Goal: Task Accomplishment & Management: Manage account settings

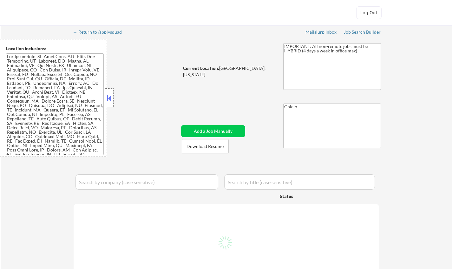
select select ""pending""
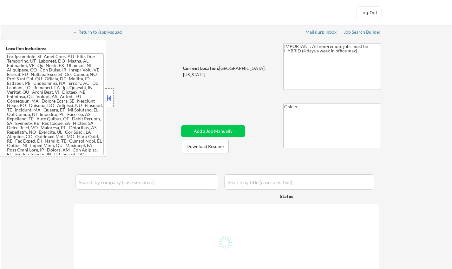
select select ""pending""
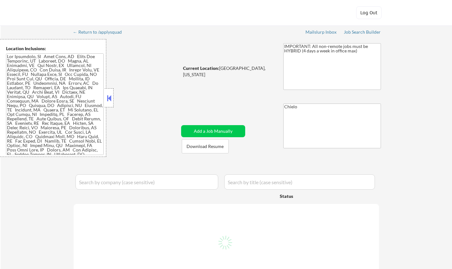
select select ""pending""
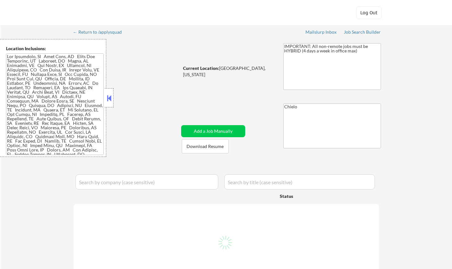
select select ""pending""
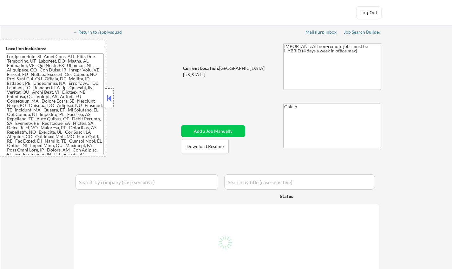
select select ""pending""
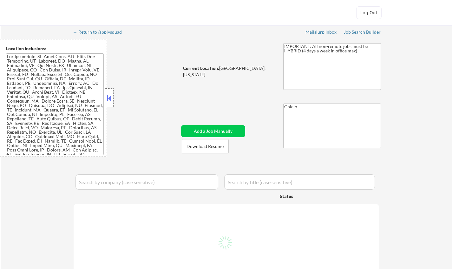
select select ""pending""
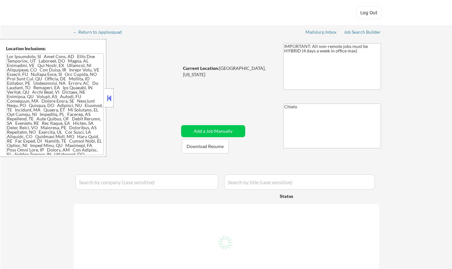
select select ""pending""
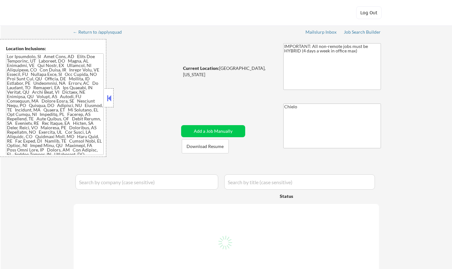
select select ""pending""
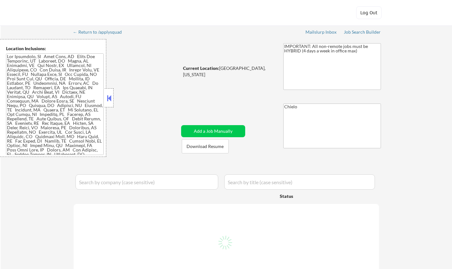
select select ""pending""
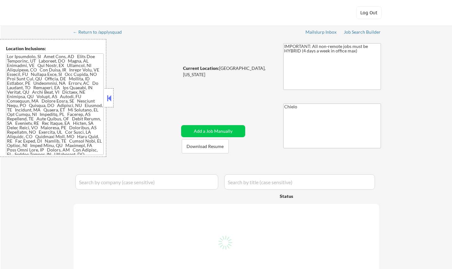
select select ""pending""
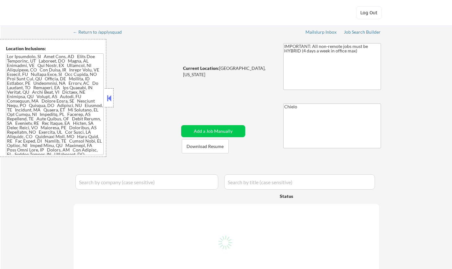
select select ""pending""
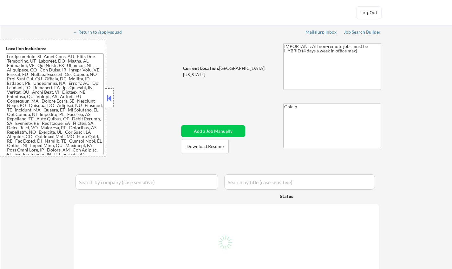
select select ""pending""
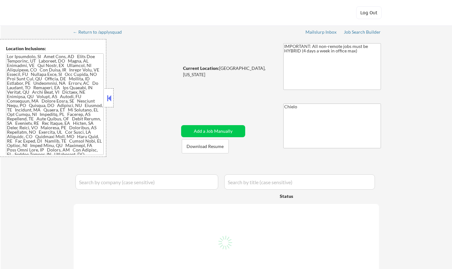
select select ""pending""
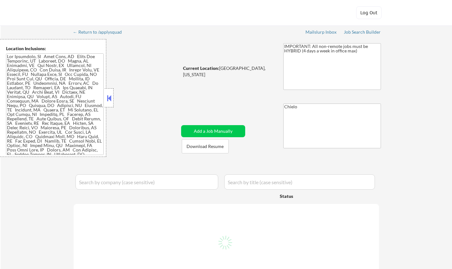
select select ""pending""
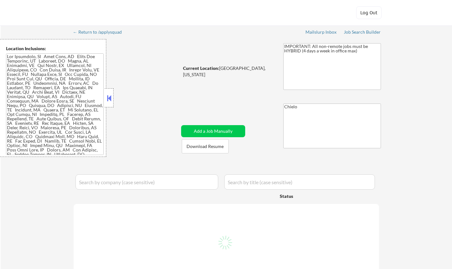
select select ""pending""
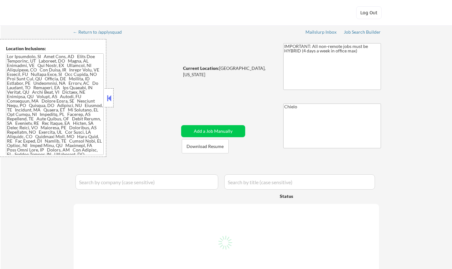
select select ""pending""
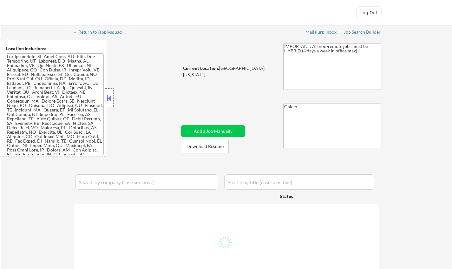
select select ""pending""
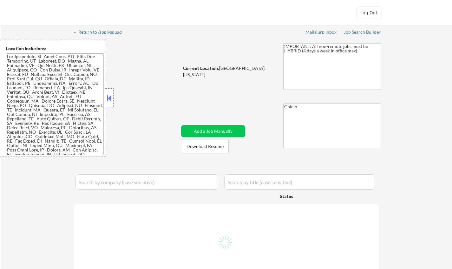
select select ""pending""
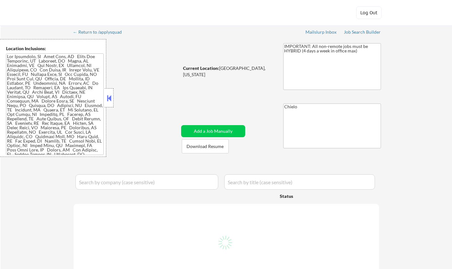
select select ""pending""
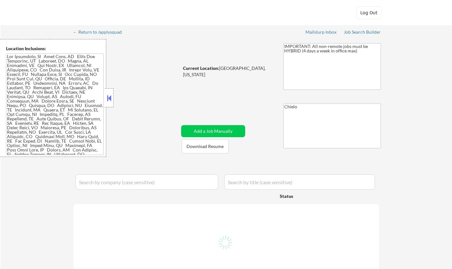
select select ""pending""
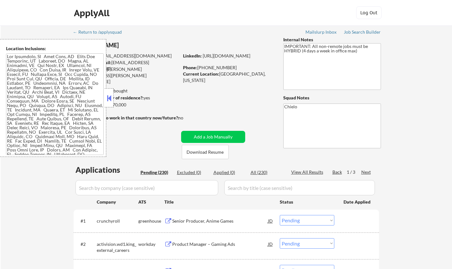
click at [105, 97] on div at bounding box center [109, 97] width 9 height 19
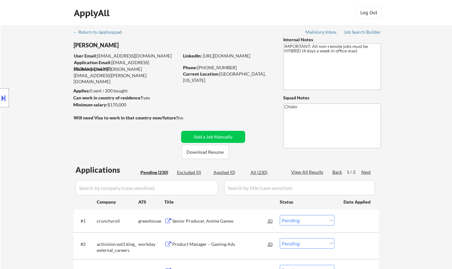
scroll to position [63, 0]
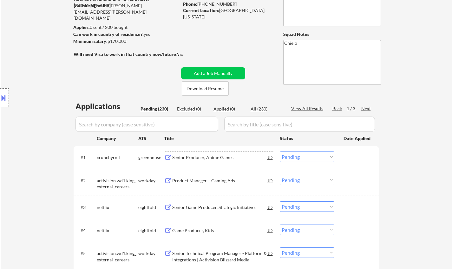
click at [206, 156] on div "Senior Producer, Anime Games" at bounding box center [220, 157] width 96 height 6
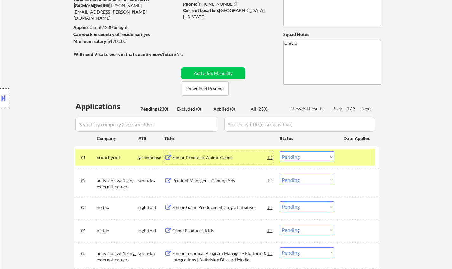
click at [2, 100] on button at bounding box center [3, 98] width 7 height 10
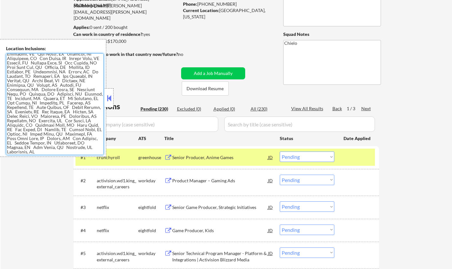
scroll to position [0, 0]
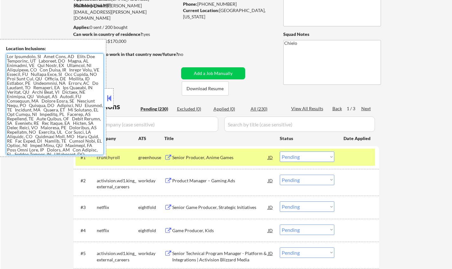
drag, startPoint x: 68, startPoint y: 151, endPoint x: 64, endPoint y: 85, distance: 65.8
click at [2, 25] on body "← Return to /applysquad Mailslurp Inbox Job Search Builder Todd Meier User Emai…" at bounding box center [226, 71] width 452 height 269
click at [107, 96] on button at bounding box center [109, 98] width 7 height 10
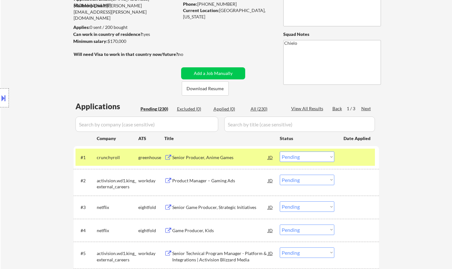
click at [299, 157] on select "Choose an option... Pending Applied Excluded (Questions) Excluded (Expired) Exc…" at bounding box center [307, 156] width 55 height 10
drag, startPoint x: 304, startPoint y: 159, endPoint x: 307, endPoint y: 161, distance: 3.3
click at [304, 159] on select "Choose an option... Pending Applied Excluded (Questions) Excluded (Expired) Exc…" at bounding box center [307, 156] width 55 height 10
click at [280, 151] on select "Choose an option... Pending Applied Excluded (Questions) Excluded (Expired) Exc…" at bounding box center [307, 156] width 55 height 10
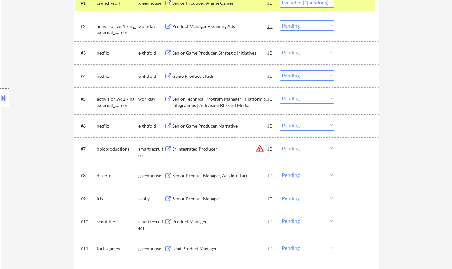
scroll to position [222, 0]
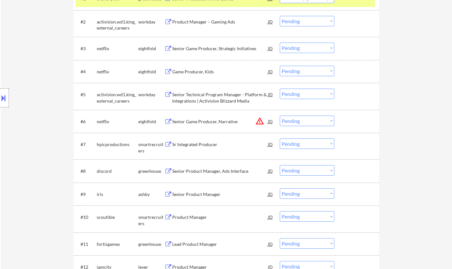
select select ""pending""
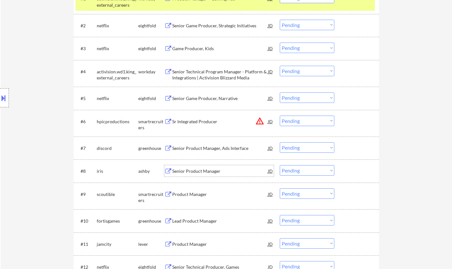
click at [210, 173] on div "Senior Product Manager" at bounding box center [220, 171] width 96 height 6
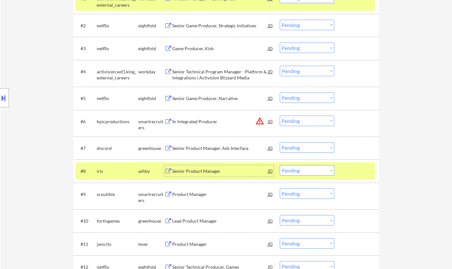
click at [3, 90] on div at bounding box center [4, 97] width 9 height 19
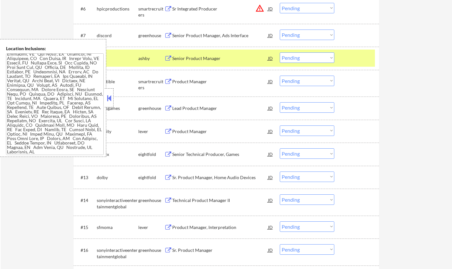
scroll to position [349, 0]
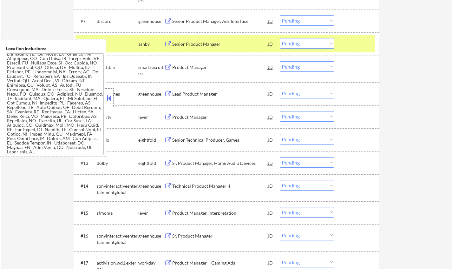
click at [106, 98] on button at bounding box center [109, 98] width 7 height 10
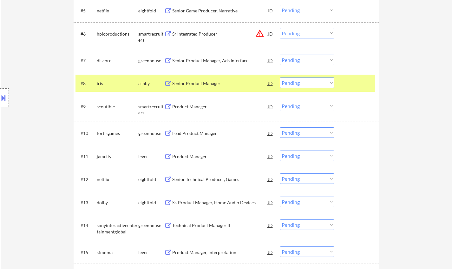
scroll to position [286, 0]
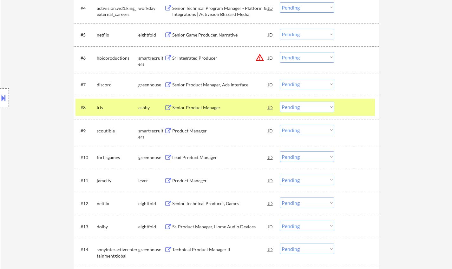
click at [307, 106] on select "Choose an option... Pending Applied Excluded (Questions) Excluded (Expired) Exc…" at bounding box center [307, 107] width 55 height 10
click at [305, 107] on select "Choose an option... Pending Applied Excluded (Questions) Excluded (Expired) Exc…" at bounding box center [307, 107] width 55 height 10
click at [280, 102] on select "Choose an option... Pending Applied Excluded (Questions) Excluded (Expired) Exc…" at bounding box center [307, 107] width 55 height 10
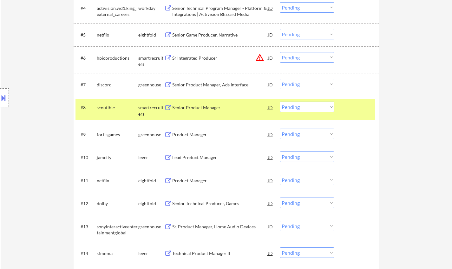
click at [211, 105] on div "Senior Product Manager" at bounding box center [220, 107] width 96 height 6
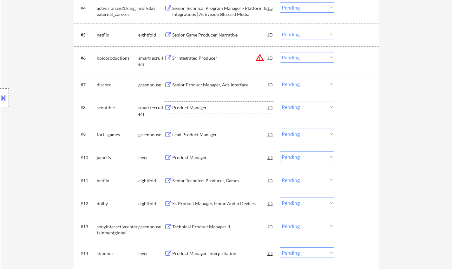
click at [299, 106] on select "Choose an option... Pending Applied Excluded (Questions) Excluded (Expired) Exc…" at bounding box center [307, 107] width 55 height 10
click at [280, 102] on select "Choose an option... Pending Applied Excluded (Questions) Excluded (Expired) Exc…" at bounding box center [307, 107] width 55 height 10
select select ""pending""
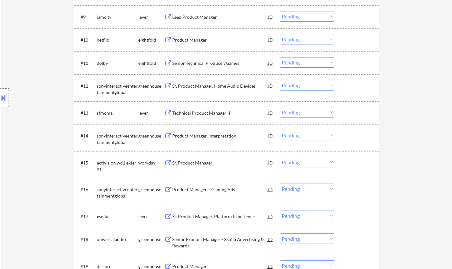
scroll to position [413, 0]
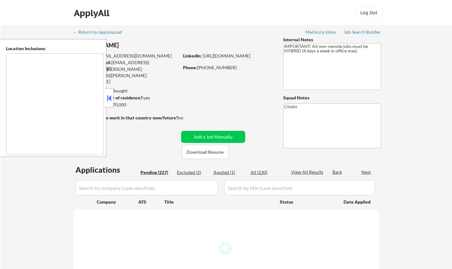
type textarea "[GEOGRAPHIC_DATA], [GEOGRAPHIC_DATA] [GEOGRAPHIC_DATA], [GEOGRAPHIC_DATA] [GEOG…"
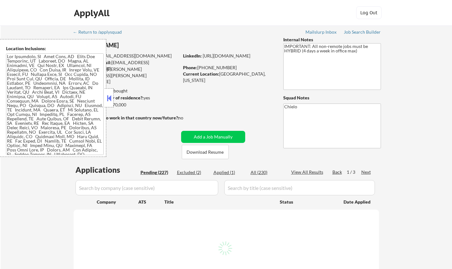
select select ""pending""
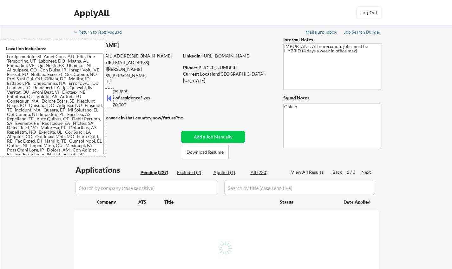
select select ""pending""
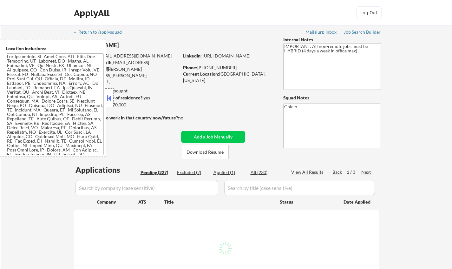
select select ""pending""
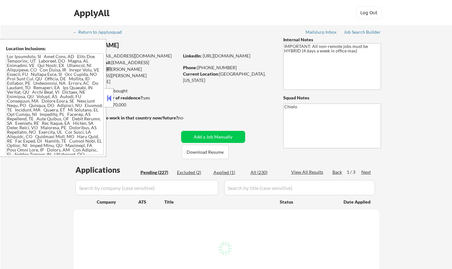
select select ""pending""
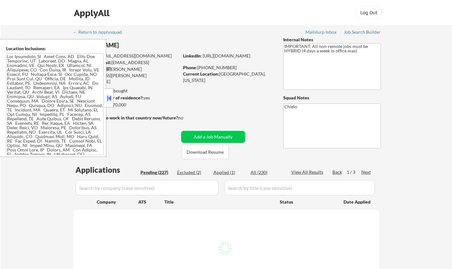
select select ""pending""
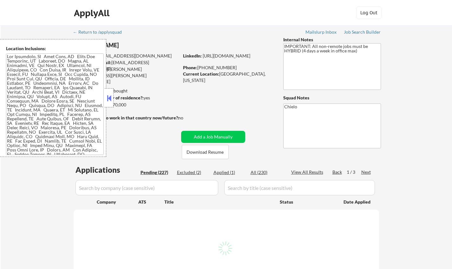
select select ""pending""
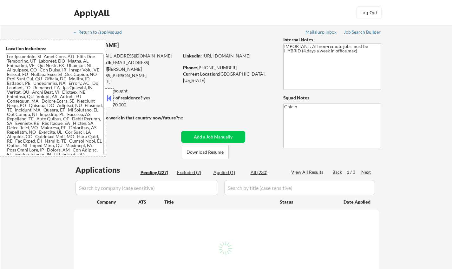
select select ""pending""
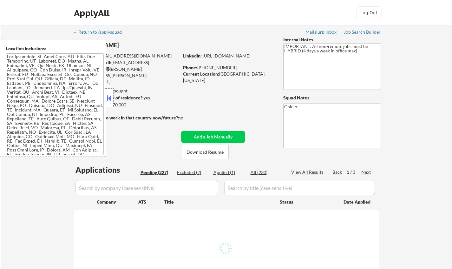
select select ""pending""
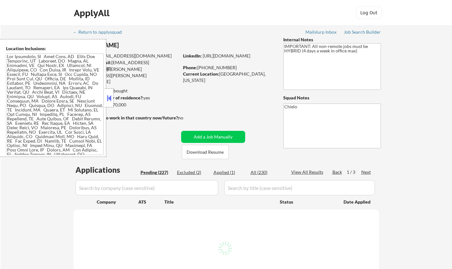
select select ""pending""
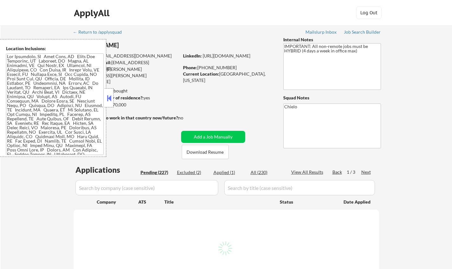
select select ""pending""
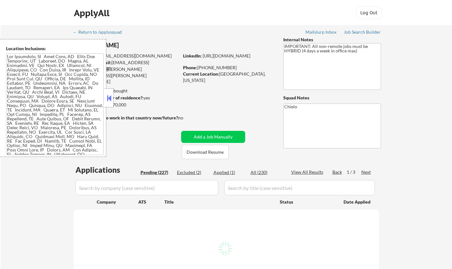
select select ""pending""
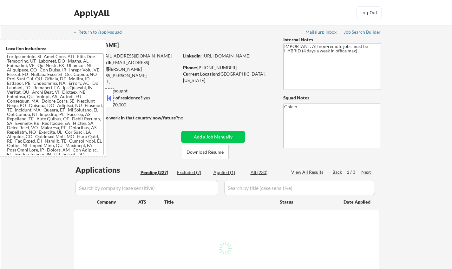
select select ""pending""
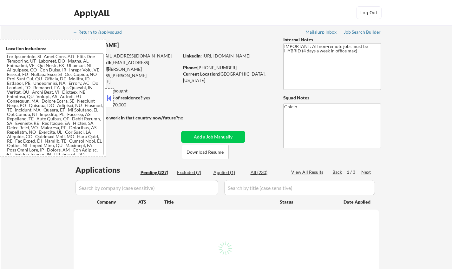
select select ""pending""
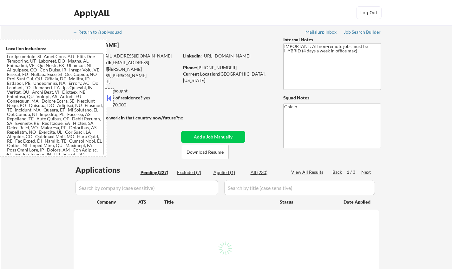
select select ""pending""
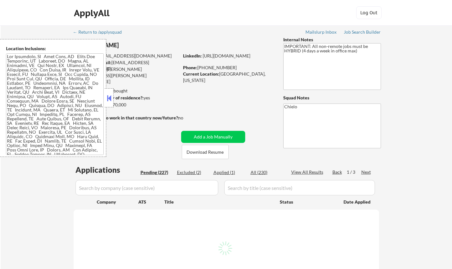
select select ""pending""
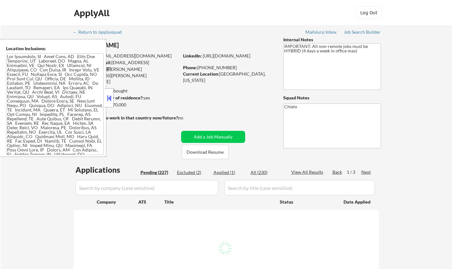
select select ""pending""
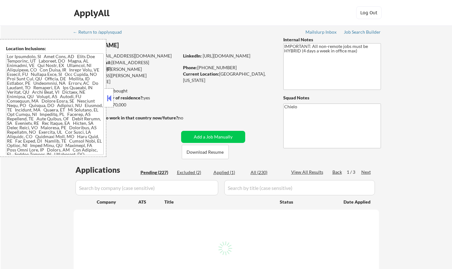
select select ""pending""
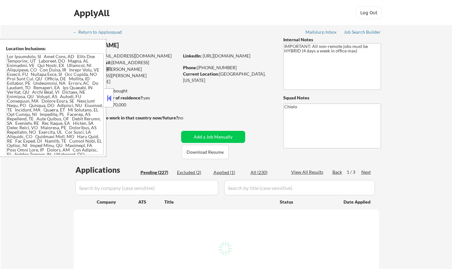
select select ""pending""
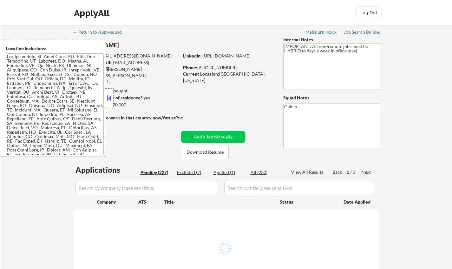
select select ""pending""
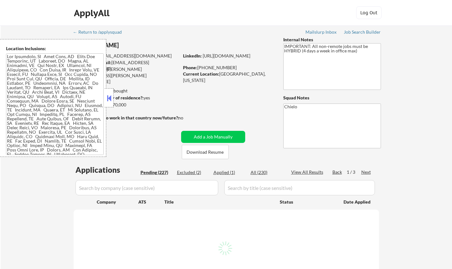
select select ""pending""
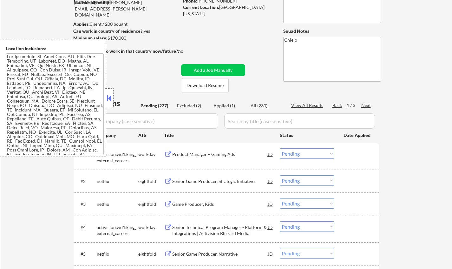
scroll to position [95, 0]
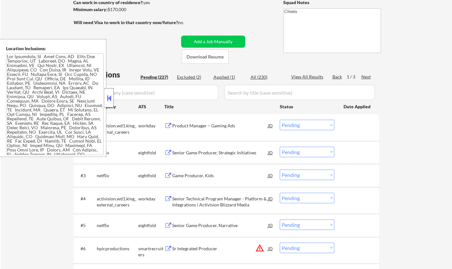
click at [110, 93] on div at bounding box center [109, 97] width 9 height 19
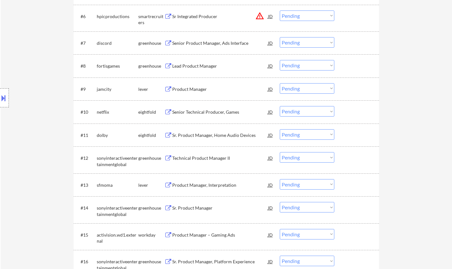
scroll to position [349, 0]
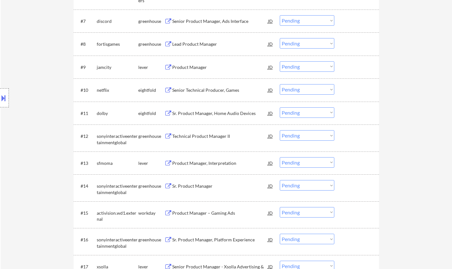
click at [189, 66] on div "Product Manager" at bounding box center [220, 67] width 96 height 6
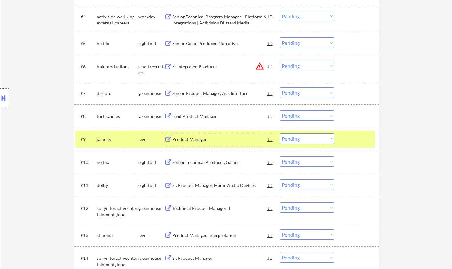
scroll to position [317, 0]
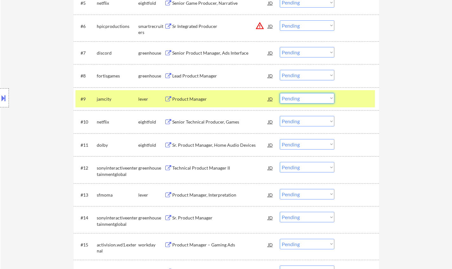
drag, startPoint x: 321, startPoint y: 97, endPoint x: 321, endPoint y: 101, distance: 3.8
click at [321, 97] on select "Choose an option... Pending Applied Excluded (Questions) Excluded (Expired) Exc…" at bounding box center [307, 98] width 55 height 10
click at [280, 93] on select "Choose an option... Pending Applied Excluded (Questions) Excluded (Expired) Exc…" at bounding box center [307, 98] width 55 height 10
select select ""pending""
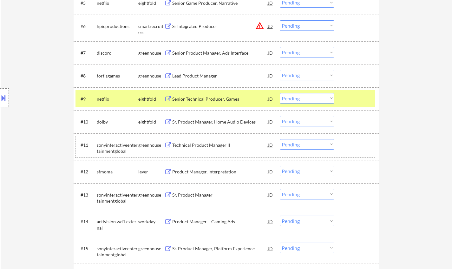
click at [208, 151] on div "#11 sonyinteractiveentertainmentglobal greenhouse Technical Product Manager II …" at bounding box center [226, 146] width 300 height 21
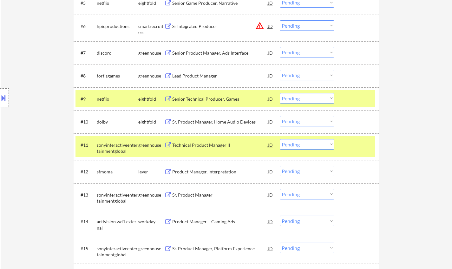
click at [207, 141] on div "Technical Product Manager II" at bounding box center [220, 144] width 96 height 11
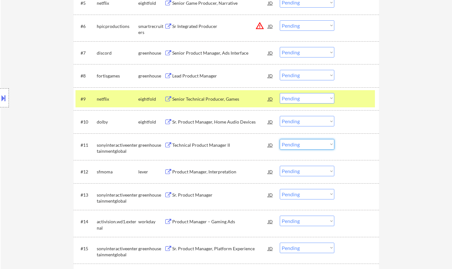
click at [298, 140] on select "Choose an option... Pending Applied Excluded (Questions) Excluded (Expired) Exc…" at bounding box center [307, 144] width 55 height 10
click at [280, 139] on select "Choose an option... Pending Applied Excluded (Questions) Excluded (Expired) Exc…" at bounding box center [307, 144] width 55 height 10
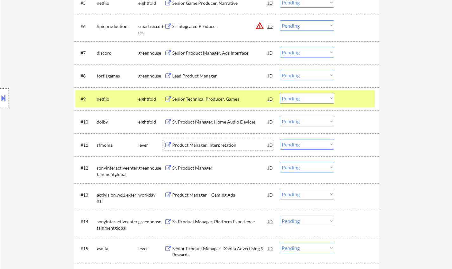
click at [195, 143] on div "Product Manager, Interpretation" at bounding box center [220, 145] width 96 height 6
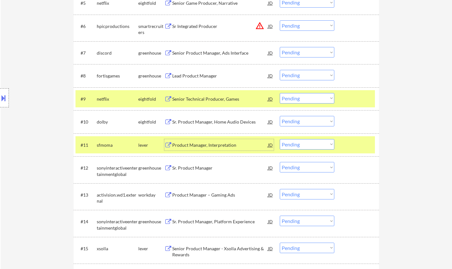
click at [306, 145] on select "Choose an option... Pending Applied Excluded (Questions) Excluded (Expired) Exc…" at bounding box center [307, 144] width 55 height 10
click at [280, 139] on select "Choose an option... Pending Applied Excluded (Questions) Excluded (Expired) Exc…" at bounding box center [307, 144] width 55 height 10
select select ""pending""
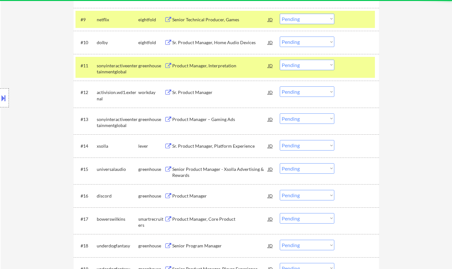
scroll to position [413, 0]
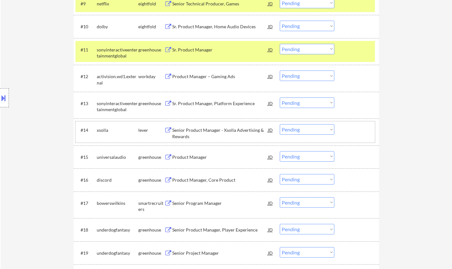
click at [240, 123] on div "#14 xsolla lever Senior Product Manager - Xsolla Advertising & Rewards JD Choos…" at bounding box center [226, 131] width 300 height 21
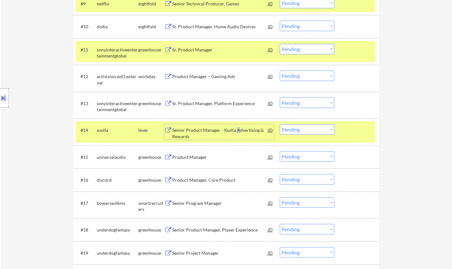
click at [239, 127] on div "Senior Product Manager - Xsolla Advertising & Rewards" at bounding box center [220, 133] width 96 height 12
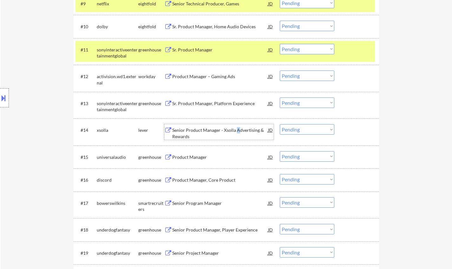
click at [302, 131] on select "Choose an option... Pending Applied Excluded (Questions) Excluded (Expired) Exc…" at bounding box center [307, 129] width 55 height 10
click at [280, 124] on select "Choose an option... Pending Applied Excluded (Questions) Excluded (Expired) Exc…" at bounding box center [307, 129] width 55 height 10
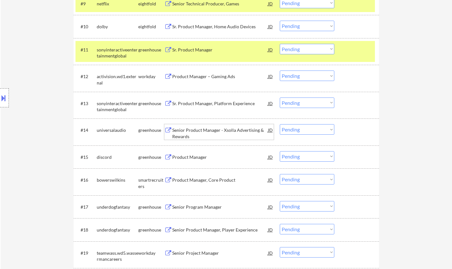
click at [208, 131] on div "Senior Product Manager - Xsolla Advertising & Rewards" at bounding box center [220, 133] width 96 height 12
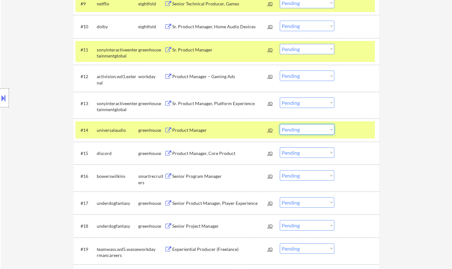
click at [310, 131] on select "Choose an option... Pending Applied Excluded (Questions) Excluded (Expired) Exc…" at bounding box center [307, 129] width 55 height 10
click at [280, 124] on select "Choose an option... Pending Applied Excluded (Questions) Excluded (Expired) Exc…" at bounding box center [307, 129] width 55 height 10
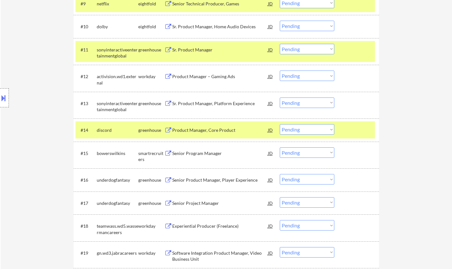
click at [209, 128] on div "Product Manager, Core Product" at bounding box center [220, 130] width 96 height 6
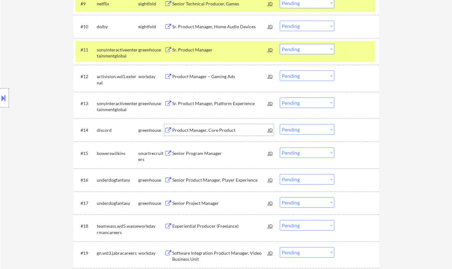
click at [314, 130] on select "Choose an option... Pending Applied Excluded (Questions) Excluded (Expired) Exc…" at bounding box center [307, 129] width 55 height 10
click at [280, 124] on select "Choose an option... Pending Applied Excluded (Questions) Excluded (Expired) Exc…" at bounding box center [307, 129] width 55 height 10
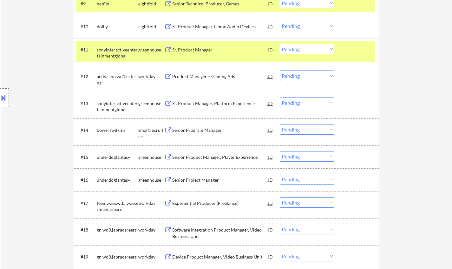
click at [210, 130] on div "Senior Program Manager" at bounding box center [220, 130] width 96 height 6
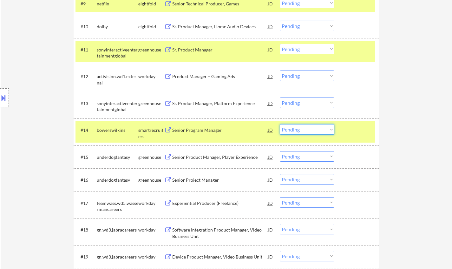
click at [302, 131] on select "Choose an option... Pending Applied Excluded (Questions) Excluded (Expired) Exc…" at bounding box center [307, 129] width 55 height 10
click at [280, 124] on select "Choose an option... Pending Applied Excluded (Questions) Excluded (Expired) Exc…" at bounding box center [307, 129] width 55 height 10
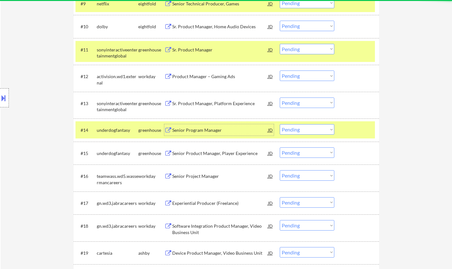
click at [193, 129] on div "Senior Program Manager" at bounding box center [220, 130] width 96 height 6
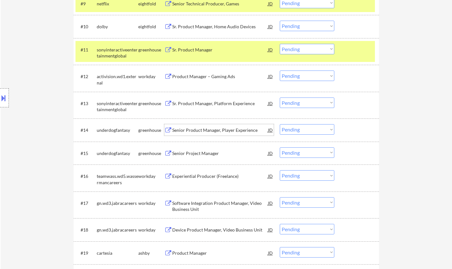
click at [306, 130] on select "Choose an option... Pending Applied Excluded (Questions) Excluded (Expired) Exc…" at bounding box center [307, 129] width 55 height 10
click at [280, 124] on select "Choose an option... Pending Applied Excluded (Questions) Excluded (Expired) Exc…" at bounding box center [307, 129] width 55 height 10
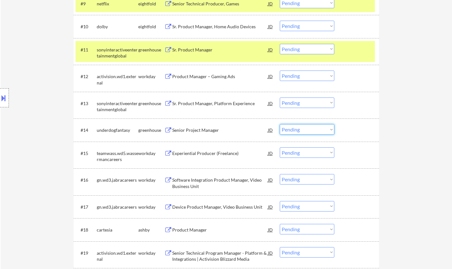
click at [317, 129] on select "Choose an option... Pending Applied Excluded (Questions) Excluded (Expired) Exc…" at bounding box center [307, 129] width 55 height 10
click at [280, 124] on select "Choose an option... Pending Applied Excluded (Questions) Excluded (Expired) Exc…" at bounding box center [307, 129] width 55 height 10
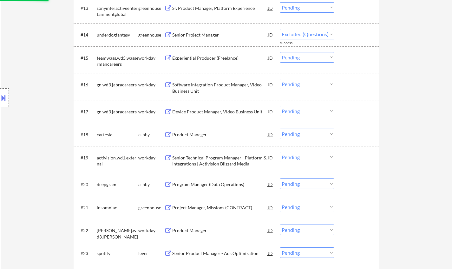
select select ""pending""
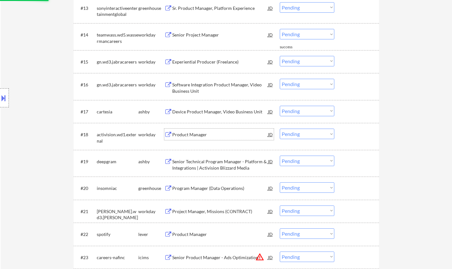
click at [188, 134] on div "Product Manager" at bounding box center [220, 134] width 96 height 6
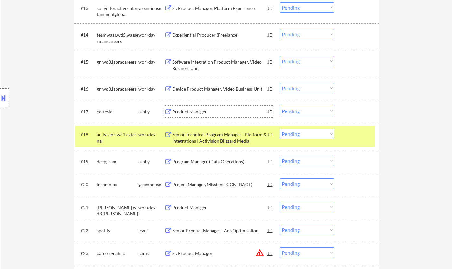
click at [194, 113] on div "Product Manager" at bounding box center [220, 112] width 96 height 6
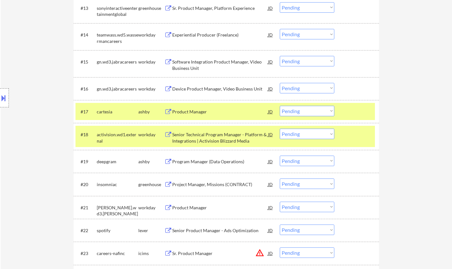
click at [1, 99] on button at bounding box center [3, 98] width 7 height 10
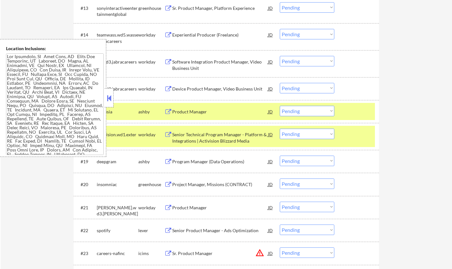
click at [106, 96] on button at bounding box center [109, 98] width 7 height 10
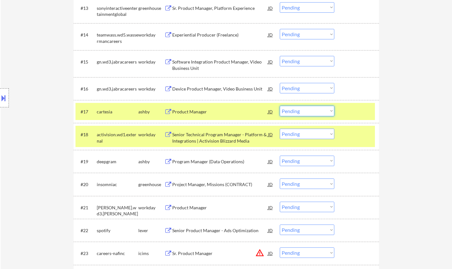
drag, startPoint x: 316, startPoint y: 108, endPoint x: 318, endPoint y: 115, distance: 6.9
click at [316, 108] on select "Choose an option... Pending Applied Excluded (Questions) Excluded (Expired) Exc…" at bounding box center [307, 111] width 55 height 10
click at [280, 106] on select "Choose an option... Pending Applied Excluded (Questions) Excluded (Expired) Exc…" at bounding box center [307, 111] width 55 height 10
select select ""pending""
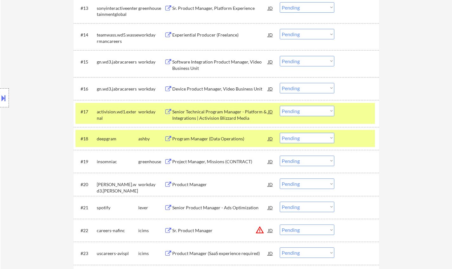
click at [206, 138] on div "Program Manager (Data Operations)" at bounding box center [220, 139] width 96 height 6
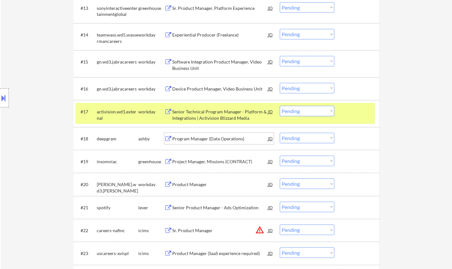
drag, startPoint x: 310, startPoint y: 137, endPoint x: 313, endPoint y: 139, distance: 3.4
click at [310, 137] on select "Choose an option... Pending Applied Excluded (Questions) Excluded (Expired) Exc…" at bounding box center [307, 138] width 55 height 10
click at [280, 133] on select "Choose an option... Pending Applied Excluded (Questions) Excluded (Expired) Exc…" at bounding box center [307, 138] width 55 height 10
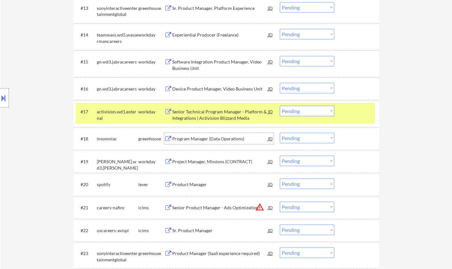
click at [214, 139] on div "Program Manager (Data Operations)" at bounding box center [220, 139] width 96 height 6
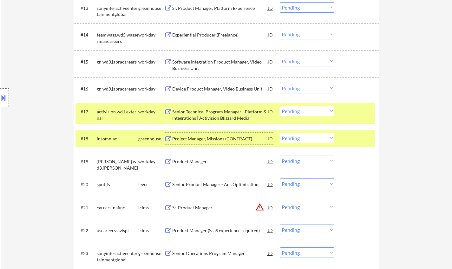
click at [300, 138] on select "Choose an option... Pending Applied Excluded (Questions) Excluded (Expired) Exc…" at bounding box center [307, 138] width 55 height 10
click at [280, 133] on select "Choose an option... Pending Applied Excluded (Questions) Excluded (Expired) Exc…" at bounding box center [307, 138] width 55 height 10
select select ""pending""
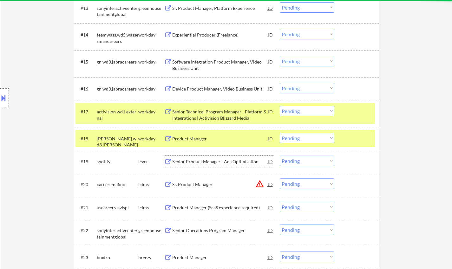
click at [196, 163] on div "Senior Product Manager - Ads Optimization" at bounding box center [220, 161] width 96 height 6
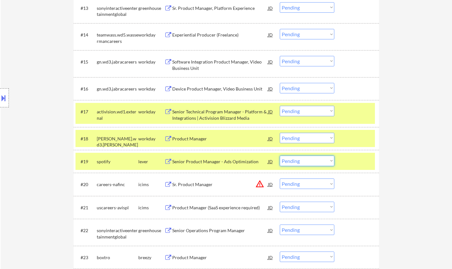
drag, startPoint x: 313, startPoint y: 162, endPoint x: 318, endPoint y: 164, distance: 6.1
click at [313, 162] on select "Choose an option... Pending Applied Excluded (Questions) Excluded (Expired) Exc…" at bounding box center [307, 161] width 55 height 10
click at [280, 156] on select "Choose an option... Pending Applied Excluded (Questions) Excluded (Expired) Exc…" at bounding box center [307, 161] width 55 height 10
select select ""pending""
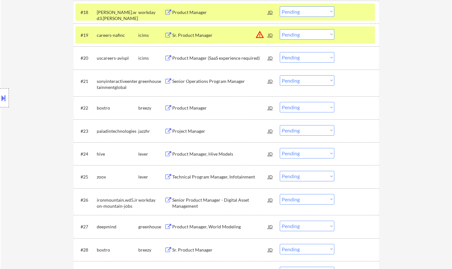
scroll to position [635, 0]
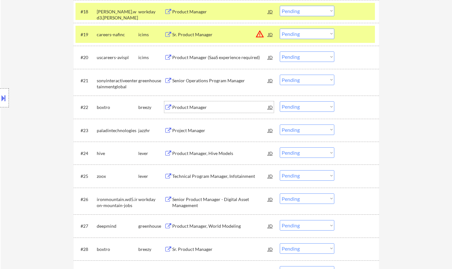
click at [195, 108] on div "Product Manager" at bounding box center [220, 107] width 96 height 6
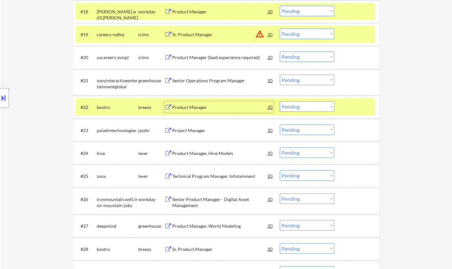
click at [318, 108] on select "Choose an option... Pending Applied Excluded (Questions) Excluded (Expired) Exc…" at bounding box center [307, 106] width 55 height 10
click at [280, 101] on select "Choose an option... Pending Applied Excluded (Questions) Excluded (Expired) Exc…" at bounding box center [307, 106] width 55 height 10
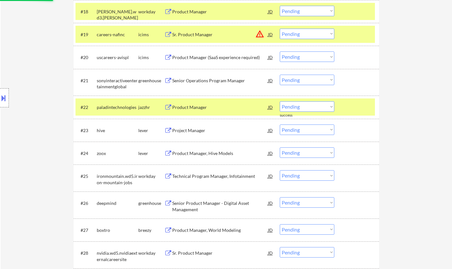
click at [197, 106] on div "Product Manager" at bounding box center [220, 107] width 96 height 6
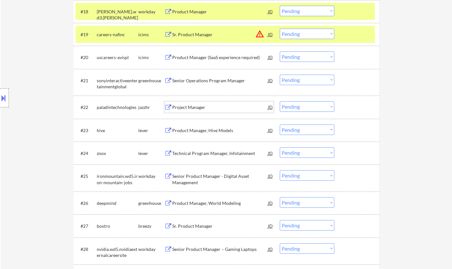
click at [317, 108] on select "Choose an option... Pending Applied Excluded (Questions) Excluded (Expired) Exc…" at bounding box center [307, 106] width 55 height 10
click at [280, 101] on select "Choose an option... Pending Applied Excluded (Questions) Excluded (Expired) Exc…" at bounding box center [307, 106] width 55 height 10
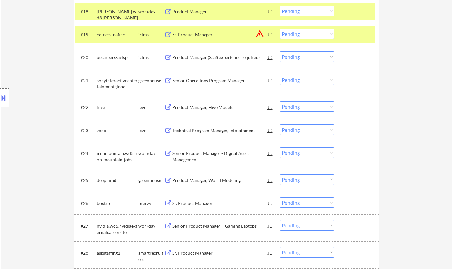
click at [206, 105] on div "Product Manager, Hive Models" at bounding box center [220, 107] width 96 height 6
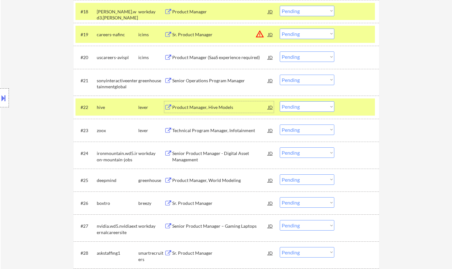
click at [302, 109] on select "Choose an option... Pending Applied Excluded (Questions) Excluded (Expired) Exc…" at bounding box center [307, 106] width 55 height 10
click at [280, 101] on select "Choose an option... Pending Applied Excluded (Questions) Excluded (Expired) Exc…" at bounding box center [307, 106] width 55 height 10
select select ""pending""
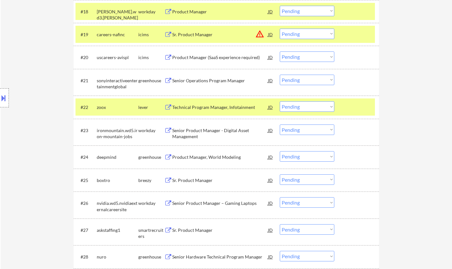
click at [212, 161] on div "Product Manager, World Modeling" at bounding box center [220, 156] width 96 height 11
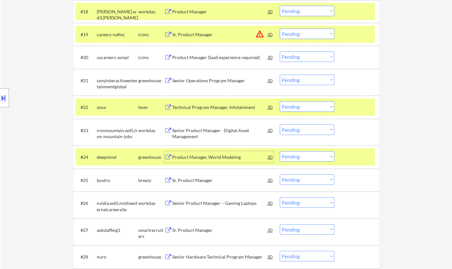
click at [325, 159] on select "Choose an option... Pending Applied Excluded (Questions) Excluded (Expired) Exc…" at bounding box center [307, 156] width 55 height 10
click at [280, 151] on select "Choose an option... Pending Applied Excluded (Questions) Excluded (Expired) Exc…" at bounding box center [307, 156] width 55 height 10
select select ""pending""
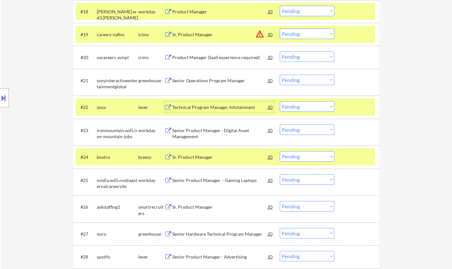
click at [209, 108] on div "Technical Program Manager, Infotainment" at bounding box center [220, 107] width 96 height 6
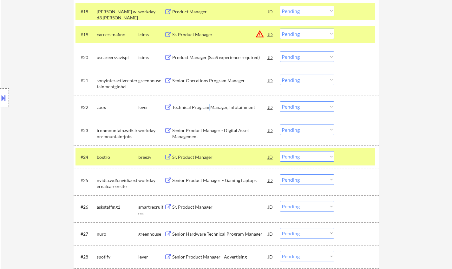
drag, startPoint x: 304, startPoint y: 106, endPoint x: 304, endPoint y: 110, distance: 4.8
click at [304, 106] on select "Choose an option... Pending Applied Excluded (Questions) Excluded (Expired) Exc…" at bounding box center [307, 106] width 55 height 10
click at [280, 101] on select "Choose an option... Pending Applied Excluded (Questions) Excluded (Expired) Exc…" at bounding box center [307, 106] width 55 height 10
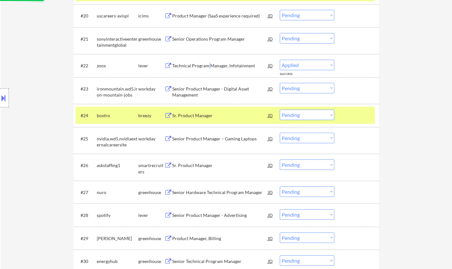
scroll to position [698, 0]
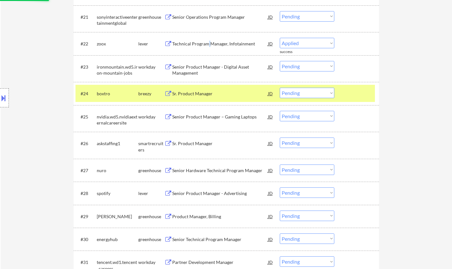
select select ""pending""
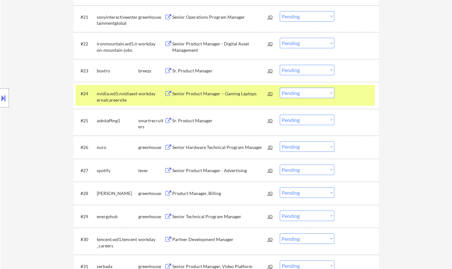
click at [198, 120] on div "Sr. Product Manager" at bounding box center [220, 120] width 96 height 6
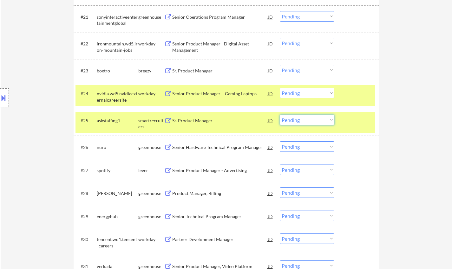
click at [307, 119] on select "Choose an option... Pending Applied Excluded (Questions) Excluded (Expired) Exc…" at bounding box center [307, 120] width 55 height 10
click at [280, 115] on select "Choose an option... Pending Applied Excluded (Questions) Excluded (Expired) Exc…" at bounding box center [307, 120] width 55 height 10
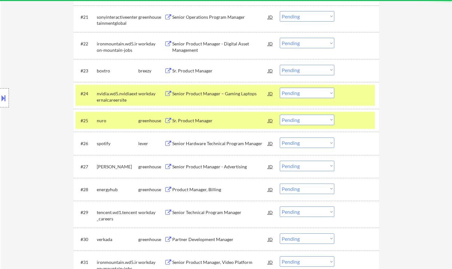
click at [191, 120] on div "Sr. Product Manager" at bounding box center [220, 120] width 96 height 6
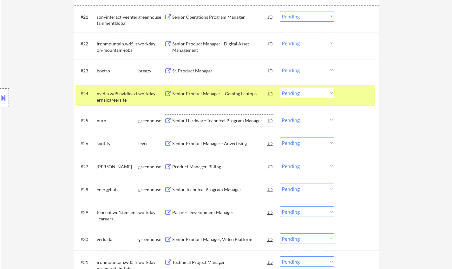
click at [295, 119] on select "Choose an option... Pending Applied Excluded (Questions) Excluded (Expired) Exc…" at bounding box center [307, 120] width 55 height 10
click at [280, 115] on select "Choose an option... Pending Applied Excluded (Questions) Excluded (Expired) Exc…" at bounding box center [307, 120] width 55 height 10
select select ""pending""
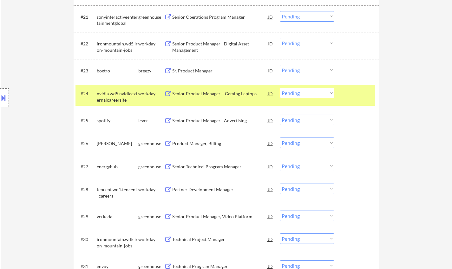
click at [216, 169] on div "Senior Technical Program Manager" at bounding box center [220, 166] width 96 height 6
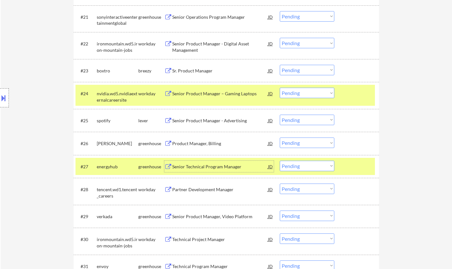
click at [310, 168] on select "Choose an option... Pending Applied Excluded (Questions) Excluded (Expired) Exc…" at bounding box center [307, 166] width 55 height 10
click at [280, 161] on select "Choose an option... Pending Applied Excluded (Questions) Excluded (Expired) Exc…" at bounding box center [307, 166] width 55 height 10
select select ""pending""
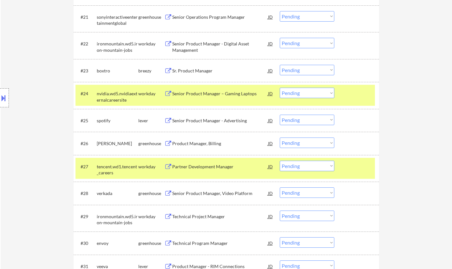
click at [191, 190] on div "Senior Product Manager, Video Platform" at bounding box center [220, 193] width 96 height 6
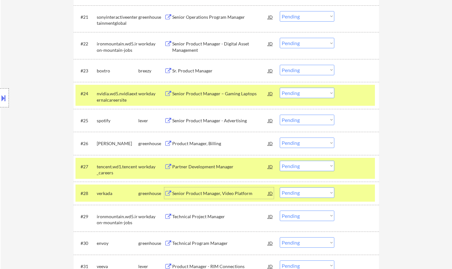
click at [311, 194] on select "Choose an option... Pending Applied Excluded (Questions) Excluded (Expired) Exc…" at bounding box center [307, 192] width 55 height 10
click at [280, 187] on select "Choose an option... Pending Applied Excluded (Questions) Excluded (Expired) Exc…" at bounding box center [307, 192] width 55 height 10
select select ""pending""
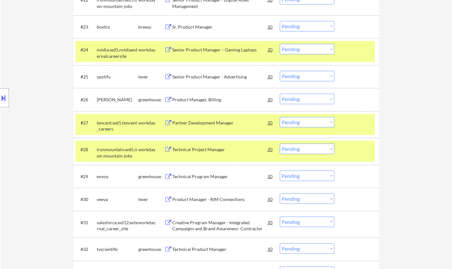
scroll to position [793, 0]
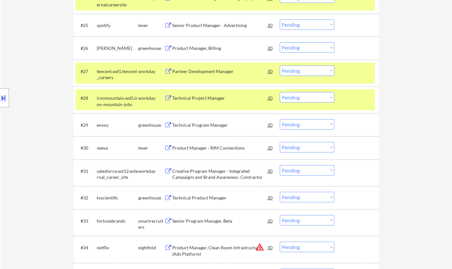
click at [201, 122] on div "Technical Program Manager" at bounding box center [220, 124] width 96 height 11
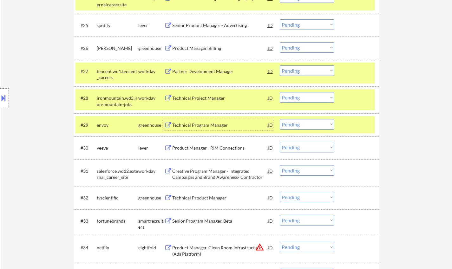
click at [320, 124] on select "Choose an option... Pending Applied Excluded (Questions) Excluded (Expired) Exc…" at bounding box center [307, 124] width 55 height 10
click at [280, 119] on select "Choose an option... Pending Applied Excluded (Questions) Excluded (Expired) Exc…" at bounding box center [307, 124] width 55 height 10
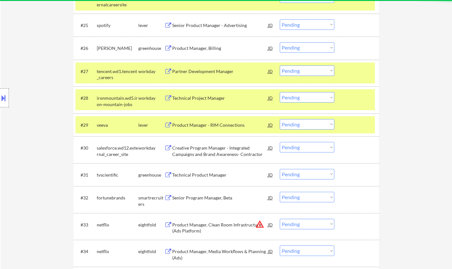
click at [217, 127] on div "Product Manager - RIM Connections" at bounding box center [220, 125] width 96 height 6
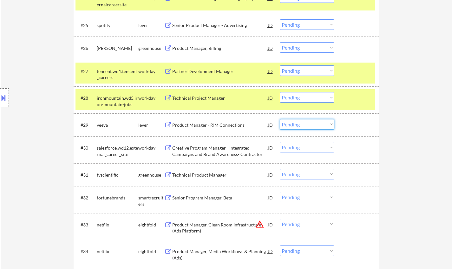
drag, startPoint x: 304, startPoint y: 121, endPoint x: 307, endPoint y: 129, distance: 7.8
click at [304, 121] on select "Choose an option... Pending Applied Excluded (Questions) Excluded (Expired) Exc…" at bounding box center [307, 124] width 55 height 10
click at [280, 119] on select "Choose an option... Pending Applied Excluded (Questions) Excluded (Expired) Exc…" at bounding box center [307, 124] width 55 height 10
select select ""pending""
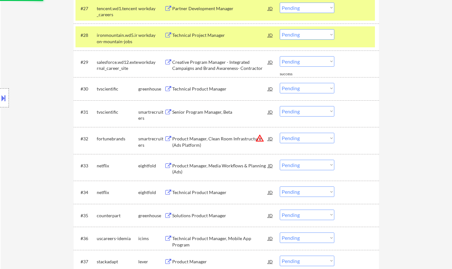
scroll to position [857, 0]
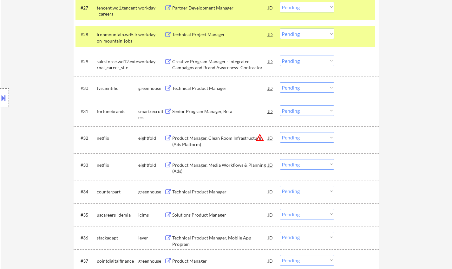
click at [202, 85] on div "Technical Product Manager" at bounding box center [220, 88] width 96 height 6
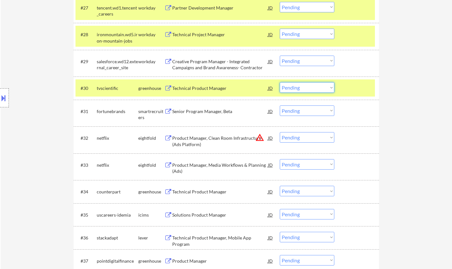
click at [314, 90] on select "Choose an option... Pending Applied Excluded (Questions) Excluded (Expired) Exc…" at bounding box center [307, 87] width 55 height 10
click at [280, 82] on select "Choose an option... Pending Applied Excluded (Questions) Excluded (Expired) Exc…" at bounding box center [307, 87] width 55 height 10
select select ""pending""
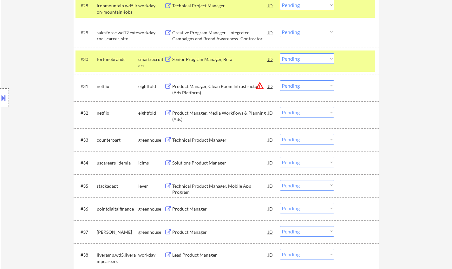
scroll to position [920, 0]
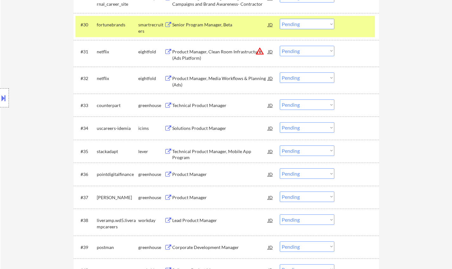
click at [203, 105] on div "Technical Product Manager" at bounding box center [220, 105] width 96 height 6
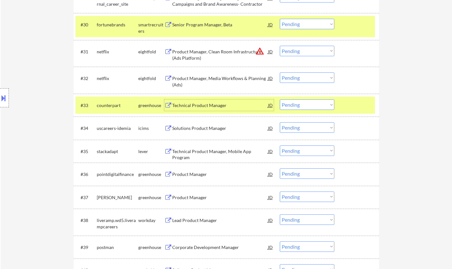
drag, startPoint x: 305, startPoint y: 104, endPoint x: 307, endPoint y: 108, distance: 4.3
click at [305, 104] on select "Choose an option... Pending Applied Excluded (Questions) Excluded (Expired) Exc…" at bounding box center [307, 104] width 55 height 10
click at [280, 99] on select "Choose an option... Pending Applied Excluded (Questions) Excluded (Expired) Exc…" at bounding box center [307, 104] width 55 height 10
select select ""pending""
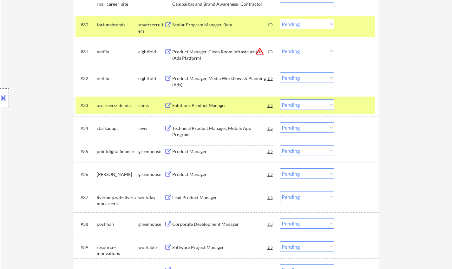
click at [190, 149] on div "Product Manager" at bounding box center [220, 151] width 96 height 6
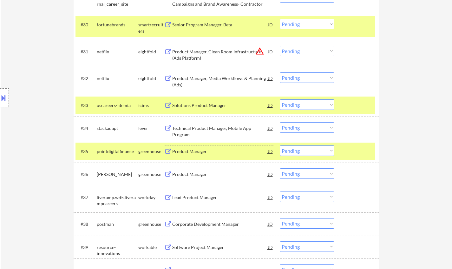
click at [310, 155] on select "Choose an option... Pending Applied Excluded (Questions) Excluded (Expired) Exc…" at bounding box center [307, 150] width 55 height 10
click at [280, 145] on select "Choose an option... Pending Applied Excluded (Questions) Excluded (Expired) Exc…" at bounding box center [307, 150] width 55 height 10
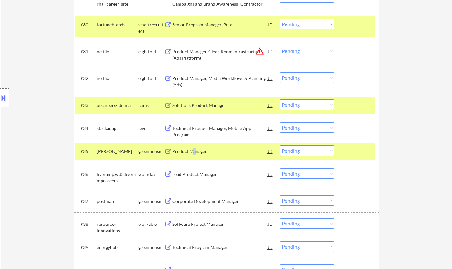
click at [193, 154] on div "Product Manager" at bounding box center [220, 151] width 96 height 6
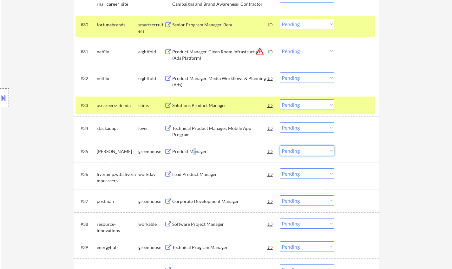
click at [313, 149] on select "Choose an option... Pending Applied Excluded (Questions) Excluded (Expired) Exc…" at bounding box center [307, 150] width 55 height 10
click at [280, 145] on select "Choose an option... Pending Applied Excluded (Questions) Excluded (Expired) Exc…" at bounding box center [307, 150] width 55 height 10
select select ""pending""
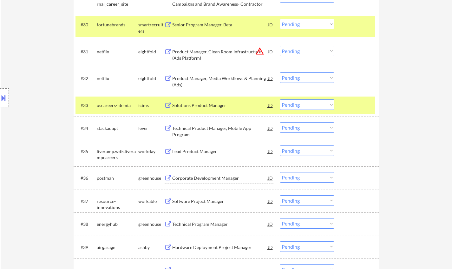
click at [218, 176] on div "Corporate Development Manager" at bounding box center [220, 178] width 96 height 6
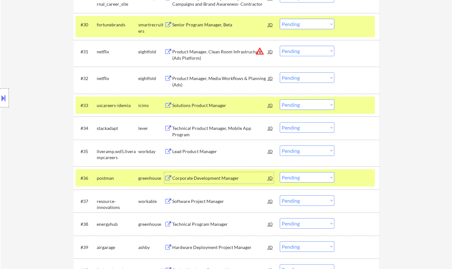
click at [327, 179] on select "Choose an option... Pending Applied Excluded (Questions) Excluded (Expired) Exc…" at bounding box center [307, 177] width 55 height 10
click at [280, 172] on select "Choose an option... Pending Applied Excluded (Questions) Excluded (Expired) Exc…" at bounding box center [307, 177] width 55 height 10
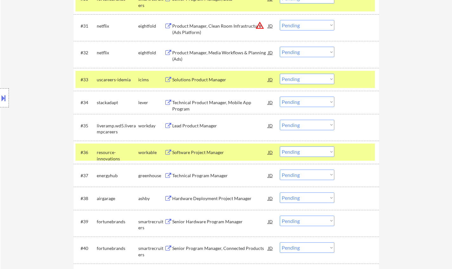
scroll to position [952, 0]
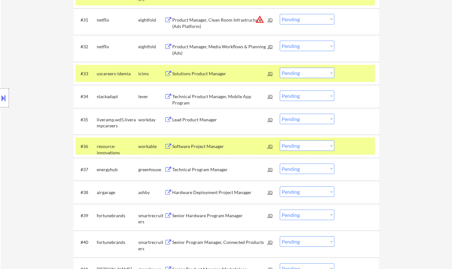
click at [206, 143] on div "Software Project Manager" at bounding box center [220, 145] width 96 height 11
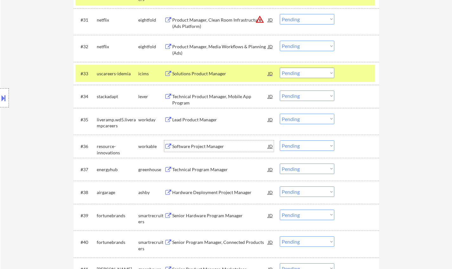
drag, startPoint x: 313, startPoint y: 147, endPoint x: 317, endPoint y: 150, distance: 5.2
click at [313, 147] on select "Choose an option... Pending Applied Excluded (Questions) Excluded (Expired) Exc…" at bounding box center [307, 145] width 55 height 10
click at [280, 140] on select "Choose an option... Pending Applied Excluded (Questions) Excluded (Expired) Exc…" at bounding box center [307, 145] width 55 height 10
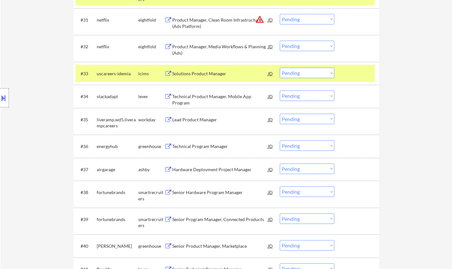
click at [199, 145] on div "Technical Program Manager" at bounding box center [220, 146] width 96 height 6
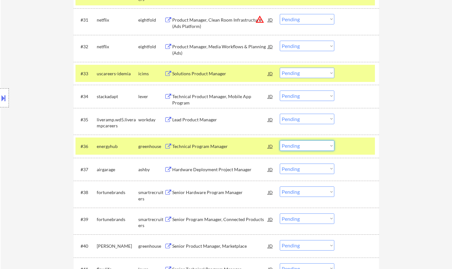
drag, startPoint x: 302, startPoint y: 145, endPoint x: 310, endPoint y: 150, distance: 8.7
click at [303, 145] on select "Choose an option... Pending Applied Excluded (Questions) Excluded (Expired) Exc…" at bounding box center [307, 145] width 55 height 10
click at [280, 140] on select "Choose an option... Pending Applied Excluded (Questions) Excluded (Expired) Exc…" at bounding box center [307, 145] width 55 height 10
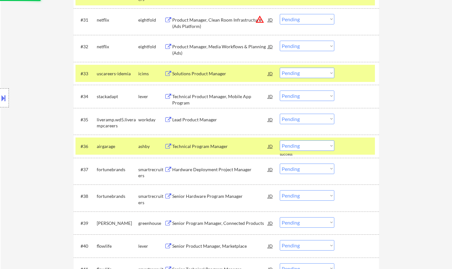
scroll to position [1016, 0]
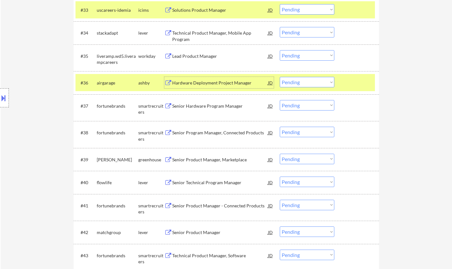
click at [211, 84] on div "Hardware Deployment Project Manager" at bounding box center [220, 83] width 96 height 6
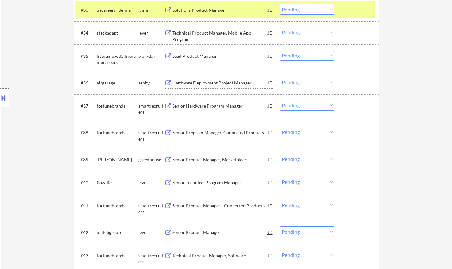
drag, startPoint x: 313, startPoint y: 79, endPoint x: 316, endPoint y: 82, distance: 4.7
click at [313, 79] on select "Choose an option... Pending Applied Excluded (Questions) Excluded (Expired) Exc…" at bounding box center [307, 82] width 55 height 10
click at [280, 77] on select "Choose an option... Pending Applied Excluded (Questions) Excluded (Expired) Exc…" at bounding box center [307, 82] width 55 height 10
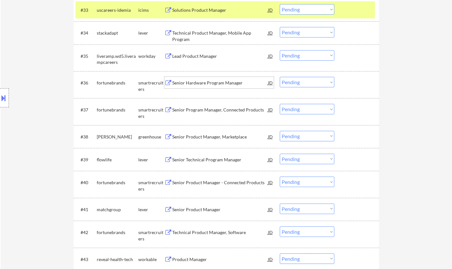
click at [211, 84] on div "Senior Hardware Program Manager" at bounding box center [220, 83] width 96 height 6
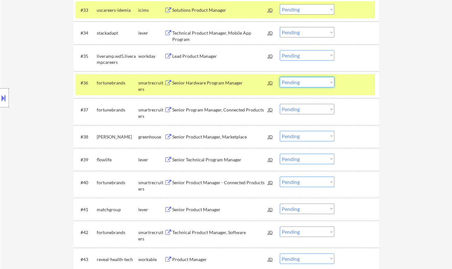
click at [309, 79] on select "Choose an option... Pending Applied Excluded (Questions) Excluded (Expired) Exc…" at bounding box center [307, 82] width 55 height 10
click at [280, 77] on select "Choose an option... Pending Applied Excluded (Questions) Excluded (Expired) Exc…" at bounding box center [307, 82] width 55 height 10
select select ""pending""
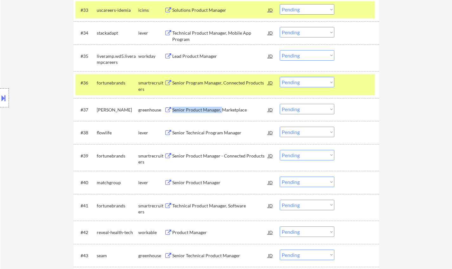
click at [222, 116] on div "#37 angi greenhouse Senior Product Manager, Marketplace JD warning_amber Choose…" at bounding box center [226, 109] width 300 height 17
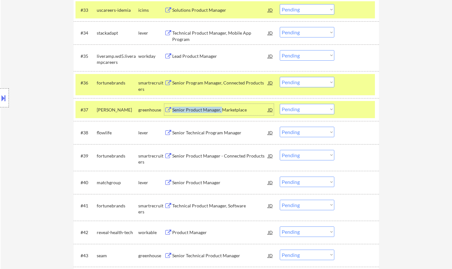
click at [219, 109] on div "Senior Product Manager, Marketplace" at bounding box center [220, 110] width 96 height 6
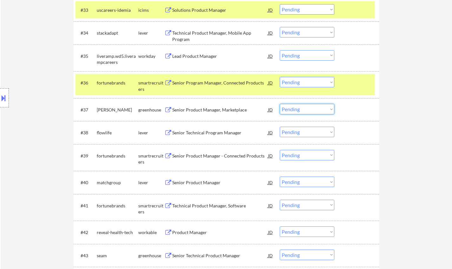
click at [311, 110] on select "Choose an option... Pending Applied Excluded (Questions) Excluded (Expired) Exc…" at bounding box center [307, 109] width 55 height 10
click at [280, 104] on select "Choose an option... Pending Applied Excluded (Questions) Excluded (Expired) Exc…" at bounding box center [307, 109] width 55 height 10
click at [218, 131] on div "Senior Technical Program Manager" at bounding box center [220, 132] width 96 height 6
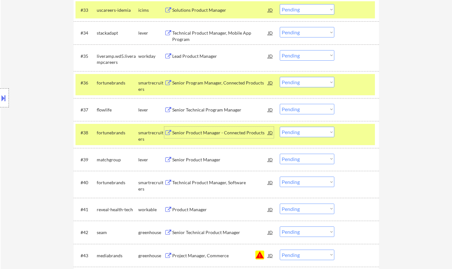
click at [303, 111] on select "Choose an option... Pending Applied Excluded (Questions) Excluded (Expired) Exc…" at bounding box center [307, 109] width 55 height 10
click at [280, 104] on select "Choose an option... Pending Applied Excluded (Questions) Excluded (Expired) Exc…" at bounding box center [307, 109] width 55 height 10
select select ""pending""
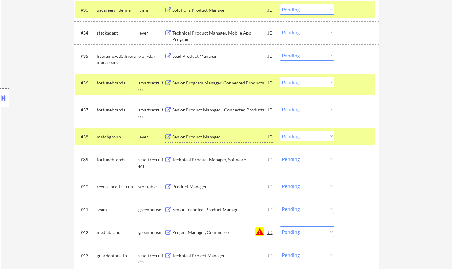
click at [203, 135] on div "Senior Product Manager" at bounding box center [220, 137] width 96 height 6
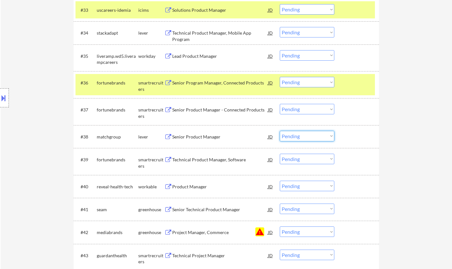
click at [292, 132] on select "Choose an option... Pending Applied Excluded (Questions) Excluded (Expired) Exc…" at bounding box center [307, 136] width 55 height 10
click at [280, 131] on select "Choose an option... Pending Applied Excluded (Questions) Excluded (Expired) Exc…" at bounding box center [307, 136] width 55 height 10
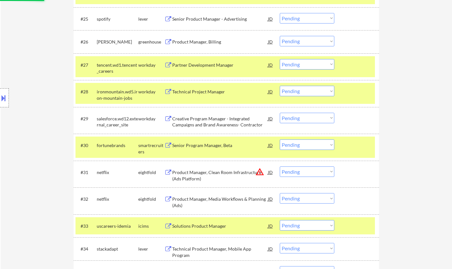
select select ""pending""
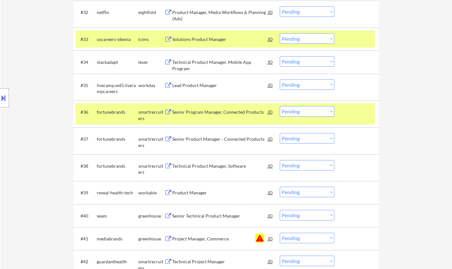
scroll to position [1047, 0]
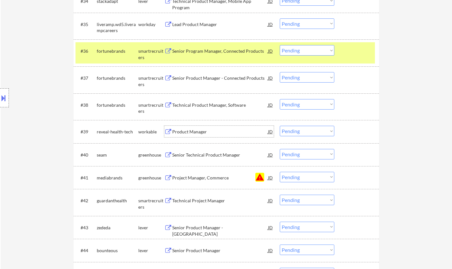
click at [194, 131] on div "Product Manager" at bounding box center [220, 132] width 96 height 6
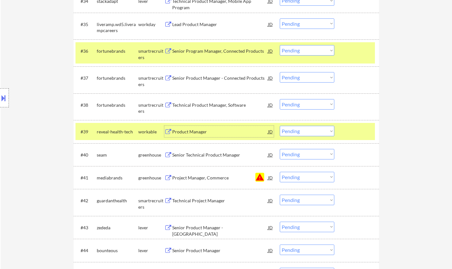
drag, startPoint x: 301, startPoint y: 131, endPoint x: 306, endPoint y: 136, distance: 7.0
click at [301, 131] on select "Choose an option... Pending Applied Excluded (Questions) Excluded (Expired) Exc…" at bounding box center [307, 131] width 55 height 10
click at [280, 126] on select "Choose an option... Pending Applied Excluded (Questions) Excluded (Expired) Exc…" at bounding box center [307, 131] width 55 height 10
select select ""pending""
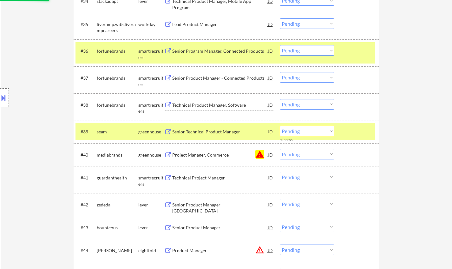
click at [222, 103] on div "Technical Product Manager, Software" at bounding box center [220, 105] width 96 height 6
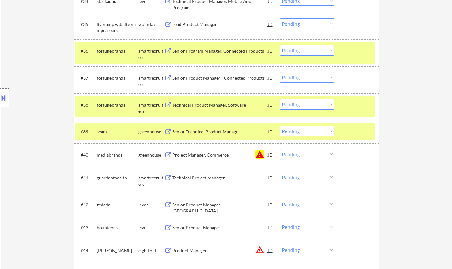
click at [305, 105] on select "Choose an option... Pending Applied Excluded (Questions) Excluded (Expired) Exc…" at bounding box center [307, 104] width 55 height 10
click at [280, 99] on select "Choose an option... Pending Applied Excluded (Questions) Excluded (Expired) Exc…" at bounding box center [307, 104] width 55 height 10
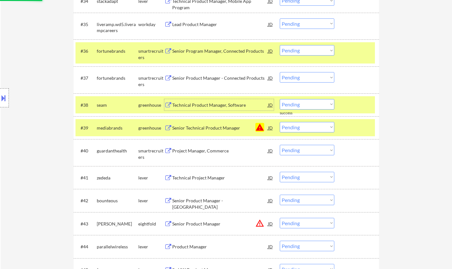
click at [189, 103] on div "Technical Product Manager, Software" at bounding box center [220, 105] width 96 height 6
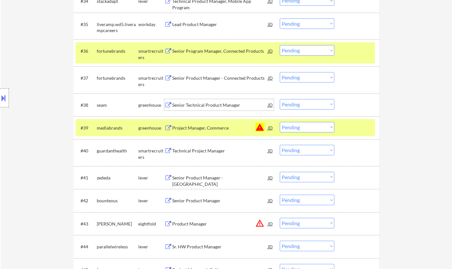
click at [320, 106] on select "Choose an option... Pending Applied Excluded (Questions) Excluded (Expired) Exc…" at bounding box center [307, 104] width 55 height 10
click at [280, 99] on select "Choose an option... Pending Applied Excluded (Questions) Excluded (Expired) Exc…" at bounding box center [307, 104] width 55 height 10
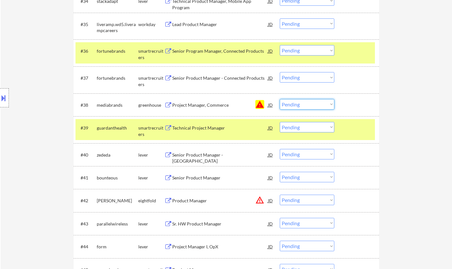
drag, startPoint x: 296, startPoint y: 105, endPoint x: 299, endPoint y: 109, distance: 4.1
click at [296, 105] on select "Choose an option... Pending Applied Excluded (Questions) Excluded (Expired) Exc…" at bounding box center [307, 104] width 55 height 10
click at [280, 99] on select "Choose an option... Pending Applied Excluded (Questions) Excluded (Expired) Exc…" at bounding box center [307, 104] width 55 height 10
select select ""pending""
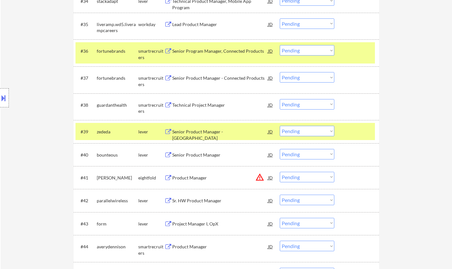
click at [213, 127] on div "Senior Product Manager - US" at bounding box center [220, 131] width 96 height 11
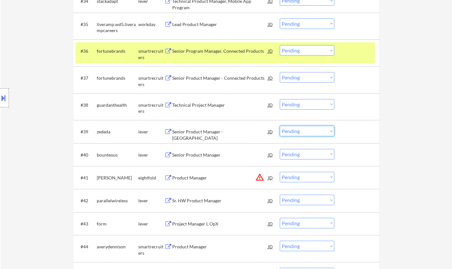
click at [311, 134] on select "Choose an option... Pending Applied Excluded (Questions) Excluded (Expired) Exc…" at bounding box center [307, 131] width 55 height 10
click at [280, 126] on select "Choose an option... Pending Applied Excluded (Questions) Excluded (Expired) Exc…" at bounding box center [307, 131] width 55 height 10
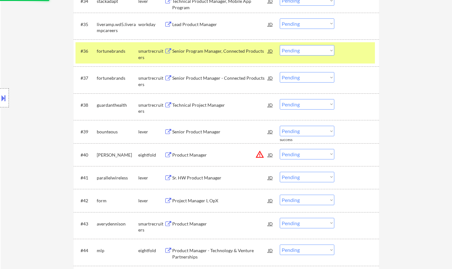
click at [197, 133] on div "Senior Product Manager" at bounding box center [220, 132] width 96 height 6
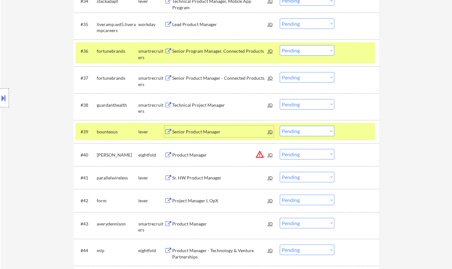
click at [328, 127] on select "Choose an option... Pending Applied Excluded (Questions) Excluded (Expired) Exc…" at bounding box center [307, 131] width 55 height 10
click at [280, 126] on select "Choose an option... Pending Applied Excluded (Questions) Excluded (Expired) Exc…" at bounding box center [307, 131] width 55 height 10
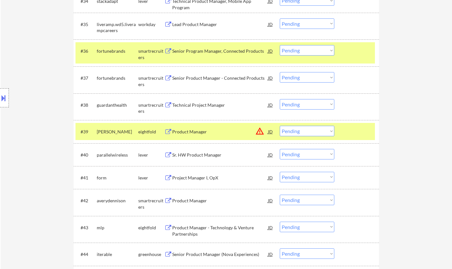
click at [321, 133] on select "Choose an option... Pending Applied Excluded (Questions) Excluded (Expired) Exc…" at bounding box center [307, 131] width 55 height 10
click at [280, 126] on select "Choose an option... Pending Applied Excluded (Questions) Excluded (Expired) Exc…" at bounding box center [307, 131] width 55 height 10
select select ""pending""
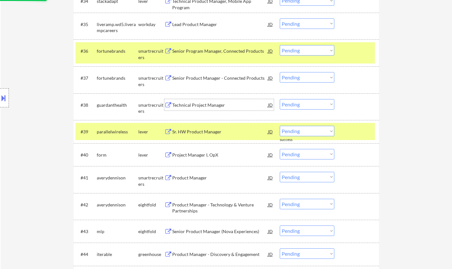
drag, startPoint x: 193, startPoint y: 106, endPoint x: 193, endPoint y: 101, distance: 4.8
click at [193, 105] on div "Technical Project Manager" at bounding box center [220, 105] width 96 height 6
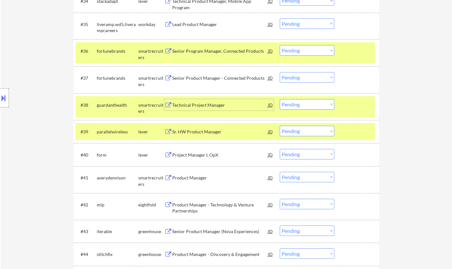
drag, startPoint x: 295, startPoint y: 102, endPoint x: 302, endPoint y: 104, distance: 6.6
click at [296, 102] on select "Choose an option... Pending Applied Excluded (Questions) Excluded (Expired) Exc…" at bounding box center [307, 104] width 55 height 10
click at [280, 99] on select "Choose an option... Pending Applied Excluded (Questions) Excluded (Expired) Exc…" at bounding box center [307, 104] width 55 height 10
select select ""pending""
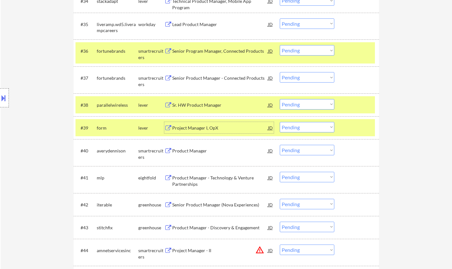
click at [205, 127] on div "Project Manager I, OpX" at bounding box center [220, 128] width 96 height 6
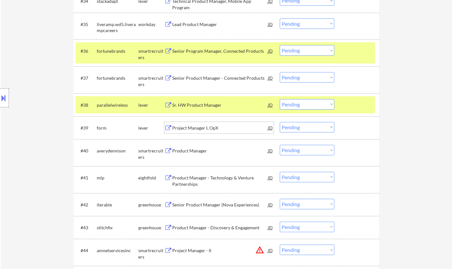
drag, startPoint x: 299, startPoint y: 128, endPoint x: 301, endPoint y: 131, distance: 4.3
click at [299, 128] on select "Choose an option... Pending Applied Excluded (Questions) Excluded (Expired) Exc…" at bounding box center [307, 127] width 55 height 10
click at [280, 122] on select "Choose an option... Pending Applied Excluded (Questions) Excluded (Expired) Exc…" at bounding box center [307, 127] width 55 height 10
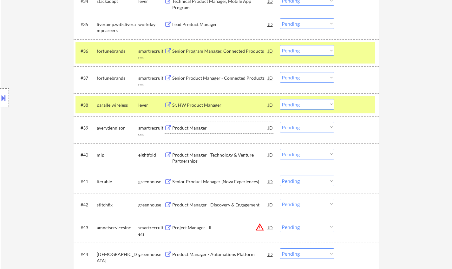
click at [186, 124] on div "Product Manager" at bounding box center [220, 127] width 96 height 11
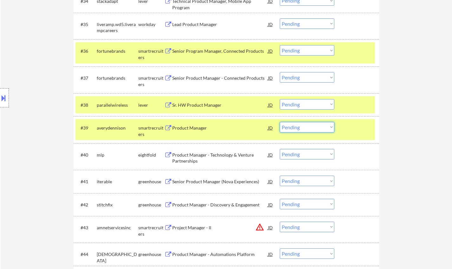
drag, startPoint x: 320, startPoint y: 128, endPoint x: 321, endPoint y: 131, distance: 3.4
click at [320, 128] on select "Choose an option... Pending Applied Excluded (Questions) Excluded (Expired) Exc…" at bounding box center [307, 127] width 55 height 10
click at [280, 122] on select "Choose an option... Pending Applied Excluded (Questions) Excluded (Expired) Exc…" at bounding box center [307, 127] width 55 height 10
select select ""pending""
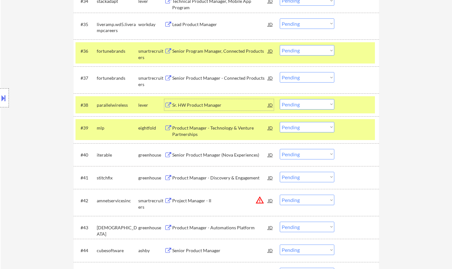
click at [202, 103] on div "Sr. HW Product Manager" at bounding box center [220, 105] width 96 height 6
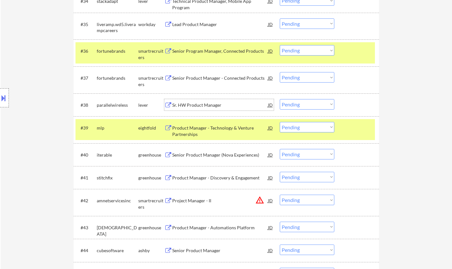
click at [305, 104] on select "Choose an option... Pending Applied Excluded (Questions) Excluded (Expired) Exc…" at bounding box center [307, 104] width 55 height 10
click at [231, 156] on div "Senior Product Manager (Nova Experiences)" at bounding box center [220, 155] width 96 height 6
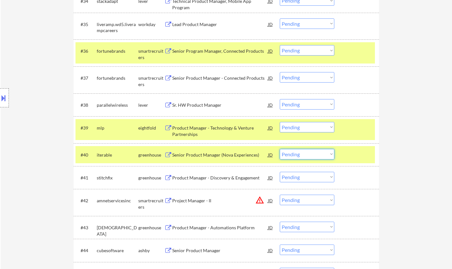
drag, startPoint x: 300, startPoint y: 152, endPoint x: 304, endPoint y: 154, distance: 4.3
click at [301, 153] on select "Choose an option... Pending Applied Excluded (Questions) Excluded (Expired) Exc…" at bounding box center [307, 154] width 55 height 10
click at [280, 149] on select "Choose an option... Pending Applied Excluded (Questions) Excluded (Expired) Exc…" at bounding box center [307, 154] width 55 height 10
select select ""pending""
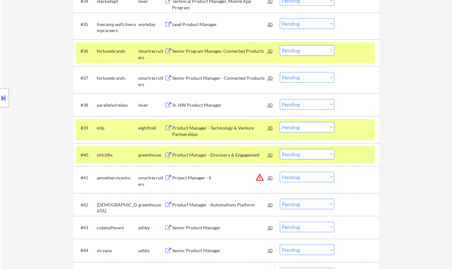
click at [272, 180] on div "JD" at bounding box center [271, 177] width 6 height 11
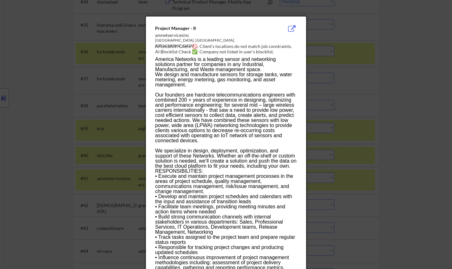
scroll to position [984, 0]
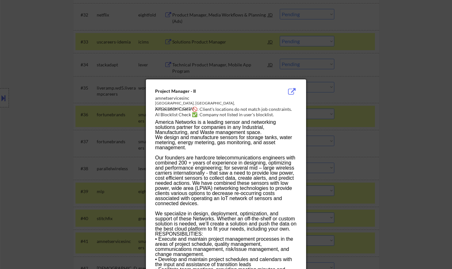
click at [6, 99] on div at bounding box center [226, 134] width 452 height 269
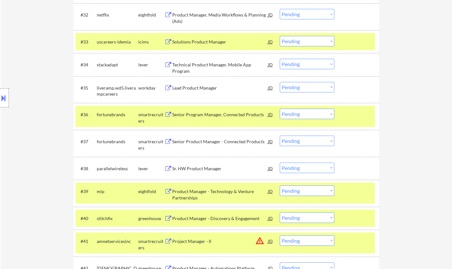
click at [40, 130] on div "Location Inclusions:" at bounding box center [57, 98] width 114 height 118
drag, startPoint x: 0, startPoint y: 98, endPoint x: 5, endPoint y: 101, distance: 6.1
click at [0, 98] on button at bounding box center [3, 98] width 7 height 10
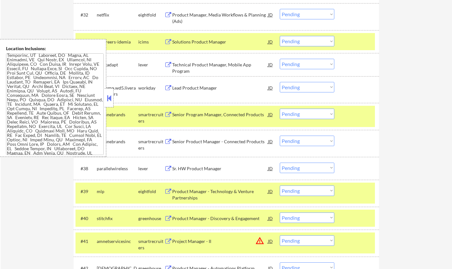
scroll to position [11, 0]
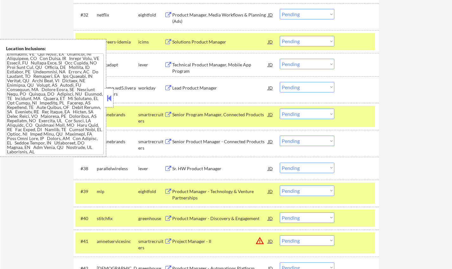
click at [114, 99] on div "#35 liveramp.wd5.liverampcareers workday Lead Product Manager JD warning_amber …" at bounding box center [226, 89] width 300 height 21
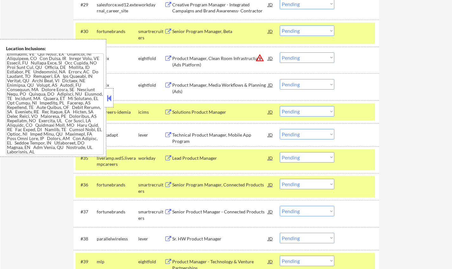
scroll to position [857, 0]
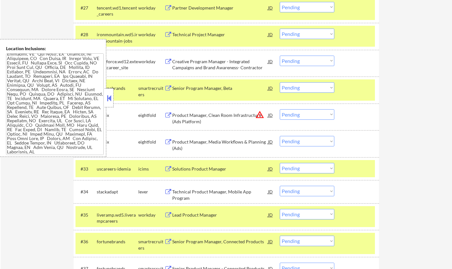
click at [111, 100] on button at bounding box center [109, 98] width 7 height 10
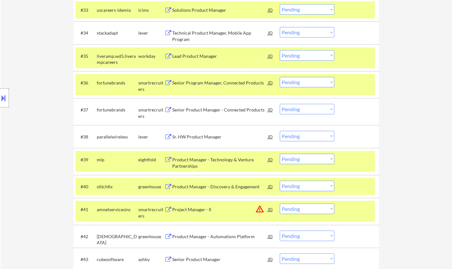
scroll to position [1047, 0]
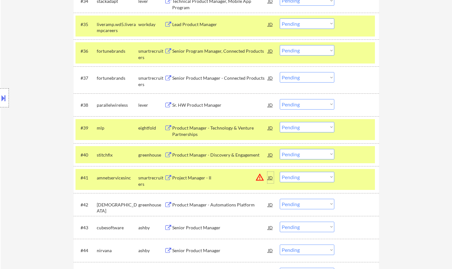
click at [270, 178] on div "JD" at bounding box center [271, 177] width 6 height 11
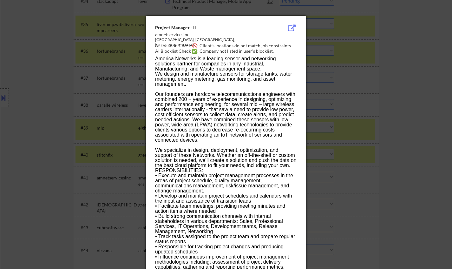
click at [400, 182] on div at bounding box center [226, 134] width 452 height 269
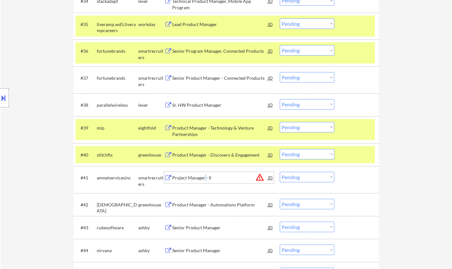
click at [206, 178] on div "Project Manager - II" at bounding box center [220, 178] width 96 height 6
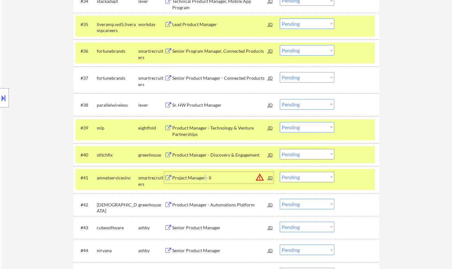
click at [309, 178] on select "Choose an option... Pending Applied Excluded (Questions) Excluded (Expired) Exc…" at bounding box center [307, 177] width 55 height 10
click at [280, 172] on select "Choose an option... Pending Applied Excluded (Questions) Excluded (Expired) Exc…" at bounding box center [307, 177] width 55 height 10
select select ""pending""
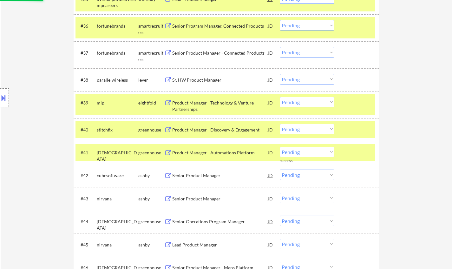
scroll to position [1079, 0]
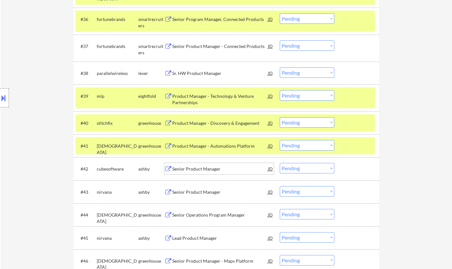
click at [198, 168] on div "Senior Product Manager" at bounding box center [220, 169] width 96 height 6
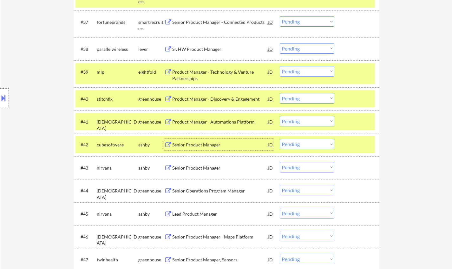
scroll to position [1111, 0]
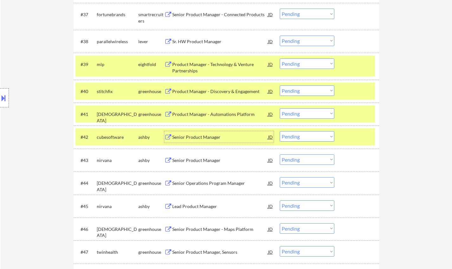
click at [309, 139] on select "Choose an option... Pending Applied Excluded (Questions) Excluded (Expired) Exc…" at bounding box center [307, 136] width 55 height 10
click at [280, 131] on select "Choose an option... Pending Applied Excluded (Questions) Excluded (Expired) Exc…" at bounding box center [307, 136] width 55 height 10
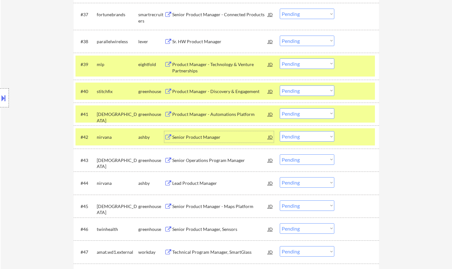
click at [199, 139] on div "Senior Product Manager" at bounding box center [220, 137] width 96 height 6
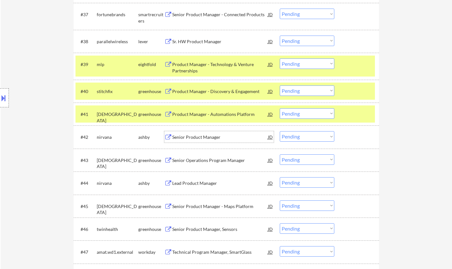
click at [299, 137] on select "Choose an option... Pending Applied Excluded (Questions) Excluded (Expired) Exc…" at bounding box center [307, 136] width 55 height 10
click at [280, 131] on select "Choose an option... Pending Applied Excluded (Questions) Excluded (Expired) Exc…" at bounding box center [307, 136] width 55 height 10
select select ""pending""
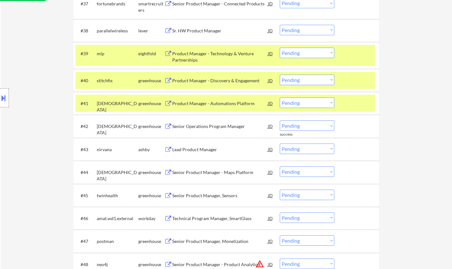
scroll to position [1174, 0]
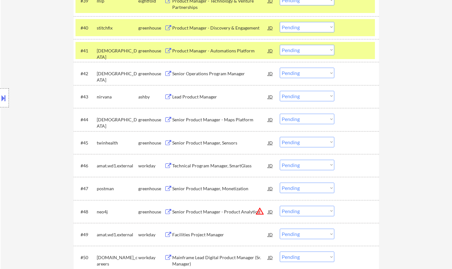
click at [205, 96] on div "Lead Product Manager" at bounding box center [220, 97] width 96 height 6
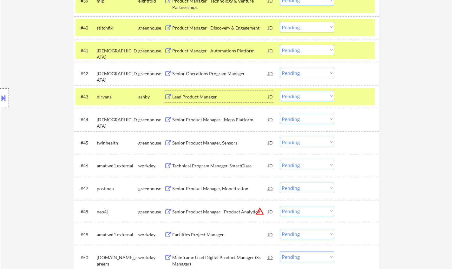
click at [199, 143] on div "Senior Product Manager, Sensors" at bounding box center [220, 143] width 96 height 6
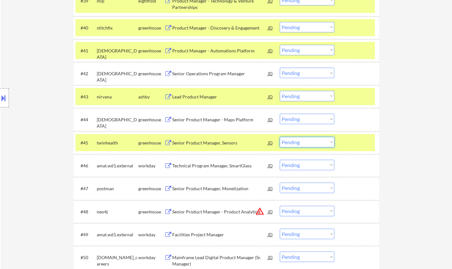
drag, startPoint x: 305, startPoint y: 144, endPoint x: 311, endPoint y: 147, distance: 6.7
click at [305, 143] on select "Choose an option... Pending Applied Excluded (Questions) Excluded (Expired) Exc…" at bounding box center [307, 142] width 55 height 10
click at [280, 137] on select "Choose an option... Pending Applied Excluded (Questions) Excluded (Expired) Exc…" at bounding box center [307, 142] width 55 height 10
select select ""pending""
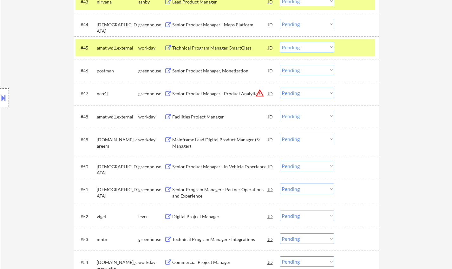
scroll to position [1270, 0]
click at [203, 213] on div "Digital Project Manager" at bounding box center [220, 215] width 96 height 11
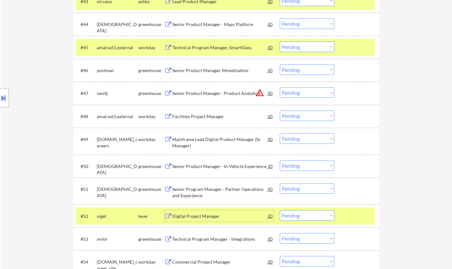
click at [316, 211] on select "Choose an option... Pending Applied Excluded (Questions) Excluded (Expired) Exc…" at bounding box center [307, 215] width 55 height 10
click at [280, 210] on select "Choose an option... Pending Applied Excluded (Questions) Excluded (Expired) Exc…" at bounding box center [307, 215] width 55 height 10
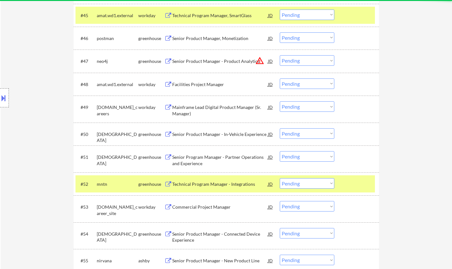
scroll to position [1333, 0]
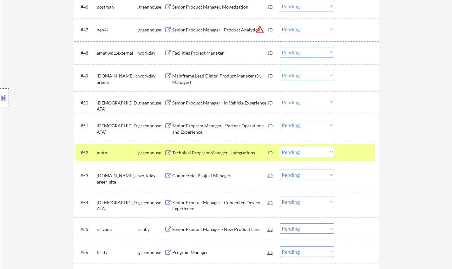
click at [219, 155] on div "Technical Program Manager - Integrations" at bounding box center [220, 152] width 96 height 6
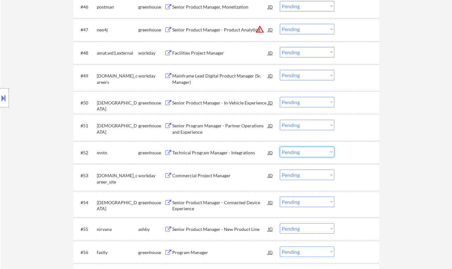
click at [315, 152] on select "Choose an option... Pending Applied Excluded (Questions) Excluded (Expired) Exc…" at bounding box center [307, 152] width 55 height 10
click at [280, 147] on select "Choose an option... Pending Applied Excluded (Questions) Excluded (Expired) Exc…" at bounding box center [307, 152] width 55 height 10
select select ""pending""
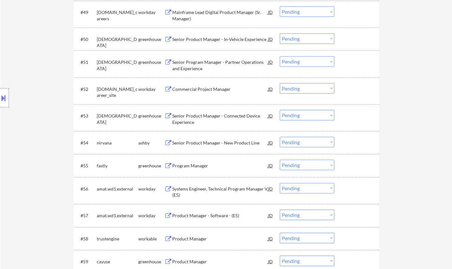
scroll to position [1428, 0]
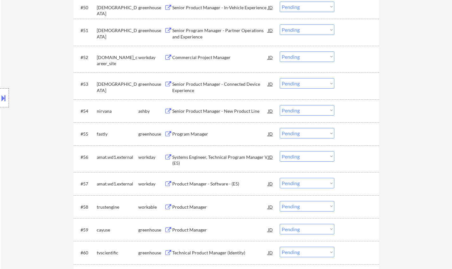
click at [195, 131] on div "Program Manager" at bounding box center [220, 134] width 96 height 6
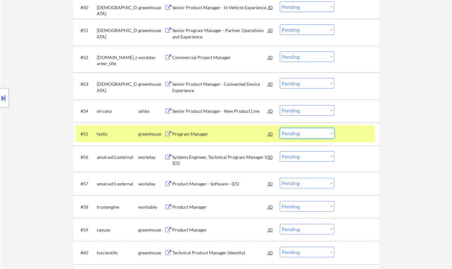
click at [314, 132] on select "Choose an option... Pending Applied Excluded (Questions) Excluded (Expired) Exc…" at bounding box center [307, 133] width 55 height 10
click at [280, 128] on select "Choose an option... Pending Applied Excluded (Questions) Excluded (Expired) Exc…" at bounding box center [307, 133] width 55 height 10
select select ""pending""
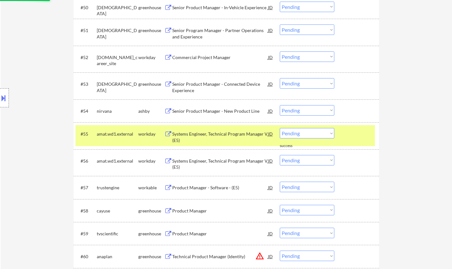
scroll to position [1523, 0]
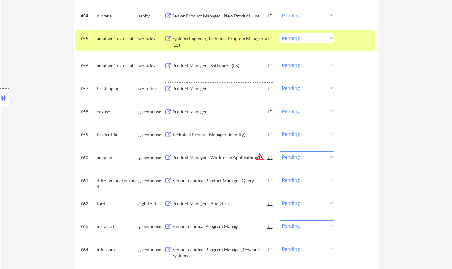
click at [195, 93] on div "Product Manager" at bounding box center [220, 88] width 96 height 11
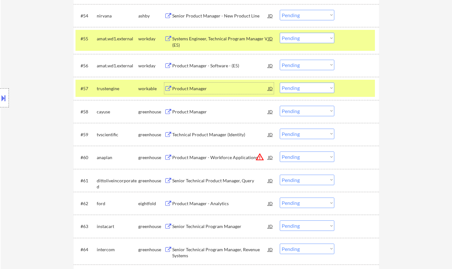
click at [318, 90] on select "Choose an option... Pending Applied Excluded (Questions) Excluded (Expired) Exc…" at bounding box center [307, 88] width 55 height 10
click at [280, 83] on select "Choose an option... Pending Applied Excluded (Questions) Excluded (Expired) Exc…" at bounding box center [307, 88] width 55 height 10
select select ""pending""
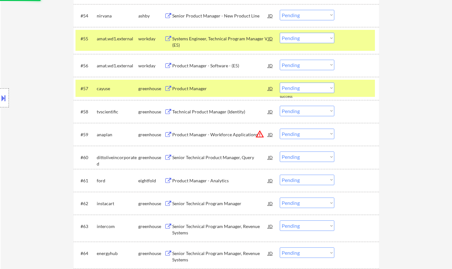
scroll to position [1587, 0]
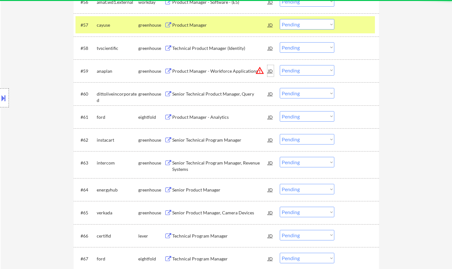
click at [271, 69] on div "JD" at bounding box center [271, 70] width 6 height 11
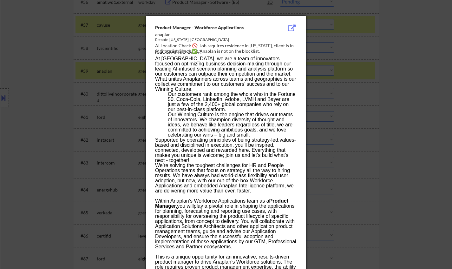
drag, startPoint x: 411, startPoint y: 160, endPoint x: 407, endPoint y: 156, distance: 6.1
click at [409, 157] on div at bounding box center [226, 134] width 452 height 269
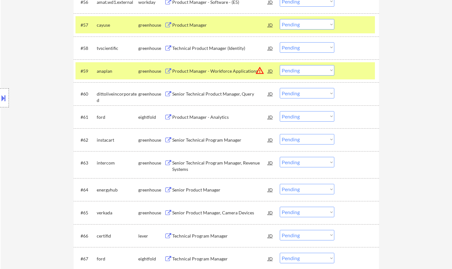
click at [315, 70] on select "Choose an option... Pending Applied Excluded (Questions) Excluded (Expired) Exc…" at bounding box center [307, 70] width 55 height 10
click at [280, 65] on select "Choose an option... Pending Applied Excluded (Questions) Excluded (Expired) Exc…" at bounding box center [307, 70] width 55 height 10
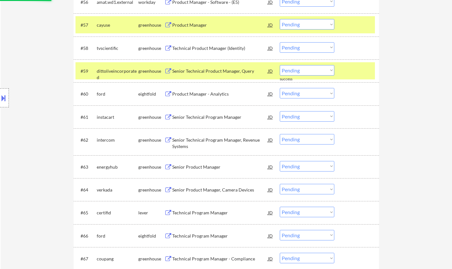
click at [234, 74] on div "Senior Technical Product Manager, Query" at bounding box center [220, 71] width 96 height 6
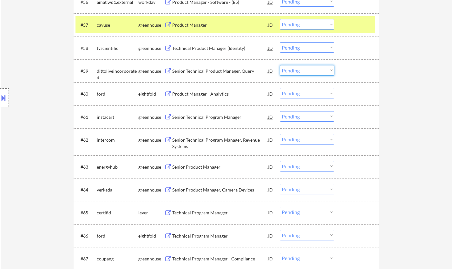
click at [304, 71] on select "Choose an option... Pending Applied Excluded (Questions) Excluded (Expired) Exc…" at bounding box center [307, 70] width 55 height 10
click at [280, 65] on select "Choose an option... Pending Applied Excluded (Questions) Excluded (Expired) Exc…" at bounding box center [307, 70] width 55 height 10
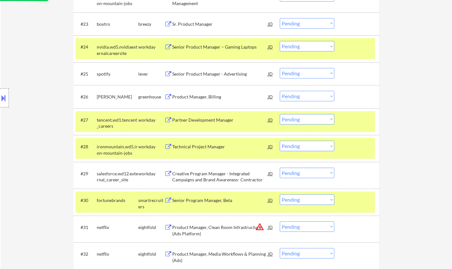
select select ""pending""
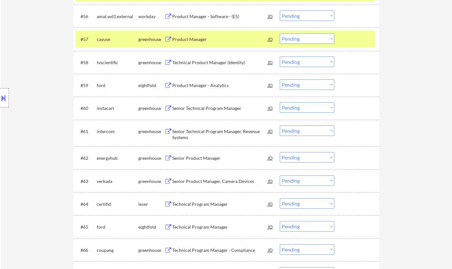
scroll to position [1619, 0]
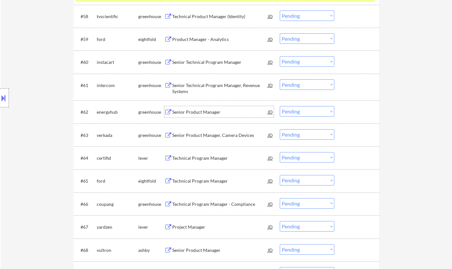
click at [192, 109] on div "Senior Product Manager" at bounding box center [220, 111] width 96 height 11
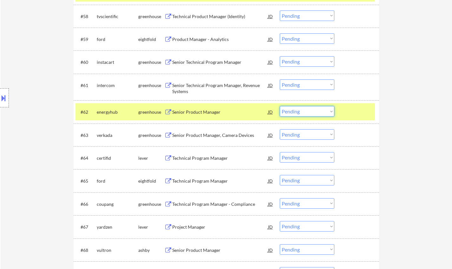
drag, startPoint x: 295, startPoint y: 111, endPoint x: 298, endPoint y: 112, distance: 3.4
click at [295, 111] on select "Choose an option... Pending Applied Excluded (Questions) Excluded (Expired) Exc…" at bounding box center [307, 111] width 55 height 10
click at [280, 106] on select "Choose an option... Pending Applied Excluded (Questions) Excluded (Expired) Exc…" at bounding box center [307, 111] width 55 height 10
select select ""pending""
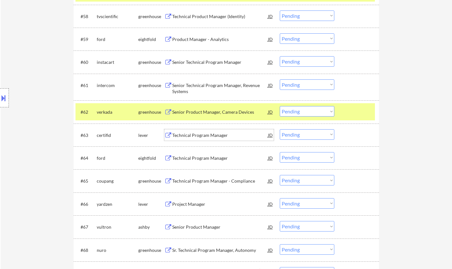
click at [193, 137] on div "Technical Program Manager" at bounding box center [220, 135] width 96 height 6
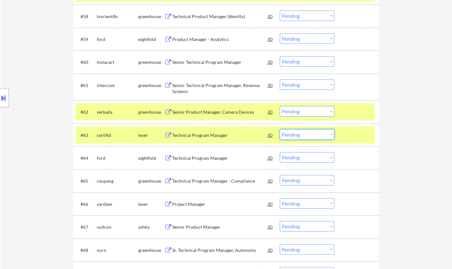
click at [295, 134] on select "Choose an option... Pending Applied Excluded (Questions) Excluded (Expired) Exc…" at bounding box center [307, 134] width 55 height 10
click at [280, 129] on select "Choose an option... Pending Applied Excluded (Questions) Excluded (Expired) Exc…" at bounding box center [307, 134] width 55 height 10
select select ""pending""
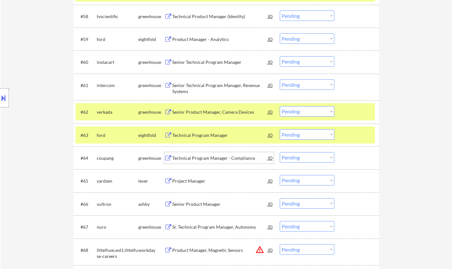
click at [209, 160] on div "Technical Program Manager - Compliance" at bounding box center [220, 158] width 96 height 6
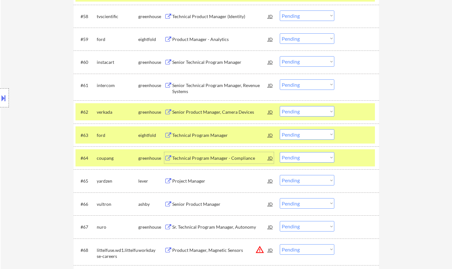
click at [313, 157] on select "Choose an option... Pending Applied Excluded (Questions) Excluded (Expired) Exc…" at bounding box center [307, 157] width 55 height 10
click at [280, 152] on select "Choose an option... Pending Applied Excluded (Questions) Excluded (Expired) Exc…" at bounding box center [307, 157] width 55 height 10
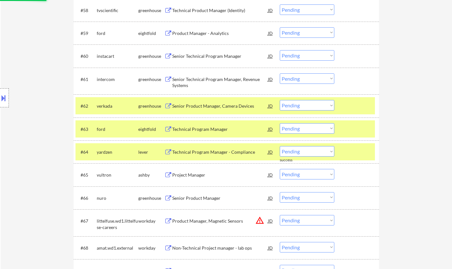
scroll to position [1682, 0]
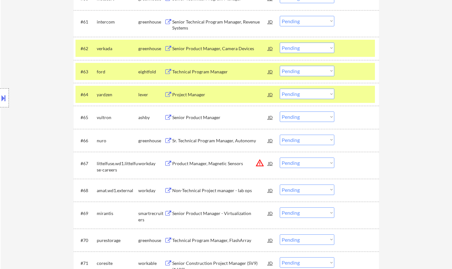
click at [196, 98] on div "Project Manager" at bounding box center [220, 94] width 96 height 11
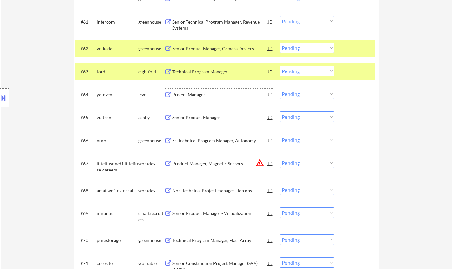
click at [309, 90] on select "Choose an option... Pending Applied Excluded (Questions) Excluded (Expired) Exc…" at bounding box center [307, 94] width 55 height 10
click at [280, 89] on select "Choose an option... Pending Applied Excluded (Questions) Excluded (Expired) Exc…" at bounding box center [307, 94] width 55 height 10
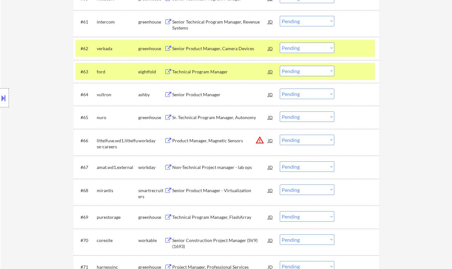
click at [200, 96] on div "Senior Product Manager" at bounding box center [220, 94] width 96 height 6
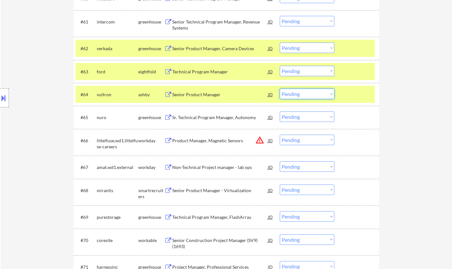
click at [309, 94] on select "Choose an option... Pending Applied Excluded (Questions) Excluded (Expired) Exc…" at bounding box center [307, 94] width 55 height 10
click at [280, 89] on select "Choose an option... Pending Applied Excluded (Questions) Excluded (Expired) Exc…" at bounding box center [307, 94] width 55 height 10
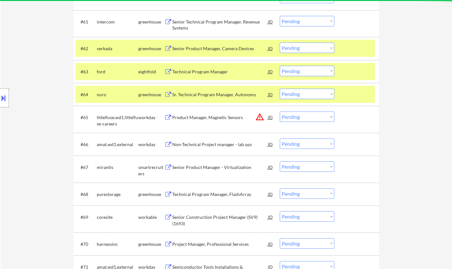
scroll to position [1714, 0]
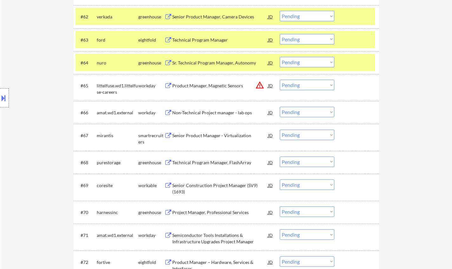
click at [218, 63] on div "Sr. Technical Program Manager, Autonomy" at bounding box center [220, 63] width 96 height 6
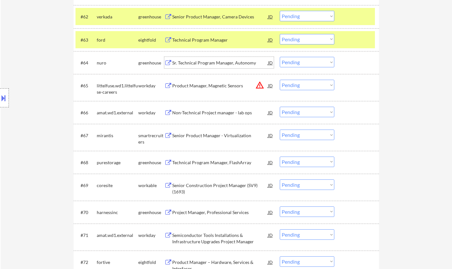
click at [321, 62] on select "Choose an option... Pending Applied Excluded (Questions) Excluded (Expired) Exc…" at bounding box center [307, 62] width 55 height 10
click at [280, 57] on select "Choose an option... Pending Applied Excluded (Questions) Excluded (Expired) Exc…" at bounding box center [307, 62] width 55 height 10
select select ""pending""
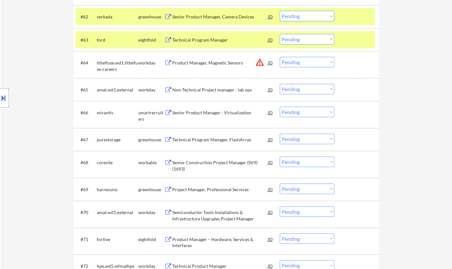
click at [207, 113] on div "Senior Product Manager - Virtualization" at bounding box center [220, 112] width 96 height 6
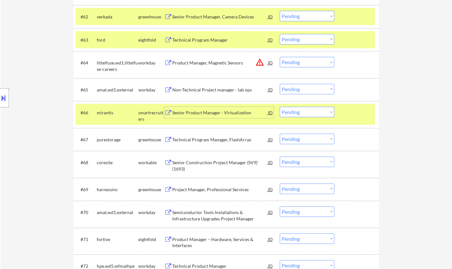
drag, startPoint x: 311, startPoint y: 113, endPoint x: 313, endPoint y: 115, distance: 3.4
click at [311, 113] on select "Choose an option... Pending Applied Excluded (Questions) Excluded (Expired) Exc…" at bounding box center [307, 112] width 55 height 10
click at [280, 107] on select "Choose an option... Pending Applied Excluded (Questions) Excluded (Expired) Exc…" at bounding box center [307, 112] width 55 height 10
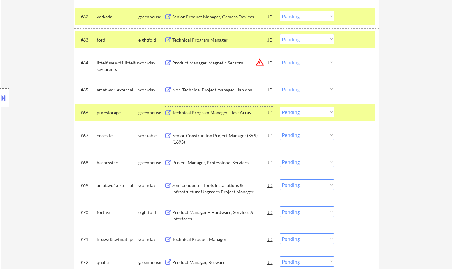
click at [210, 113] on div "Technical Program Manager, FlashArray" at bounding box center [220, 112] width 96 height 6
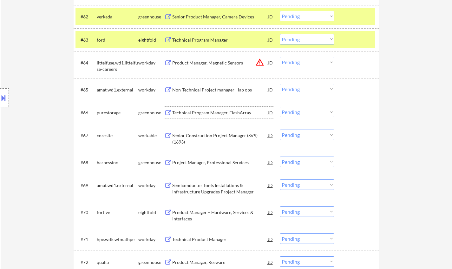
click at [5, 92] on div at bounding box center [4, 97] width 9 height 19
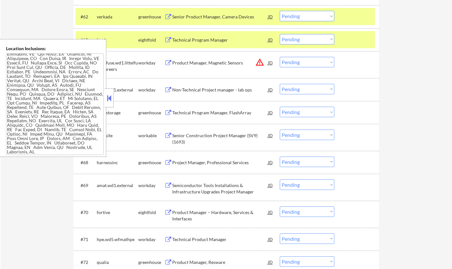
click at [104, 96] on div "Location Inclusions:" at bounding box center [53, 98] width 106 height 118
click at [110, 100] on button at bounding box center [109, 98] width 7 height 10
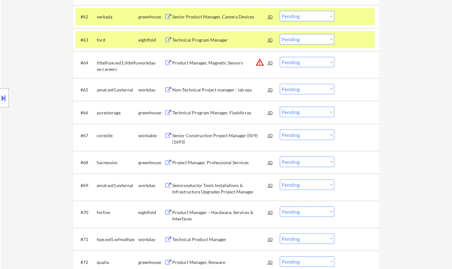
click at [298, 112] on select "Choose an option... Pending Applied Excluded (Questions) Excluded (Expired) Exc…" at bounding box center [307, 112] width 55 height 10
click at [280, 107] on select "Choose an option... Pending Applied Excluded (Questions) Excluded (Expired) Exc…" at bounding box center [307, 112] width 55 height 10
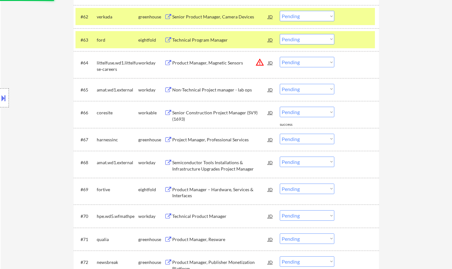
click at [220, 113] on div "Senior Construction Project Manager (SV9) (1693)" at bounding box center [220, 115] width 96 height 12
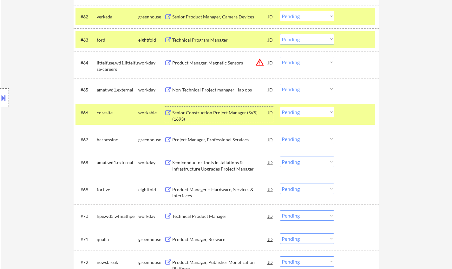
drag, startPoint x: 324, startPoint y: 113, endPoint x: 322, endPoint y: 116, distance: 4.5
click at [324, 112] on select "Choose an option... Pending Applied Excluded (Questions) Excluded (Expired) Exc…" at bounding box center [307, 112] width 55 height 10
click at [280, 107] on select "Choose an option... Pending Applied Excluded (Questions) Excluded (Expired) Exc…" at bounding box center [307, 112] width 55 height 10
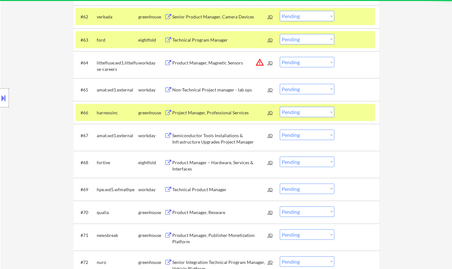
click at [212, 113] on div "Project Manager, Professional Services" at bounding box center [220, 112] width 96 height 6
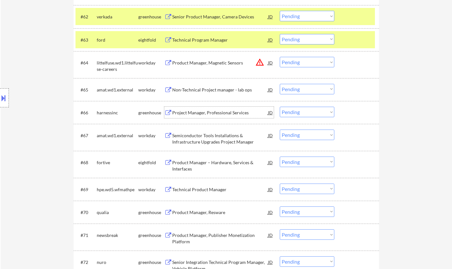
click at [318, 111] on select "Choose an option... Pending Applied Excluded (Questions) Excluded (Expired) Exc…" at bounding box center [307, 112] width 55 height 10
click at [280, 107] on select "Choose an option... Pending Applied Excluded (Questions) Excluded (Expired) Exc…" at bounding box center [307, 112] width 55 height 10
select select ""pending""
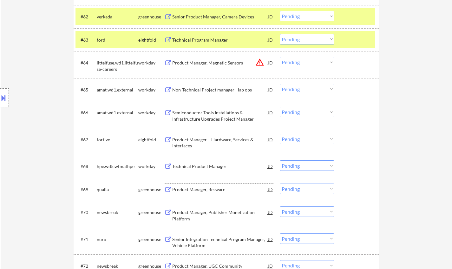
click at [203, 188] on div "Product Manager, Resware" at bounding box center [220, 189] width 96 height 6
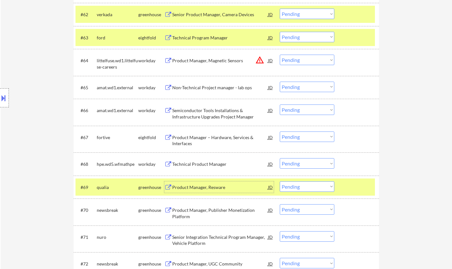
scroll to position [1809, 0]
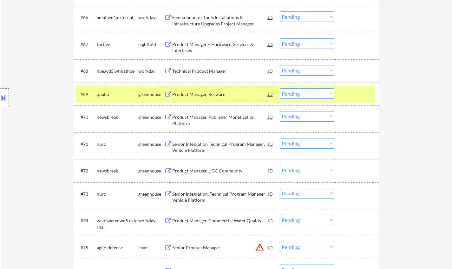
click at [297, 92] on select "Choose an option... Pending Applied Excluded (Questions) Excluded (Expired) Exc…" at bounding box center [307, 93] width 55 height 10
click at [280, 88] on select "Choose an option... Pending Applied Excluded (Questions) Excluded (Expired) Exc…" at bounding box center [307, 93] width 55 height 10
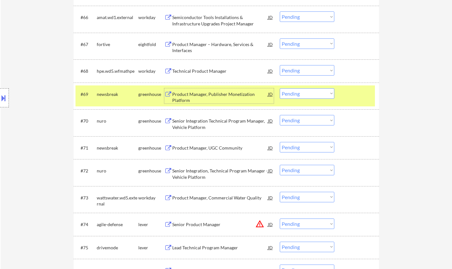
click at [207, 95] on div "Product Manager, Publisher Monetization Platform" at bounding box center [220, 97] width 96 height 12
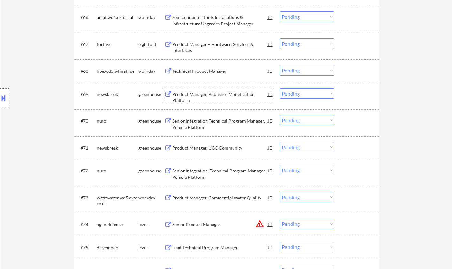
drag, startPoint x: 296, startPoint y: 92, endPoint x: 298, endPoint y: 96, distance: 3.7
click at [296, 92] on select "Choose an option... Pending Applied Excluded (Questions) Excluded (Expired) Exc…" at bounding box center [307, 93] width 55 height 10
click at [280, 88] on select "Choose an option... Pending Applied Excluded (Questions) Excluded (Expired) Exc…" at bounding box center [307, 93] width 55 height 10
select select ""pending""
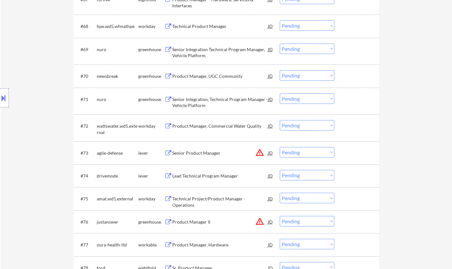
scroll to position [1904, 0]
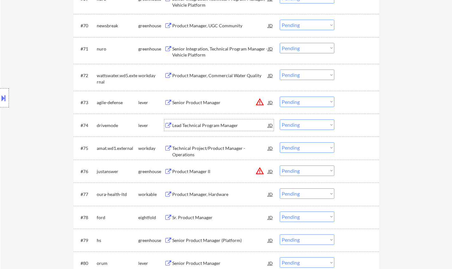
click at [202, 124] on div "Lead Technical Program Manager" at bounding box center [220, 125] width 96 height 6
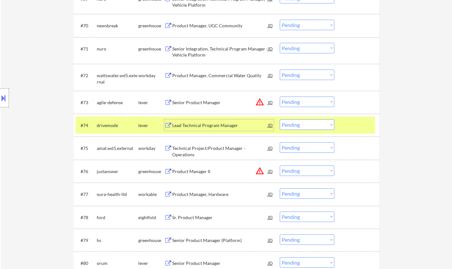
click at [0, 95] on button at bounding box center [3, 98] width 7 height 10
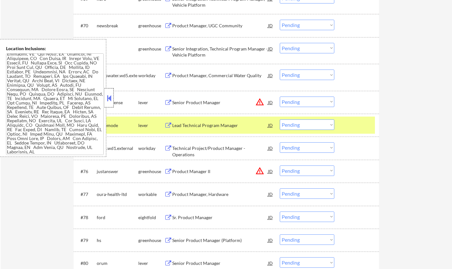
click at [108, 91] on div at bounding box center [109, 97] width 9 height 19
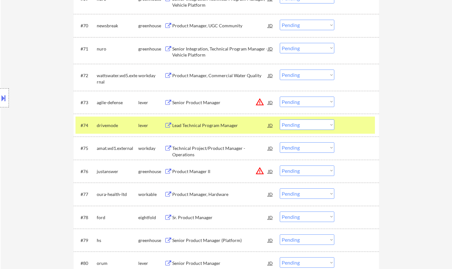
click at [315, 127] on select "Choose an option... Pending Applied Excluded (Questions) Excluded (Expired) Exc…" at bounding box center [307, 124] width 55 height 10
click at [280, 119] on select "Choose an option... Pending Applied Excluded (Questions) Excluded (Expired) Exc…" at bounding box center [307, 124] width 55 height 10
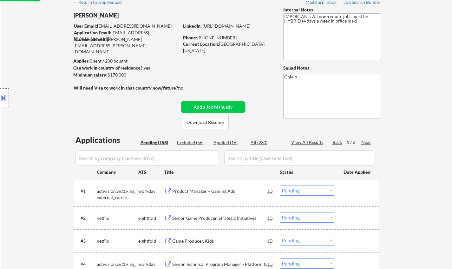
scroll to position [0, 0]
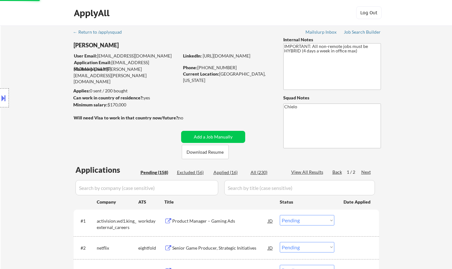
select select ""pending""
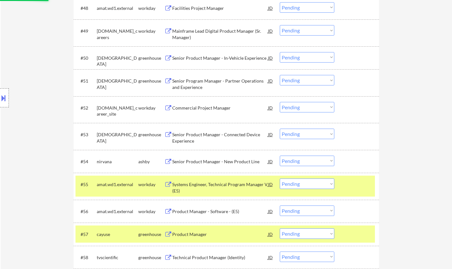
scroll to position [1435, 0]
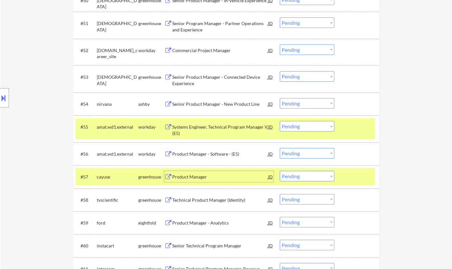
click at [191, 176] on div "Product Manager" at bounding box center [220, 177] width 96 height 6
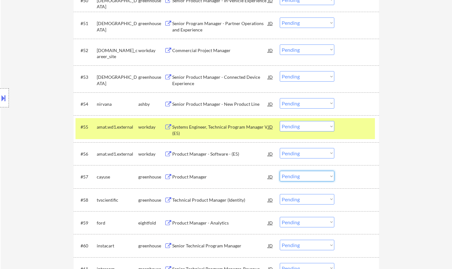
drag, startPoint x: 305, startPoint y: 176, endPoint x: 305, endPoint y: 181, distance: 4.4
click at [305, 176] on select "Choose an option... Pending Applied Excluded (Questions) Excluded (Expired) Exc…" at bounding box center [307, 176] width 55 height 10
click at [280, 171] on select "Choose an option... Pending Applied Excluded (Questions) Excluded (Expired) Exc…" at bounding box center [307, 176] width 55 height 10
select select ""pending""
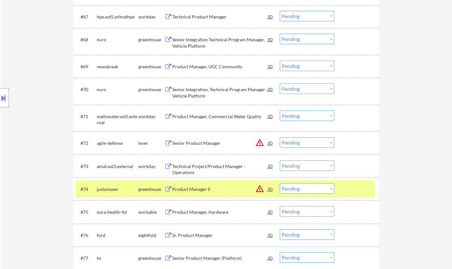
scroll to position [1911, 0]
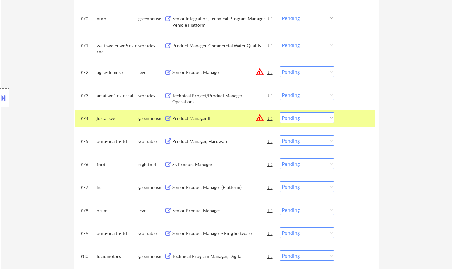
click at [225, 183] on div "Senior Product Manager (Platform)" at bounding box center [220, 186] width 96 height 11
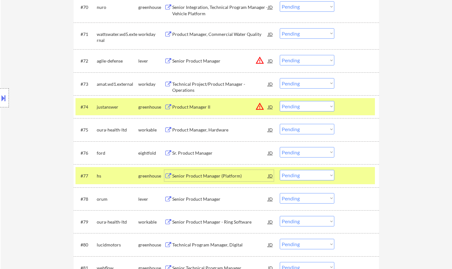
scroll to position [1975, 0]
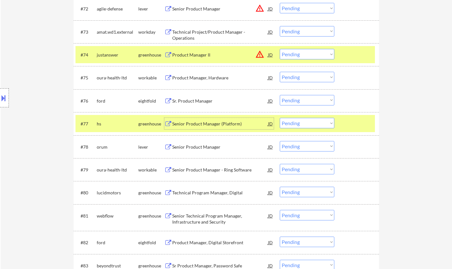
click at [314, 125] on select "Choose an option... Pending Applied Excluded (Questions) Excluded (Expired) Exc…" at bounding box center [307, 123] width 55 height 10
click at [280, 118] on select "Choose an option... Pending Applied Excluded (Questions) Excluded (Expired) Exc…" at bounding box center [307, 123] width 55 height 10
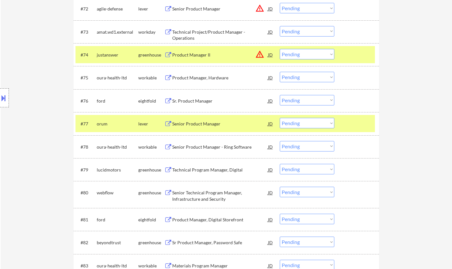
click at [200, 122] on div "Senior Product Manager" at bounding box center [220, 124] width 96 height 6
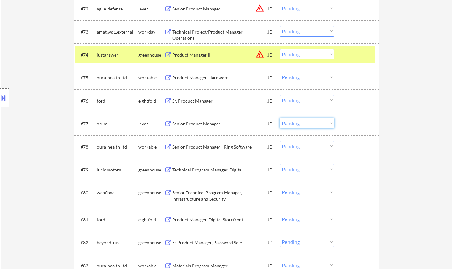
click at [297, 123] on select "Choose an option... Pending Applied Excluded (Questions) Excluded (Expired) Exc…" at bounding box center [307, 123] width 55 height 10
click at [280, 118] on select "Choose an option... Pending Applied Excluded (Questions) Excluded (Expired) Exc…" at bounding box center [307, 123] width 55 height 10
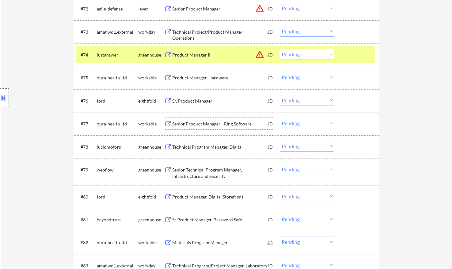
click at [229, 122] on div "Senior Product Manager - Ring Software" at bounding box center [220, 124] width 96 height 6
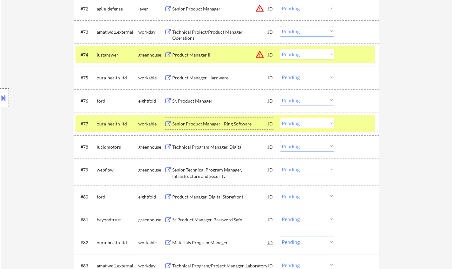
click at [308, 125] on select "Choose an option... Pending Applied Excluded (Questions) Excluded (Expired) Exc…" at bounding box center [307, 123] width 55 height 10
click at [280, 118] on select "Choose an option... Pending Applied Excluded (Questions) Excluded (Expired) Exc…" at bounding box center [307, 123] width 55 height 10
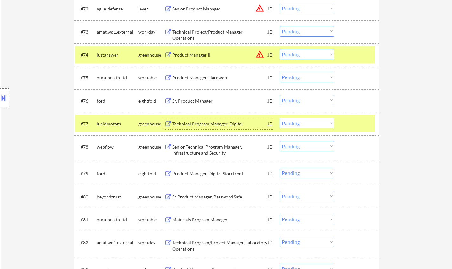
click at [196, 120] on div "Technical Program Manager, Digital" at bounding box center [220, 123] width 96 height 11
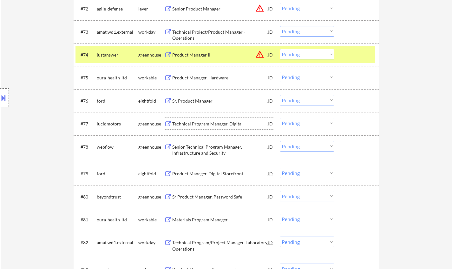
click at [307, 120] on select "Choose an option... Pending Applied Excluded (Questions) Excluded (Expired) Exc…" at bounding box center [307, 123] width 55 height 10
click at [280, 118] on select "Choose an option... Pending Applied Excluded (Questions) Excluded (Expired) Exc…" at bounding box center [307, 123] width 55 height 10
select select ""pending""
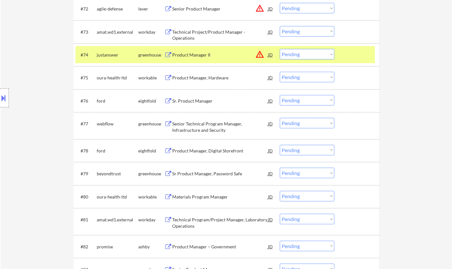
click at [215, 175] on div "Sr Product Manager, Password Safe" at bounding box center [220, 173] width 96 height 6
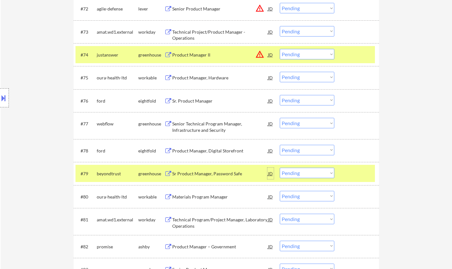
click at [271, 174] on div "JD" at bounding box center [271, 173] width 6 height 11
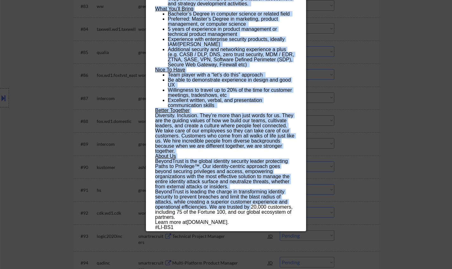
scroll to position [2260, 0]
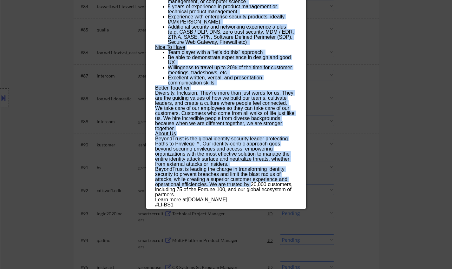
drag, startPoint x: 168, startPoint y: 49, endPoint x: 252, endPoint y: 201, distance: 173.6
copy div "Sr Product Manager, Password Safe beyondtrust Remote Canada | Remote United Sta…"
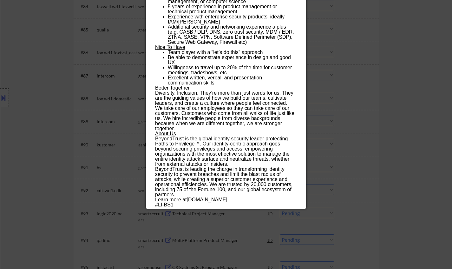
click at [433, 155] on div at bounding box center [226, 134] width 452 height 269
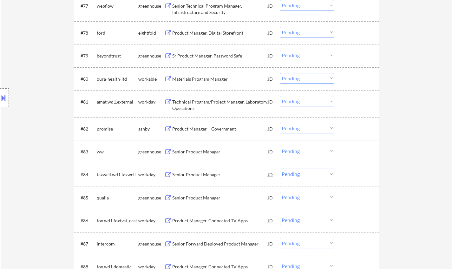
scroll to position [2070, 0]
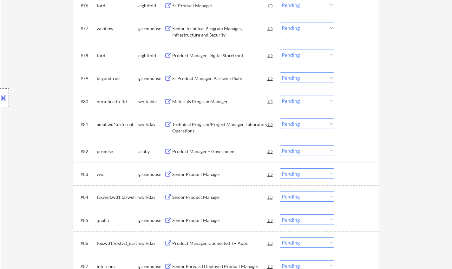
click at [305, 79] on select "Choose an option... Pending Applied Excluded (Questions) Excluded (Expired) Exc…" at bounding box center [307, 77] width 55 height 10
click at [280, 72] on select "Choose an option... Pending Applied Excluded (Questions) Excluded (Expired) Exc…" at bounding box center [307, 77] width 55 height 10
select select ""pending""
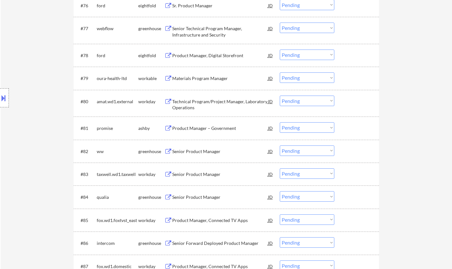
click at [194, 130] on div "Product Manager – Government" at bounding box center [220, 128] width 96 height 6
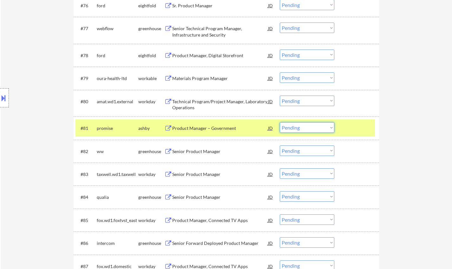
click at [315, 126] on select "Choose an option... Pending Applied Excluded (Questions) Excluded (Expired) Exc…" at bounding box center [307, 127] width 55 height 10
click at [280, 122] on select "Choose an option... Pending Applied Excluded (Questions) Excluded (Expired) Exc…" at bounding box center [307, 127] width 55 height 10
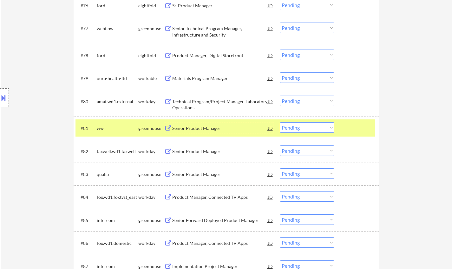
click at [211, 129] on div "Senior Product Manager" at bounding box center [220, 128] width 96 height 6
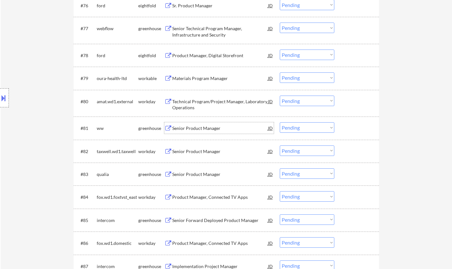
drag, startPoint x: 308, startPoint y: 127, endPoint x: 311, endPoint y: 132, distance: 6.3
click at [308, 127] on select "Choose an option... Pending Applied Excluded (Questions) Excluded (Expired) Exc…" at bounding box center [307, 127] width 55 height 10
click at [280, 122] on select "Choose an option... Pending Applied Excluded (Questions) Excluded (Expired) Exc…" at bounding box center [307, 127] width 55 height 10
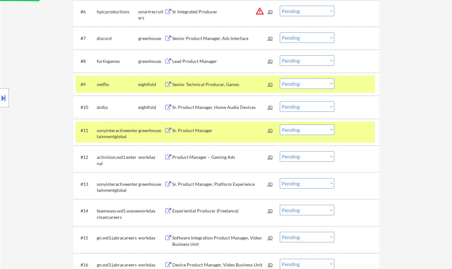
scroll to position [0, 0]
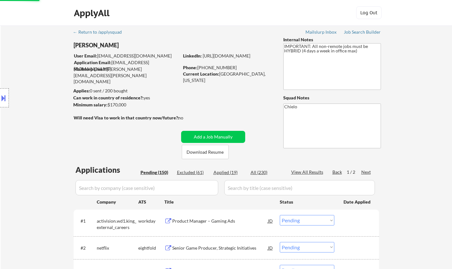
select select ""pending""
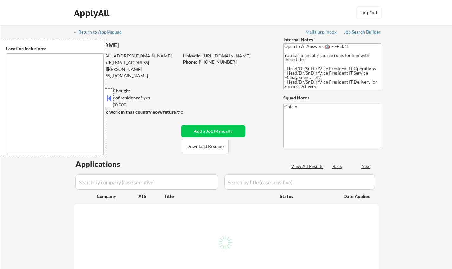
type textarea "[GEOGRAPHIC_DATA], [GEOGRAPHIC_DATA] [GEOGRAPHIC_DATA], [GEOGRAPHIC_DATA] [GEOG…"
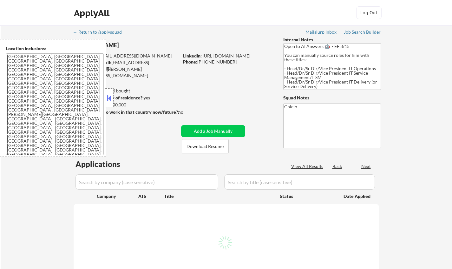
select select ""pending""
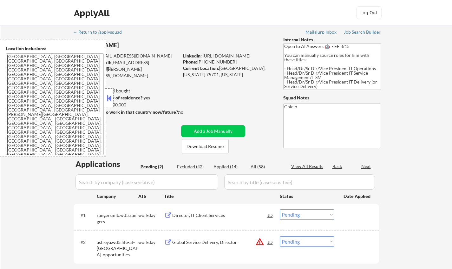
click at [109, 95] on button at bounding box center [109, 98] width 7 height 10
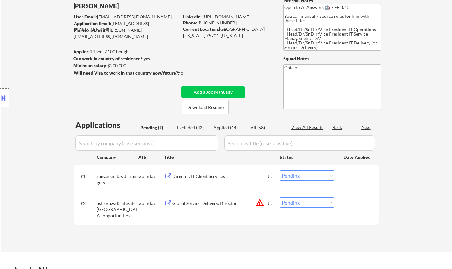
scroll to position [32, 0]
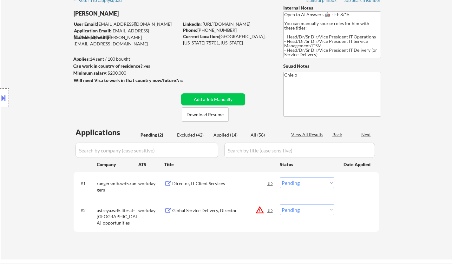
click at [198, 135] on div "Excluded (42)" at bounding box center [193, 135] width 32 height 6
select select ""excluded__bad_match_""
select select ""excluded__location_""
select select ""excluded__salary_""
select select ""excluded__location_""
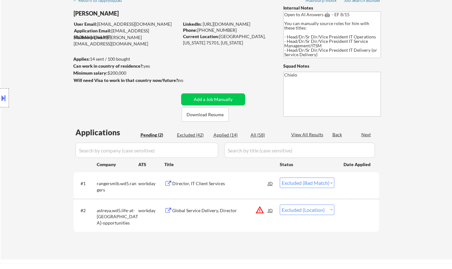
select select ""excluded__salary_""
select select ""excluded__expired_""
select select ""excluded__location_""
select select ""excluded__expired_""
select select ""excluded__blocklist_""
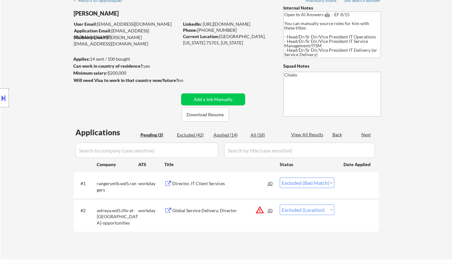
select select ""excluded__expired_""
select select ""excluded__other_""
select select ""excluded__location_""
select select ""excluded__expired_""
select select ""excluded__location_""
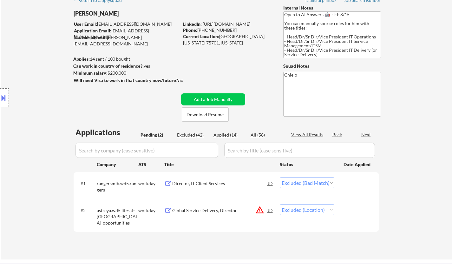
select select ""excluded__bad_match_""
select select ""excluded__location_""
select select ""excluded__bad_match_""
select select ""excluded__location_""
select select ""excluded__bad_match_""
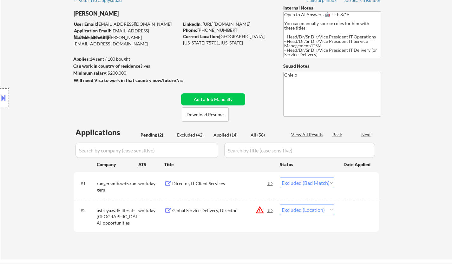
select select ""excluded__location_""
select select ""excluded__expired_""
select select ""excluded__salary_""
select select ""excluded__location_""
select select ""excluded__bad_match_""
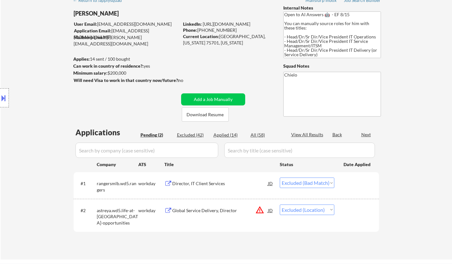
select select ""excluded__bad_match_""
select select ""excluded__expired_""
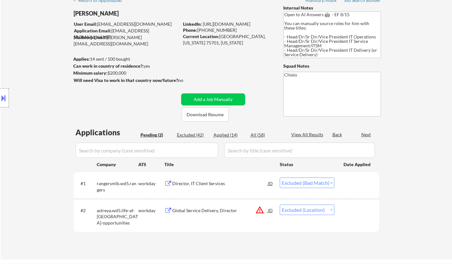
select select ""excluded__expired_""
select select ""excluded""
select select ""excluded__bad_match_""
select select ""excluded__expired_""
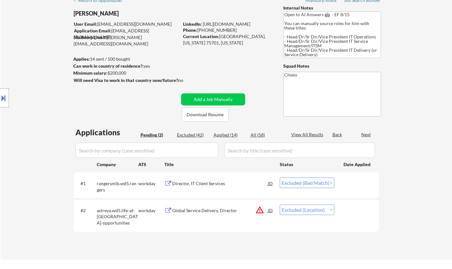
select select ""excluded__location_""
select select ""excluded__bad_match_""
select select ""excluded__salary_""
select select ""excluded__bad_match_""
select select ""excluded__location_""
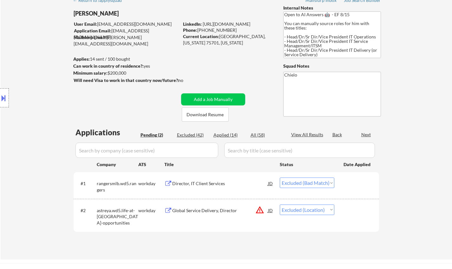
select select ""excluded__salary_""
select select ""excluded__expired_""
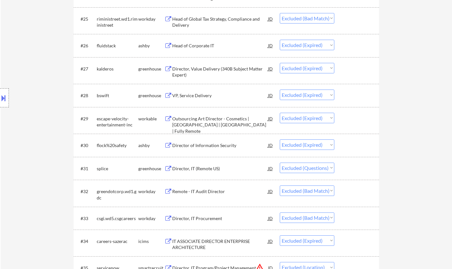
scroll to position [825, 0]
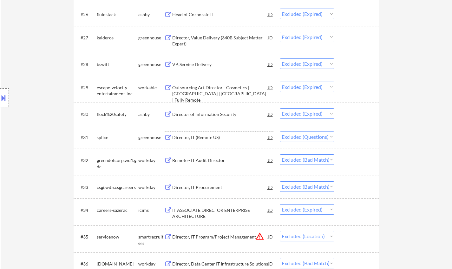
click at [193, 137] on div "Director, IT (Remote US)" at bounding box center [220, 137] width 96 height 6
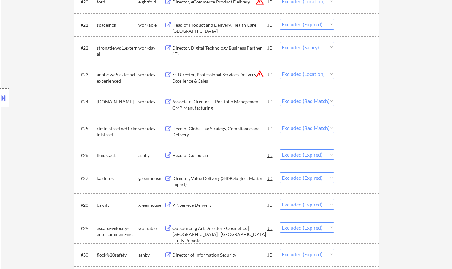
scroll to position [793, 0]
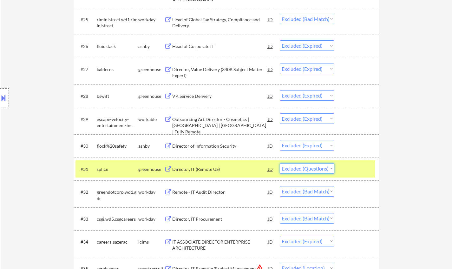
click at [319, 167] on select "Choose an option... Pending Applied Excluded (Questions) Excluded (Expired) Exc…" at bounding box center [307, 168] width 55 height 10
click at [313, 167] on select "Choose an option... Pending Applied Excluded (Questions) Excluded (Expired) Exc…" at bounding box center [307, 168] width 55 height 10
drag, startPoint x: 424, startPoint y: 216, endPoint x: 306, endPoint y: 64, distance: 192.2
click at [320, 172] on select "Choose an option... Pending Applied Excluded (Questions) Excluded (Expired) Exc…" at bounding box center [307, 168] width 55 height 10
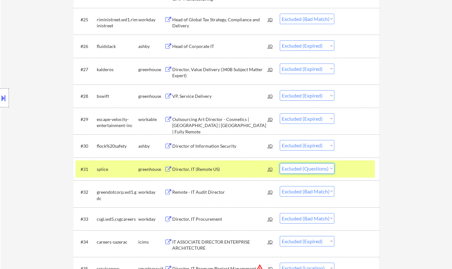
select select ""excluded__bad_match_""
click at [280, 163] on select "Choose an option... Pending Applied Excluded (Questions) Excluded (Expired) Exc…" at bounding box center [307, 168] width 55 height 10
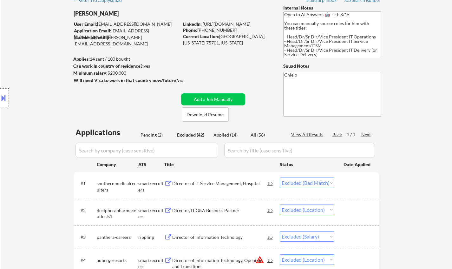
scroll to position [0, 0]
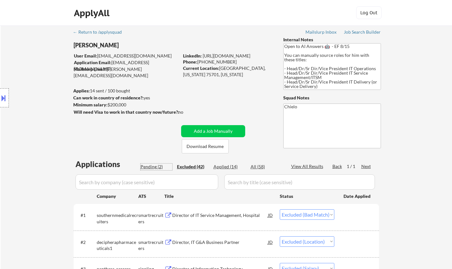
click at [154, 167] on div "Pending (2)" at bounding box center [157, 166] width 32 height 6
select select ""pending""
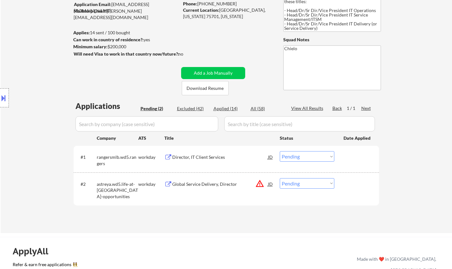
scroll to position [95, 0]
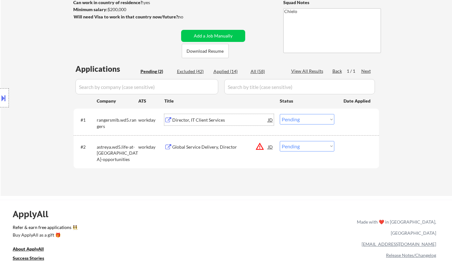
click at [196, 116] on div "Director, IT Client Services" at bounding box center [220, 119] width 96 height 11
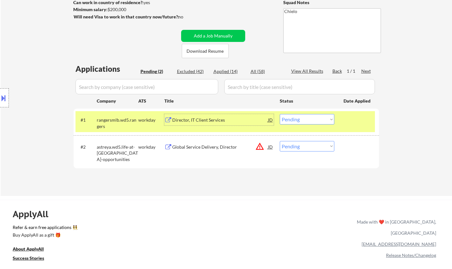
click at [303, 121] on select "Choose an option... Pending Applied Excluded (Questions) Excluded (Expired) Exc…" at bounding box center [307, 119] width 55 height 10
click at [280, 114] on select "Choose an option... Pending Applied Excluded (Questions) Excluded (Expired) Exc…" at bounding box center [307, 119] width 55 height 10
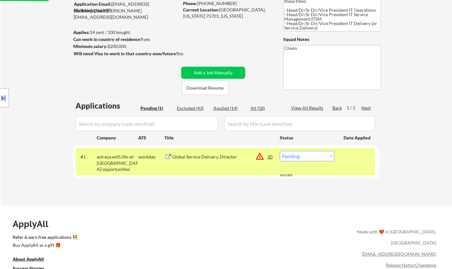
scroll to position [0, 0]
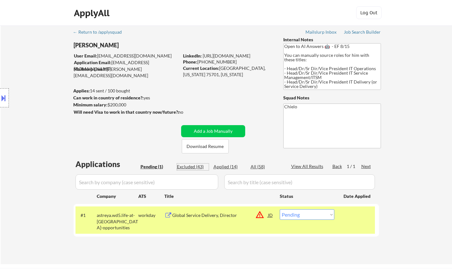
click at [182, 165] on div "Excluded (43)" at bounding box center [193, 166] width 32 height 6
select select ""excluded__bad_match_""
select select ""excluded__location_""
select select ""excluded__bad_match_""
select select ""excluded__salary_""
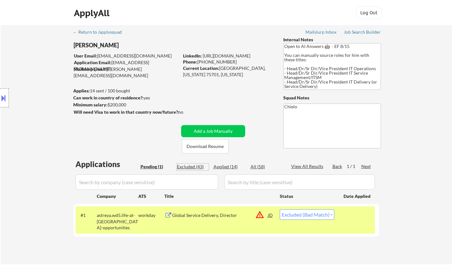
select select ""excluded__location_""
select select ""excluded__salary_""
select select ""excluded__expired_""
select select ""excluded__location_""
select select ""excluded__expired_""
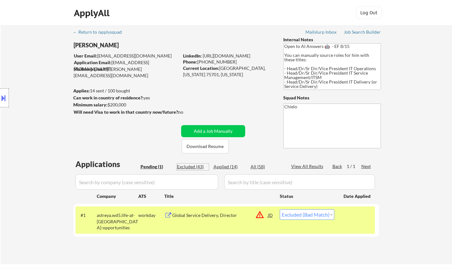
select select ""excluded__blocklist_""
select select ""excluded__expired_""
select select ""excluded__other_""
select select ""excluded__location_""
select select ""excluded__expired_""
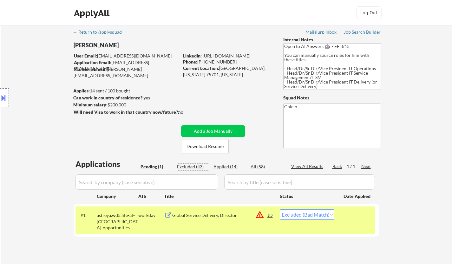
select select ""excluded__location_""
select select ""excluded__bad_match_""
select select ""excluded__location_""
select select ""excluded__bad_match_""
select select ""excluded__location_""
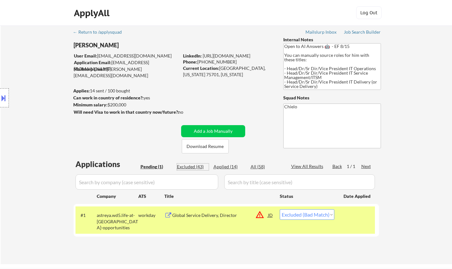
select select ""excluded__bad_match_""
select select ""excluded__location_""
select select ""excluded__expired_""
select select ""excluded__salary_""
select select ""excluded__location_""
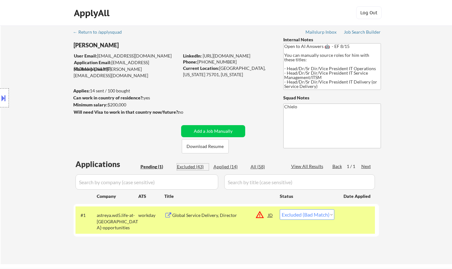
select select ""excluded__bad_match_""
select select ""excluded__expired_""
select select ""excluded__bad_match_""
select select ""excluded__expired_""
select select ""excluded__location_""
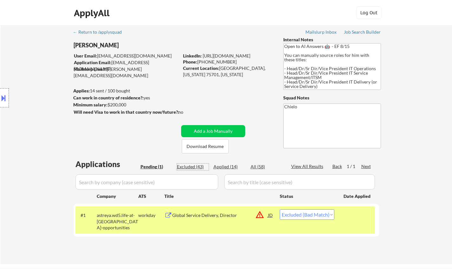
select select ""excluded__bad_match_""
select select ""excluded__salary_""
select select ""excluded__bad_match_""
select select ""excluded__location_""
select select ""excluded__salary_""
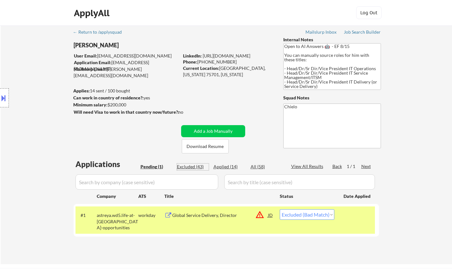
select select ""excluded__expired_""
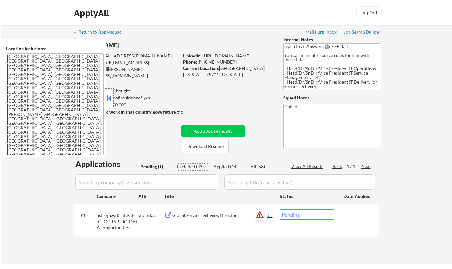
click at [196, 165] on div "Excluded (43)" at bounding box center [193, 166] width 32 height 6
select select ""excluded__bad_match_""
select select ""excluded__location_""
select select ""excluded__bad_match_""
select select ""excluded__salary_""
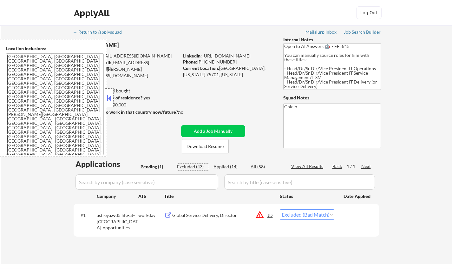
select select ""excluded__location_""
select select ""excluded__salary_""
select select ""excluded__expired_""
select select ""excluded__location_""
select select ""excluded__expired_""
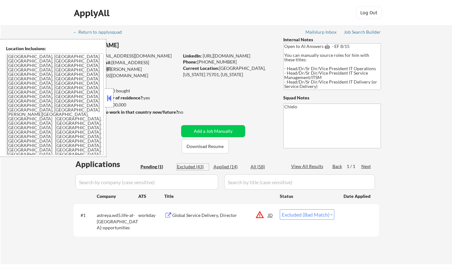
select select ""excluded__blocklist_""
select select ""excluded__expired_""
select select ""excluded__other_""
select select ""excluded__location_""
select select ""excluded__expired_""
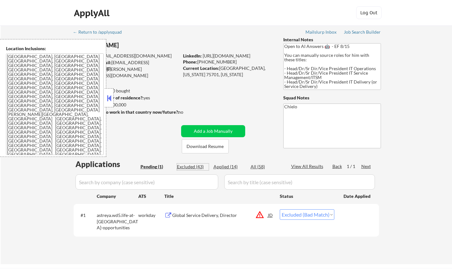
select select ""excluded__location_""
select select ""excluded__bad_match_""
select select ""excluded__location_""
select select ""excluded__bad_match_""
select select ""excluded__location_""
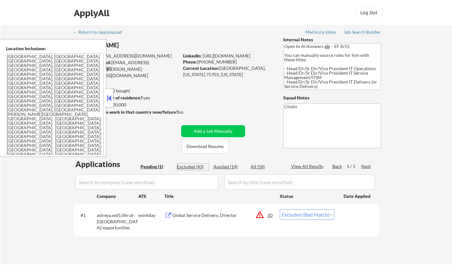
select select ""excluded__bad_match_""
select select ""excluded__location_""
select select ""excluded__expired_""
select select ""excluded__salary_""
select select ""excluded__location_""
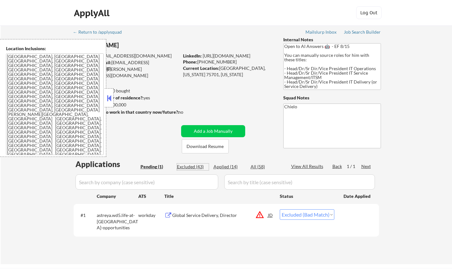
select select ""excluded__bad_match_""
select select ""excluded__expired_""
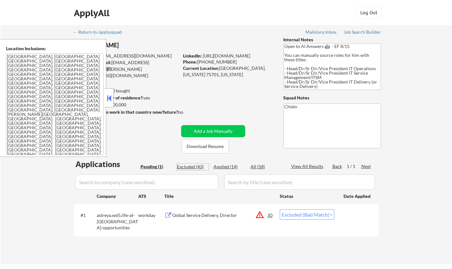
select select ""excluded__expired_""
select select ""excluded__bad_match_""
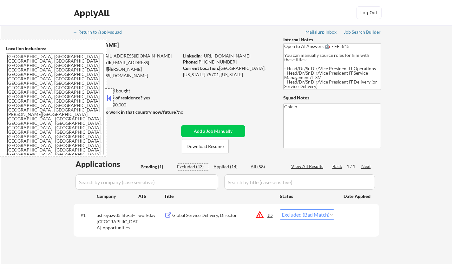
select select ""excluded__expired_""
select select ""excluded__location_""
select select ""excluded__bad_match_""
select select ""excluded__salary_""
select select ""excluded__bad_match_""
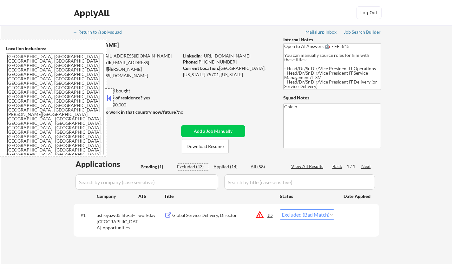
select select ""excluded__location_""
select select ""excluded__salary_""
select select ""excluded__expired_""
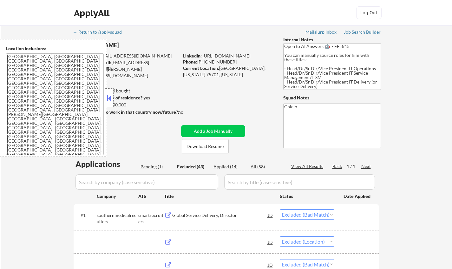
click at [107, 95] on button at bounding box center [109, 98] width 7 height 10
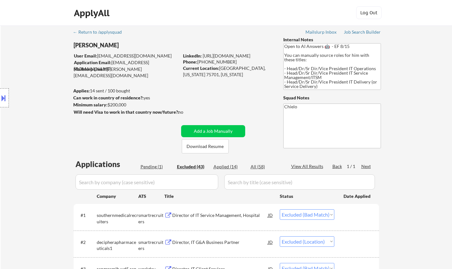
scroll to position [855, 0]
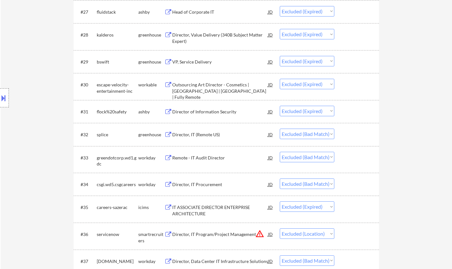
drag, startPoint x: 317, startPoint y: 135, endPoint x: 317, endPoint y: 138, distance: 3.2
click at [317, 135] on select "Choose an option... Pending Applied Excluded (Questions) Excluded (Expired) Exc…" at bounding box center [307, 134] width 55 height 10
click at [280, 129] on select "Choose an option... Pending Applied Excluded (Questions) Excluded (Expired) Exc…" at bounding box center [307, 134] width 55 height 10
select select ""excluded__bad_match_""
select select ""excluded__expired_""
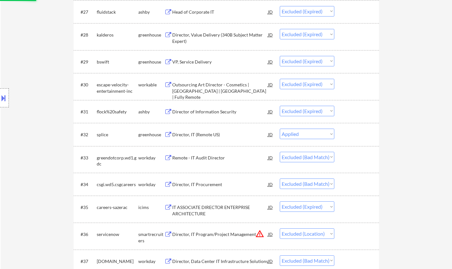
select select ""excluded__location_""
select select ""excluded__bad_match_""
select select ""excluded__salary_""
select select ""excluded__bad_match_""
select select ""excluded__location_""
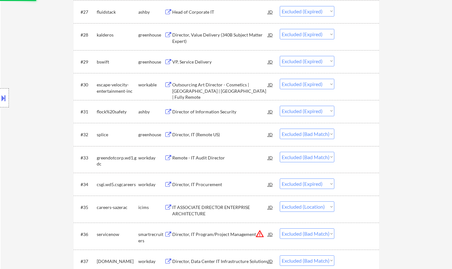
select select ""excluded__salary_""
select select ""excluded__expired_""
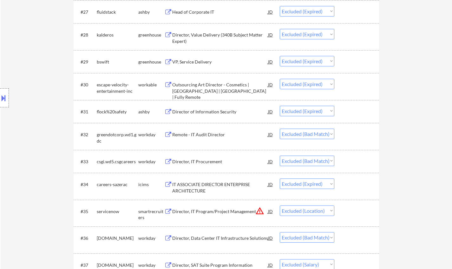
scroll to position [134, 0]
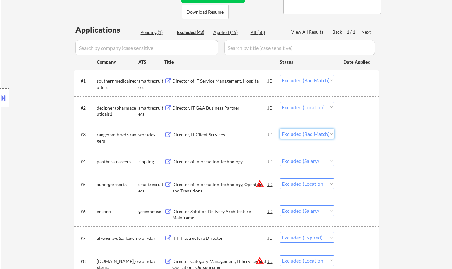
drag, startPoint x: 302, startPoint y: 133, endPoint x: 305, endPoint y: 138, distance: 6.0
click at [302, 133] on select "Choose an option... Pending Applied Excluded (Questions) Excluded (Expired) Exc…" at bounding box center [307, 134] width 55 height 10
click at [280, 129] on select "Choose an option... Pending Applied Excluded (Questions) Excluded (Expired) Exc…" at bounding box center [307, 134] width 55 height 10
select select ""excluded__salary_""
select select ""excluded__location_""
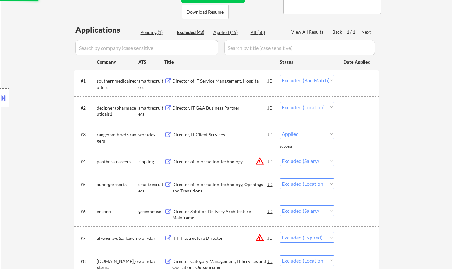
select select ""excluded__salary_""
select select ""excluded__expired_""
select select ""excluded__location_""
select select ""excluded__expired_""
select select ""excluded__blocklist_""
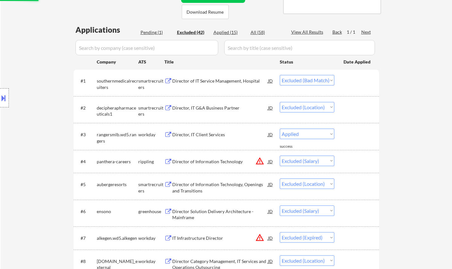
select select ""excluded__expired_""
select select ""excluded__other_""
select select ""excluded__location_""
select select ""excluded__expired_""
select select ""excluded__location_""
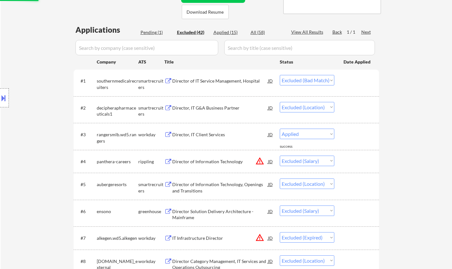
select select ""excluded__bad_match_""
select select ""excluded__location_""
select select ""excluded__bad_match_""
select select ""excluded__location_""
select select ""excluded__bad_match_""
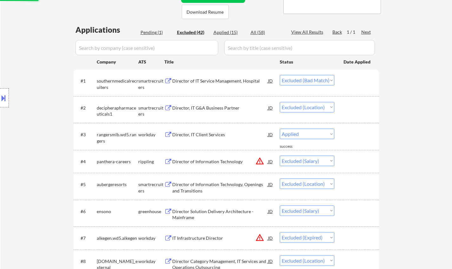
select select ""excluded__location_""
select select ""excluded__expired_""
select select ""excluded__salary_""
select select ""excluded__location_""
select select ""excluded__bad_match_""
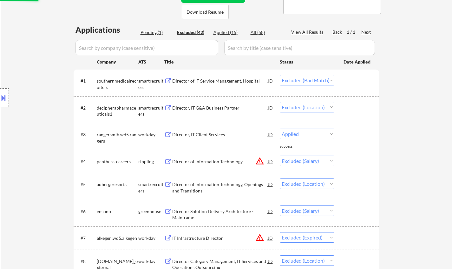
select select ""excluded__expired_""
select select ""excluded__bad_match_""
select select ""excluded__expired_""
select select ""excluded__location_""
select select ""excluded__bad_match_""
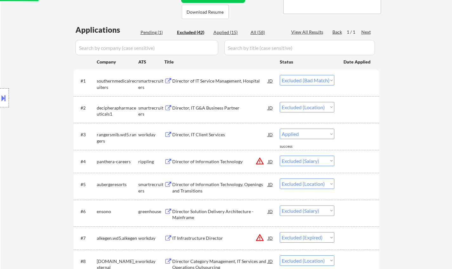
select select ""excluded__salary_""
select select ""excluded__bad_match_""
select select ""excluded__location_""
select select ""excluded__salary_""
select select ""excluded__expired_""
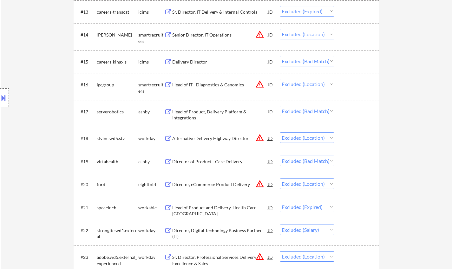
scroll to position [0, 0]
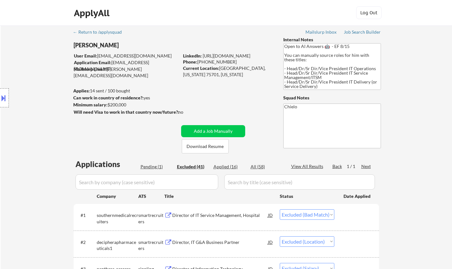
click at [146, 167] on div "Pending (1)" at bounding box center [157, 166] width 32 height 6
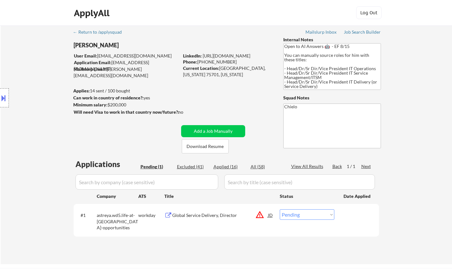
click at [3, 101] on button at bounding box center [3, 98] width 7 height 10
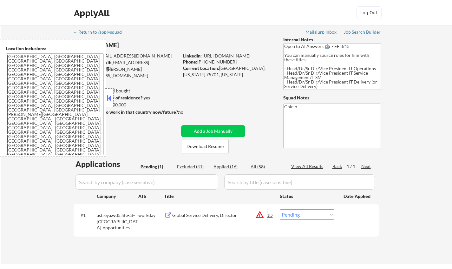
click at [272, 214] on div "JD" at bounding box center [271, 214] width 6 height 11
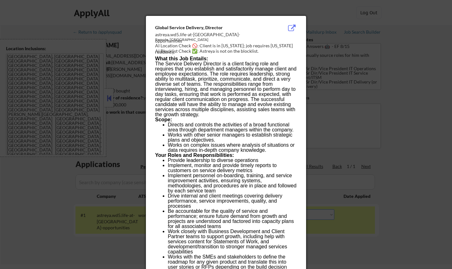
click at [404, 236] on div at bounding box center [226, 134] width 452 height 269
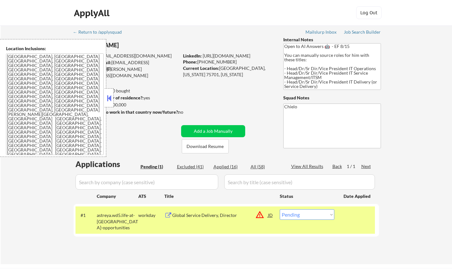
click at [318, 214] on select "Choose an option... Pending Applied Excluded (Questions) Excluded (Expired) Exc…" at bounding box center [307, 214] width 55 height 10
select select ""excluded__location_""
click at [280, 209] on select "Choose an option... Pending Applied Excluded (Questions) Excluded (Expired) Exc…" at bounding box center [307, 214] width 55 height 10
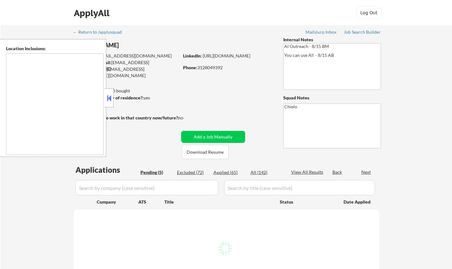
type textarea "[US_STATE][GEOGRAPHIC_DATA], [GEOGRAPHIC_DATA][US_STATE], [GEOGRAPHIC_DATA] [GE…"
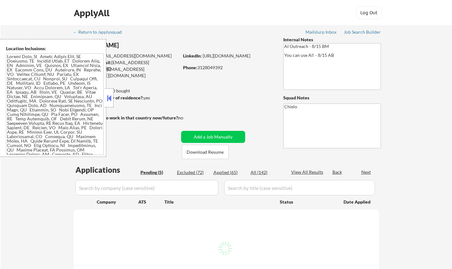
select select ""pending""
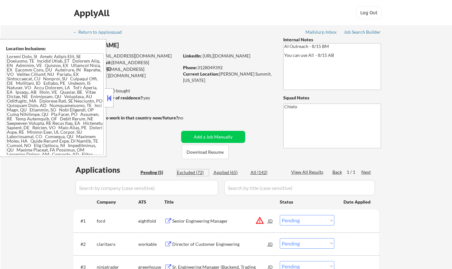
click at [192, 171] on div "Excluded (72)" at bounding box center [193, 172] width 32 height 6
select select ""excluded__bad_match_""
select select ""excluded__location_""
select select ""excluded__expired_""
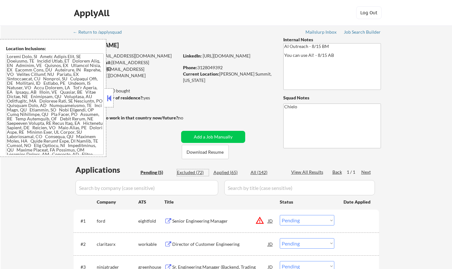
select select ""excluded""
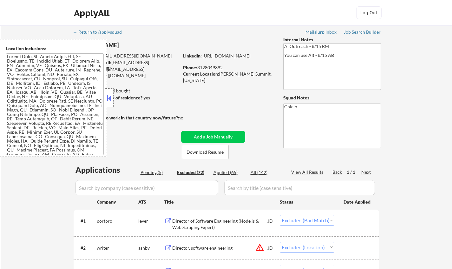
select select ""excluded__location_""
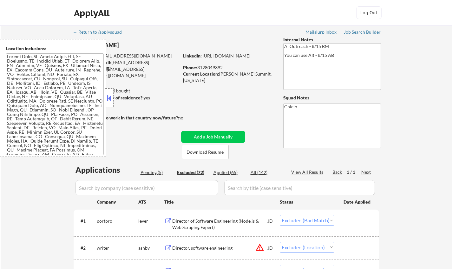
select select ""excluded__bad_match_""
select select ""excluded""
select select ""excluded__location_""
select select ""excluded__bad_match_""
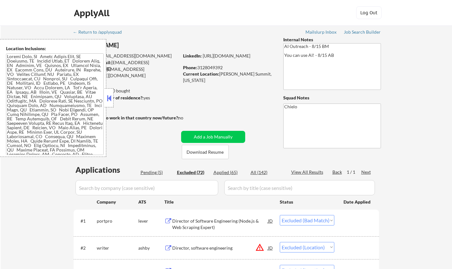
select select ""excluded__location_""
select select ""excluded""
select select ""excluded__location_""
select select ""excluded""
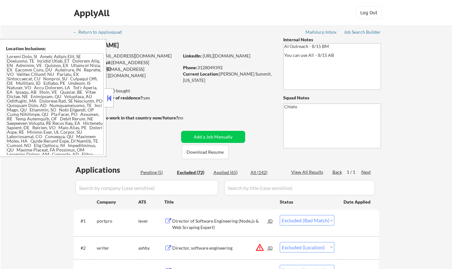
select select ""excluded__bad_match_""
select select ""excluded""
select select ""excluded__location_""
select select ""excluded__expired_""
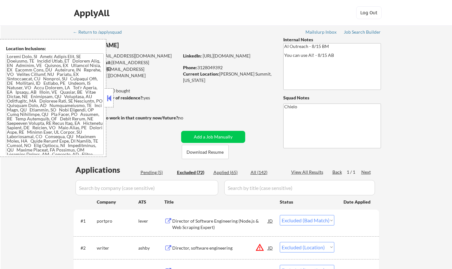
select select ""excluded__bad_match_""
select select ""excluded""
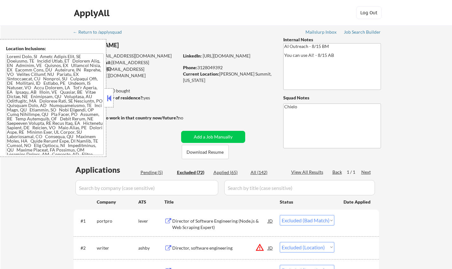
select select ""excluded""
select select ""excluded__location_""
select select ""excluded__expired_""
select select ""excluded__bad_match_""
select select ""excluded__location_""
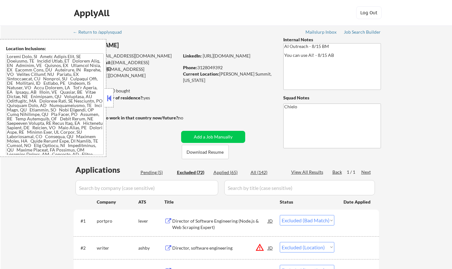
select select ""excluded__location_""
select select ""excluded__expired_""
select select ""excluded__location_""
select select ""excluded__other_""
select select ""excluded__expired_""
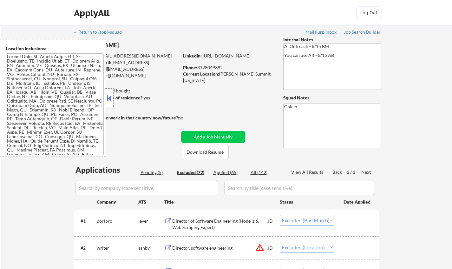
select select ""excluded__other_""
select select ""excluded""
select select ""excluded__location_""
select select ""excluded__expired_""
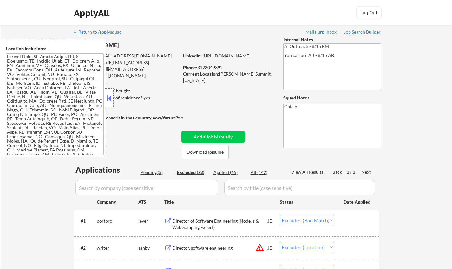
select select ""excluded__location_""
select select ""excluded__bad_match_""
select select ""excluded__expired_""
select select ""excluded__other_""
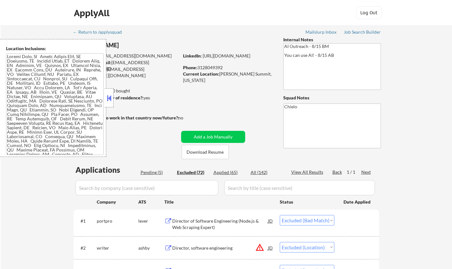
select select ""excluded__location_""
select select ""excluded""
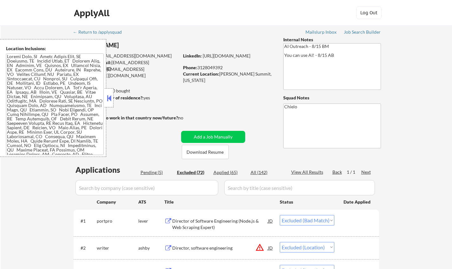
select select ""excluded__other_""
select select ""excluded__expired_""
select select ""excluded__bad_match_""
select select ""excluded""
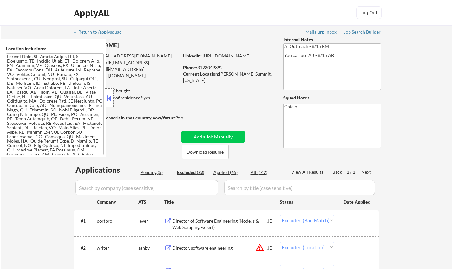
select select ""excluded__bad_match_""
select select ""excluded__other_""
select select ""excluded__location_""
select select ""excluded__expired_""
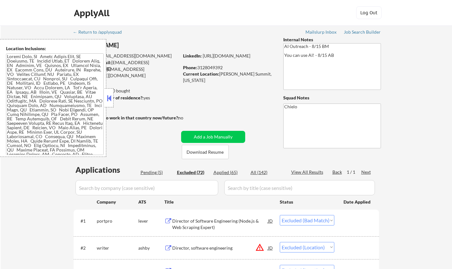
select select ""excluded__location_""
select select ""excluded__expired_""
select select ""excluded__location_""
select select ""excluded__expired_""
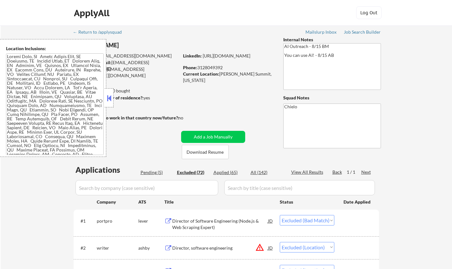
select select ""excluded__other_""
select select ""excluded__location_""
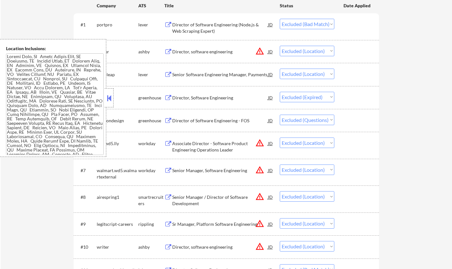
scroll to position [222, 0]
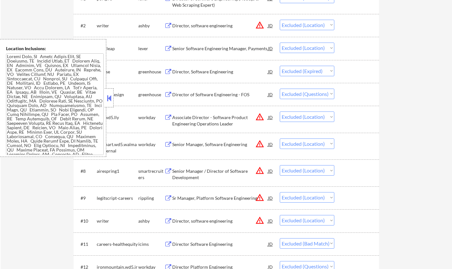
drag, startPoint x: 110, startPoint y: 96, endPoint x: 110, endPoint y: 99, distance: 3.5
click at [110, 96] on button at bounding box center [109, 98] width 7 height 10
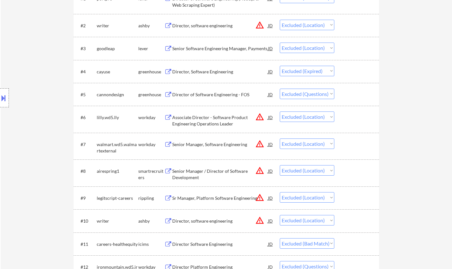
scroll to position [159, 0]
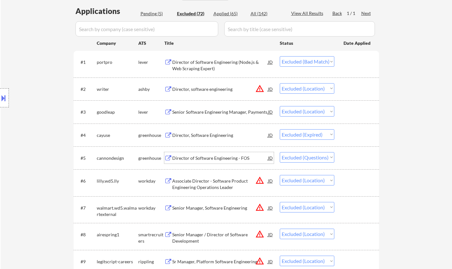
click at [215, 158] on div "Director of Software Engineering - FOS" at bounding box center [220, 158] width 96 height 6
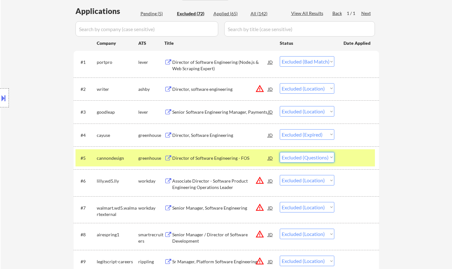
drag, startPoint x: 327, startPoint y: 159, endPoint x: 335, endPoint y: 200, distance: 42.1
click at [327, 159] on select "Choose an option... Pending Applied Excluded (Questions) Excluded (Expired) Exc…" at bounding box center [307, 157] width 55 height 10
select select ""excluded__other_""
click at [280, 152] on select "Choose an option... Pending Applied Excluded (Questions) Excluded (Expired) Exc…" at bounding box center [307, 157] width 55 height 10
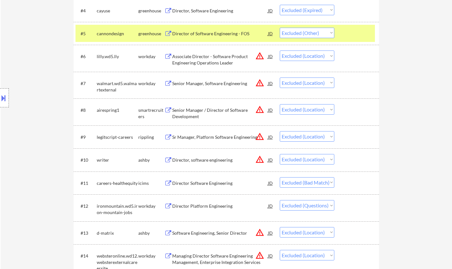
scroll to position [317, 0]
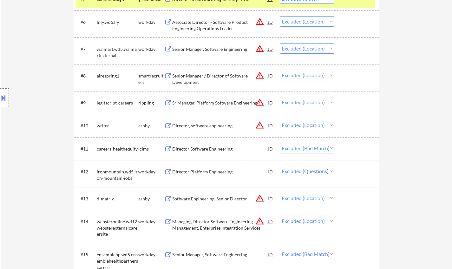
click at [197, 173] on div "Director Platform Engineering" at bounding box center [220, 172] width 96 height 6
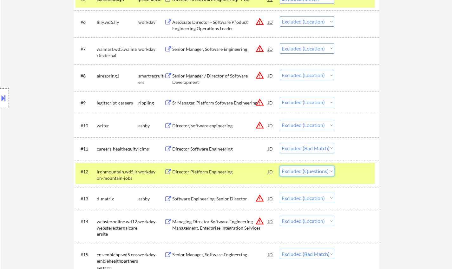
drag, startPoint x: 311, startPoint y: 171, endPoint x: 317, endPoint y: 176, distance: 7.7
click at [311, 171] on select "Choose an option... Pending Applied Excluded (Questions) Excluded (Expired) Exc…" at bounding box center [307, 171] width 55 height 10
select select ""excluded__expired_""
click at [280, 166] on select "Choose an option... Pending Applied Excluded (Questions) Excluded (Expired) Exc…" at bounding box center [307, 171] width 55 height 10
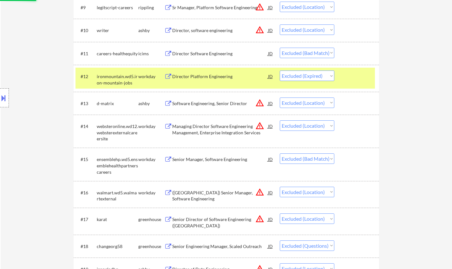
scroll to position [476, 0]
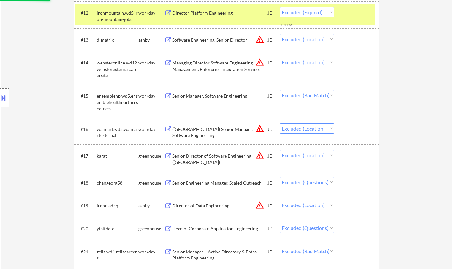
click at [216, 184] on div "Senior Engineering Manager, Scaled Outreach" at bounding box center [220, 183] width 96 height 6
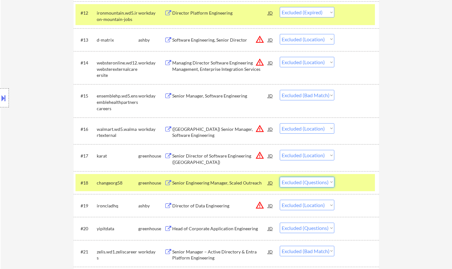
click at [322, 178] on select "Choose an option... Pending Applied Excluded (Questions) Excluded (Expired) Exc…" at bounding box center [307, 182] width 55 height 10
select select ""excluded__expired_""
click at [280, 177] on select "Choose an option... Pending Applied Excluded (Questions) Excluded (Expired) Exc…" at bounding box center [307, 182] width 55 height 10
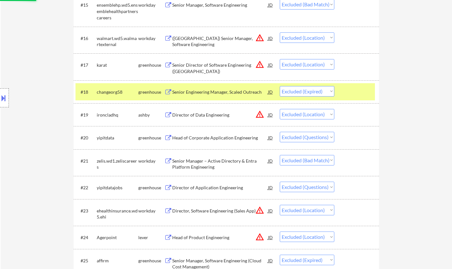
scroll to position [571, 0]
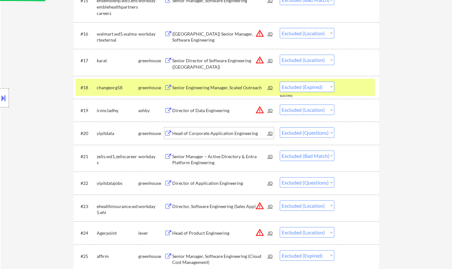
click at [212, 133] on div "Head of Corporate Application Engineering" at bounding box center [220, 133] width 96 height 6
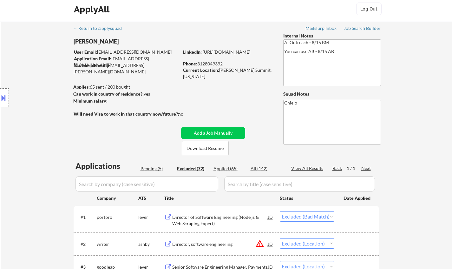
scroll to position [0, 0]
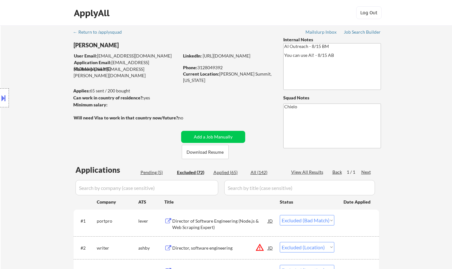
type textarea "Chielo AI answers: https://docs.google.com/spreadsheets/d/1dauGEtsaiBDCPowEhtd5…"
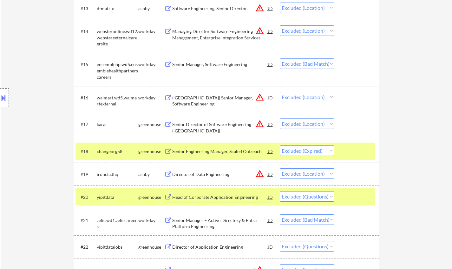
scroll to position [508, 0]
click at [307, 196] on select "Choose an option... Pending Applied Excluded (Questions) Excluded (Expired) Exc…" at bounding box center [307, 196] width 55 height 10
click at [280, 191] on select "Choose an option... Pending Applied Excluded (Questions) Excluded (Expired) Exc…" at bounding box center [307, 196] width 55 height 10
select select ""excluded__bad_match_""
select select ""excluded""
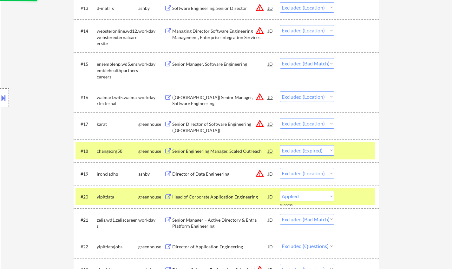
select select ""excluded__location_""
select select ""excluded__expired_""
select select ""excluded__bad_match_""
select select ""excluded""
select select ""excluded__location_""
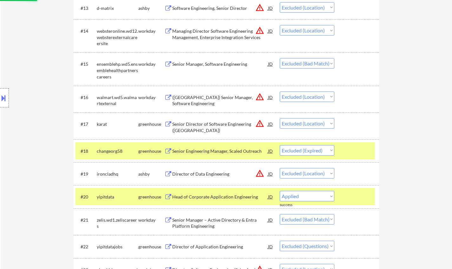
select select ""excluded__expired_""
select select ""excluded__bad_match_""
select select ""excluded__location_""
select select ""excluded__expired_""
select select ""excluded__location_""
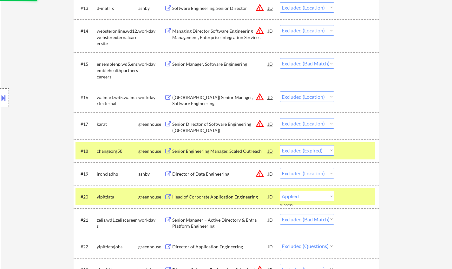
select select ""excluded__other_""
select select ""excluded__expired_""
select select ""excluded__other_""
select select ""excluded""
select select ""excluded__location_""
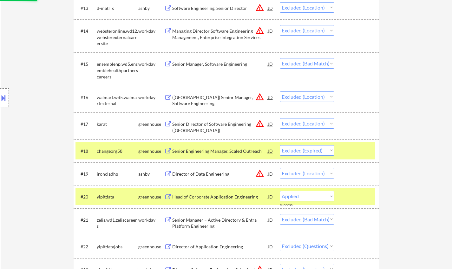
select select ""excluded__expired_""
select select ""excluded__location_""
select select ""excluded__bad_match_""
select select ""excluded__expired_""
select select ""excluded__other_""
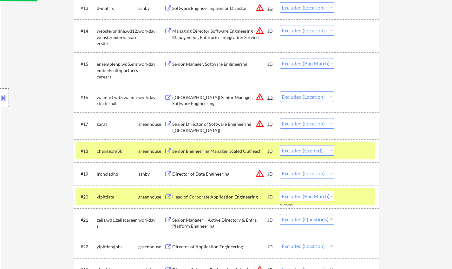
select select ""excluded__location_""
select select ""excluded""
select select ""excluded__other_""
select select ""excluded__expired_""
select select ""excluded__bad_match_""
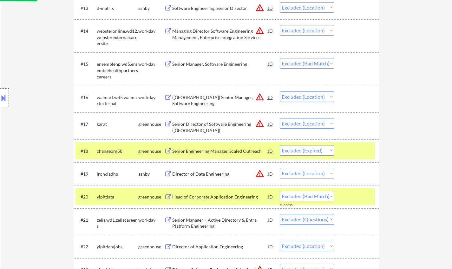
select select ""excluded""
select select ""excluded__bad_match_""
select select ""excluded__other_""
select select ""excluded__location_""
select select ""excluded__expired_""
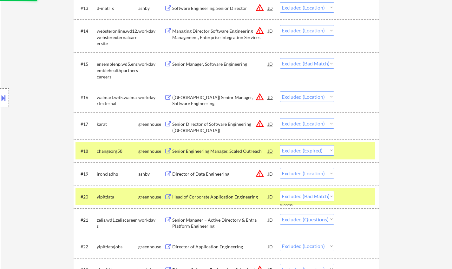
select select ""excluded__location_""
select select ""excluded__expired_""
select select ""excluded__location_""
select select ""excluded__expired_""
select select ""excluded__other_""
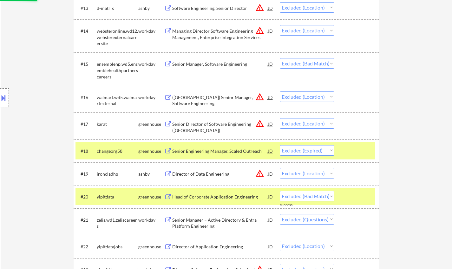
select select ""excluded__location_""
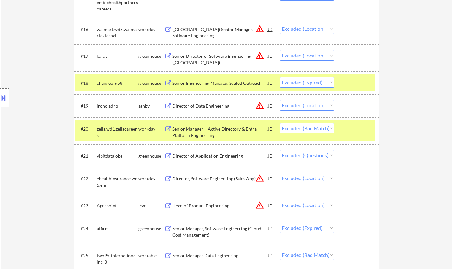
scroll to position [603, 0]
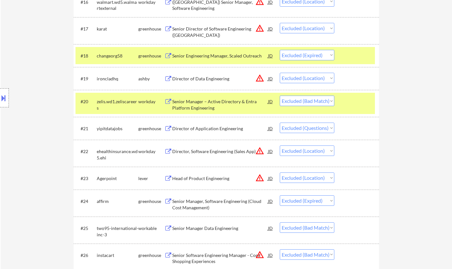
click at [194, 126] on div "Director of Application Engineering" at bounding box center [220, 128] width 96 height 6
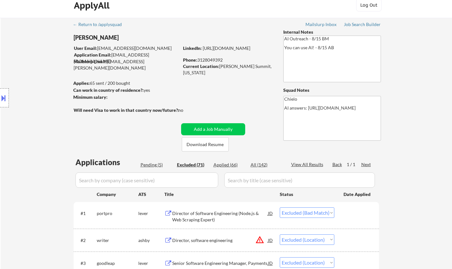
scroll to position [0, 0]
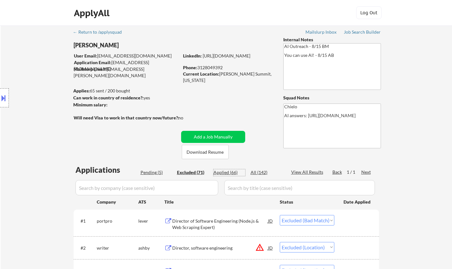
click at [231, 170] on div "Applied (66)" at bounding box center [230, 172] width 32 height 6
select select ""applied""
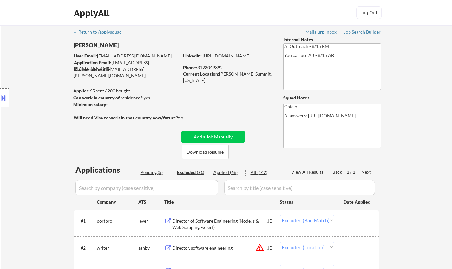
select select ""applied""
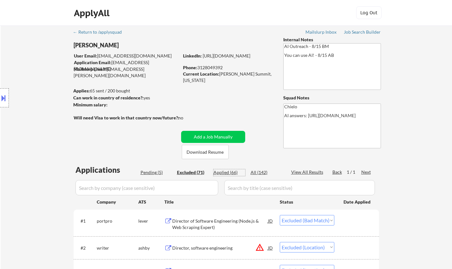
select select ""applied""
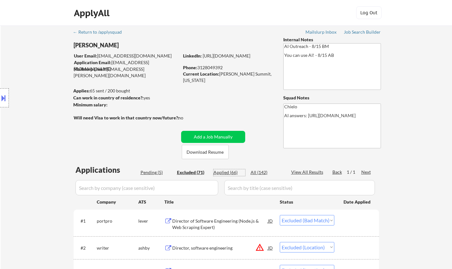
select select ""applied""
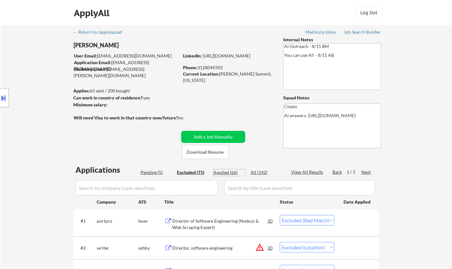
select select ""applied""
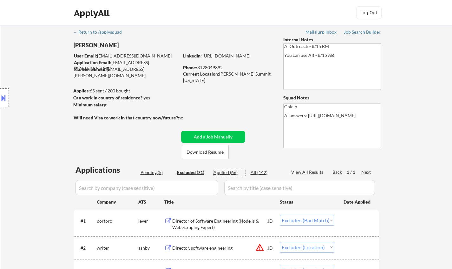
select select ""applied""
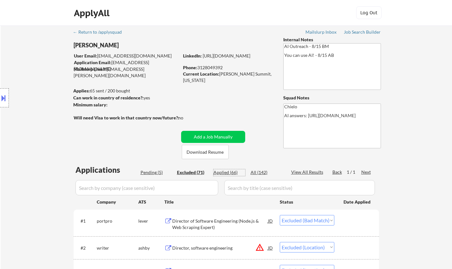
select select ""applied""
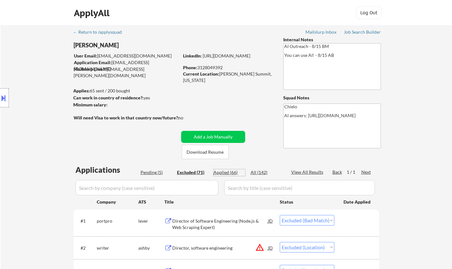
select select ""applied""
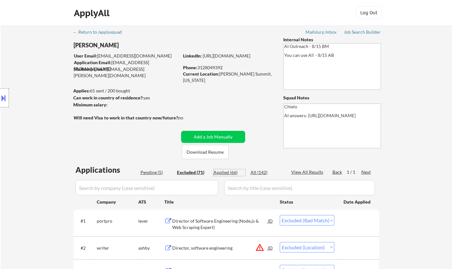
select select ""applied""
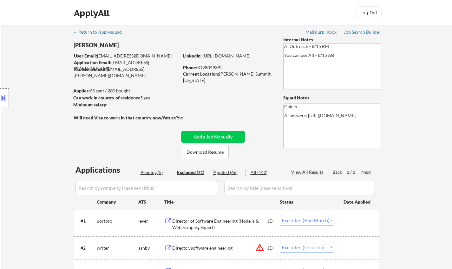
select select ""applied""
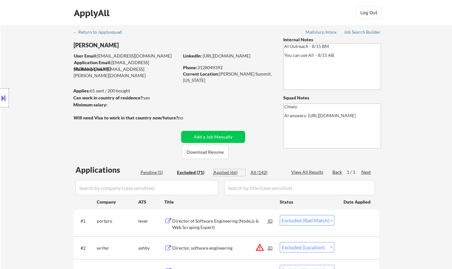
select select ""applied""
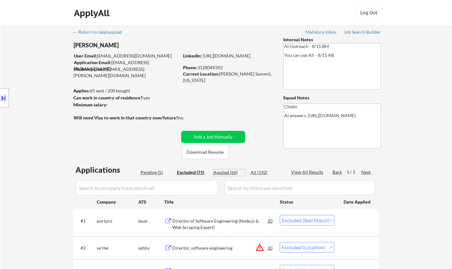
select select ""applied""
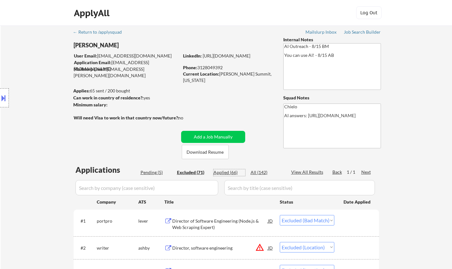
select select ""applied""
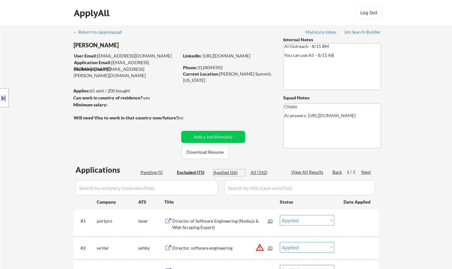
select select ""applied""
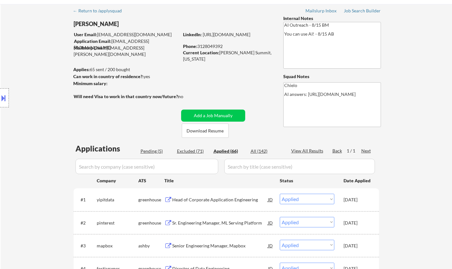
scroll to position [63, 0]
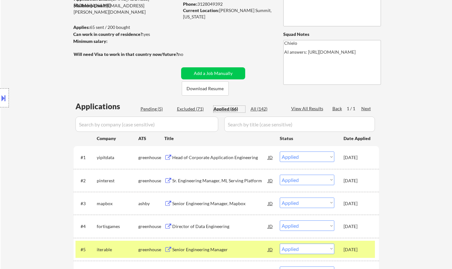
click at [229, 159] on div "Head of Corporate Application Engineering" at bounding box center [220, 157] width 96 height 6
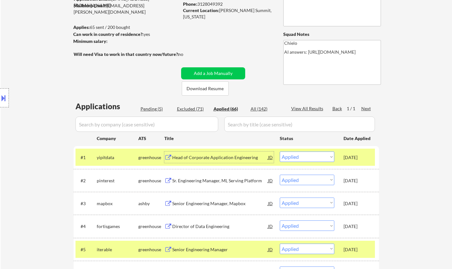
click at [186, 106] on div "Excluded (71)" at bounding box center [193, 109] width 32 height 6
select select ""excluded__bad_match_""
select select ""excluded__location_""
select select ""excluded__expired_""
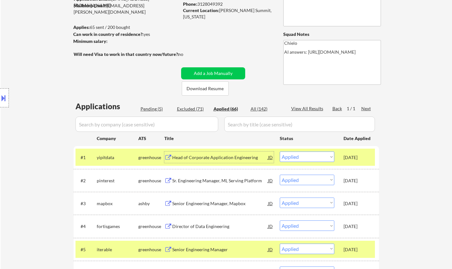
select select ""excluded__other_""
select select ""excluded__location_""
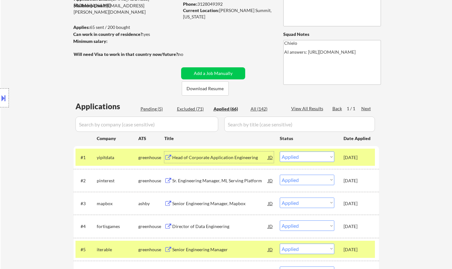
select select ""excluded__location_""
select select ""excluded__bad_match_""
select select ""excluded__expired_""
select select ""excluded__location_""
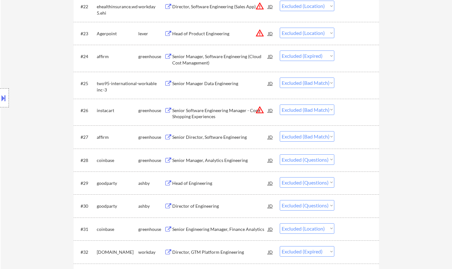
scroll to position [762, 0]
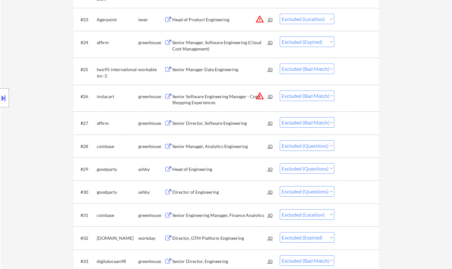
click at [195, 169] on div "Head of Engineering" at bounding box center [220, 169] width 96 height 6
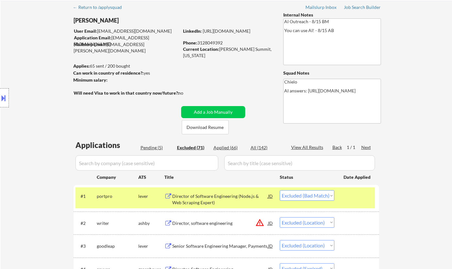
scroll to position [0, 0]
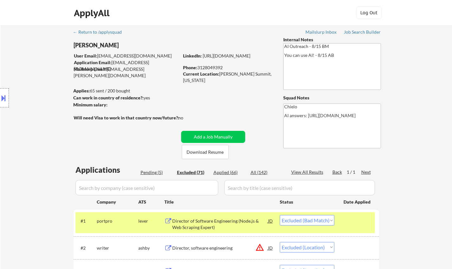
click at [227, 173] on div "Applied (66)" at bounding box center [230, 172] width 32 height 6
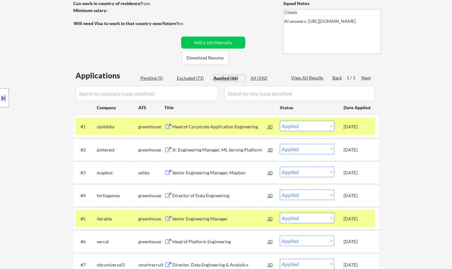
scroll to position [95, 0]
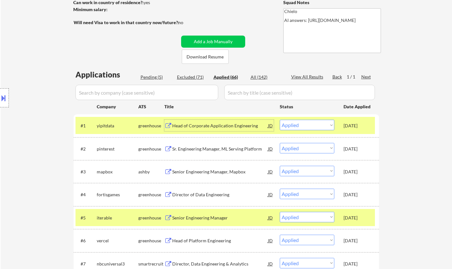
click at [199, 125] on div "Head of Corporate Application Engineering" at bounding box center [220, 126] width 96 height 6
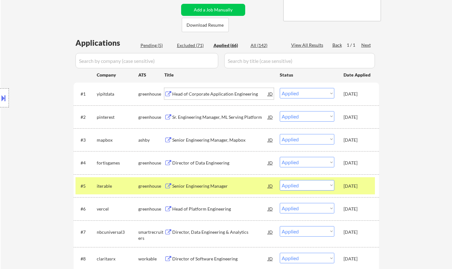
scroll to position [0, 0]
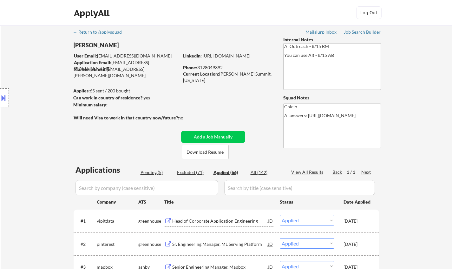
drag, startPoint x: 194, startPoint y: 173, endPoint x: 289, endPoint y: 197, distance: 98.0
click at [194, 173] on div "Excluded (71)" at bounding box center [193, 172] width 32 height 6
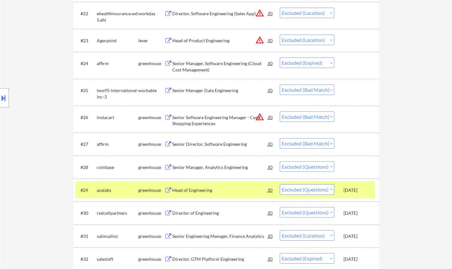
scroll to position [825, 0]
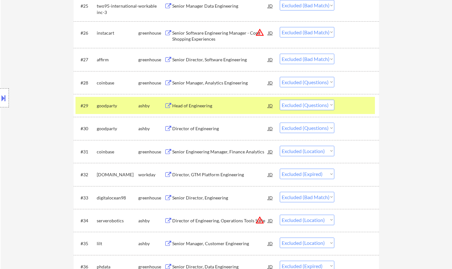
click at [307, 104] on select "Choose an option... Pending Applied Excluded (Questions) Excluded (Expired) Exc…" at bounding box center [307, 105] width 55 height 10
click at [280, 100] on select "Choose an option... Pending Applied Excluded (Questions) Excluded (Expired) Exc…" at bounding box center [307, 105] width 55 height 10
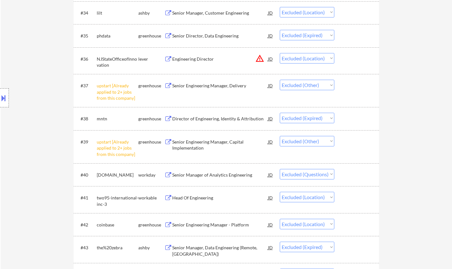
scroll to position [1047, 0]
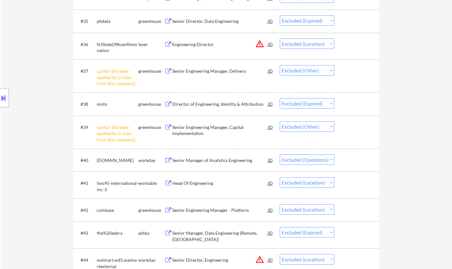
click at [204, 162] on div "Senior Manager of Analytics Engineering" at bounding box center [220, 160] width 96 height 6
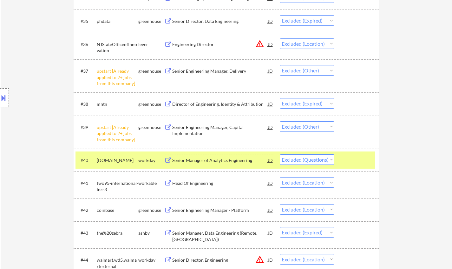
click at [318, 161] on select "Choose an option... Pending Applied Excluded (Questions) Excluded (Expired) Exc…" at bounding box center [307, 159] width 55 height 10
drag, startPoint x: 309, startPoint y: 159, endPoint x: 312, endPoint y: 163, distance: 4.8
click at [309, 159] on select "Choose an option... Pending Applied Excluded (Questions) Excluded (Expired) Exc…" at bounding box center [307, 159] width 55 height 10
click at [280, 154] on select "Choose an option... Pending Applied Excluded (Questions) Excluded (Expired) Exc…" at bounding box center [307, 159] width 55 height 10
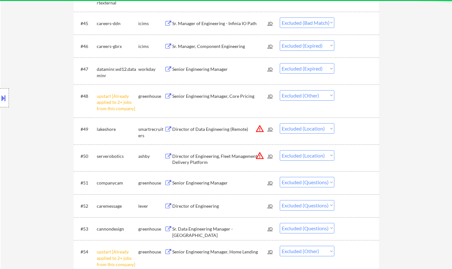
scroll to position [1365, 0]
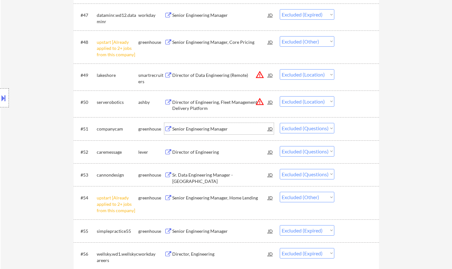
click at [203, 129] on div "Senior Engineering Manager" at bounding box center [220, 129] width 96 height 6
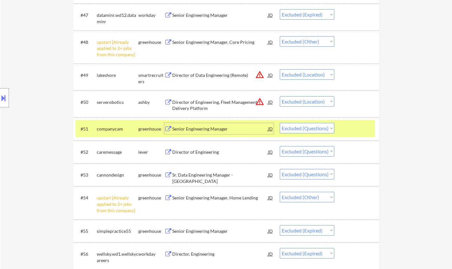
click at [289, 126] on select "Choose an option... Pending Applied Excluded (Questions) Excluded (Expired) Exc…" at bounding box center [307, 128] width 55 height 10
click at [280, 123] on select "Choose an option... Pending Applied Excluded (Questions) Excluded (Expired) Exc…" at bounding box center [307, 128] width 55 height 10
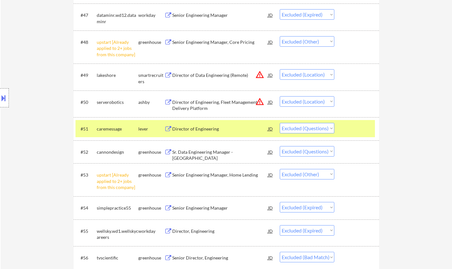
click at [205, 134] on div "Director of Engineering" at bounding box center [220, 128] width 96 height 11
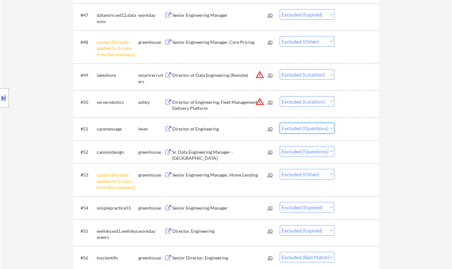
click at [312, 130] on select "Choose an option... Pending Applied Excluded (Questions) Excluded (Expired) Exc…" at bounding box center [307, 128] width 55 height 10
click at [280, 123] on select "Choose an option... Pending Applied Excluded (Questions) Excluded (Expired) Exc…" at bounding box center [307, 128] width 55 height 10
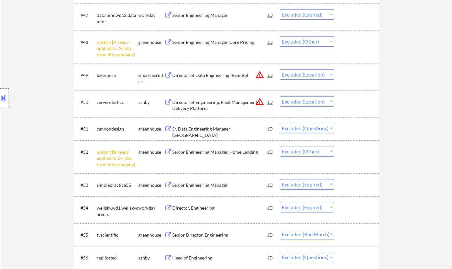
scroll to position [1428, 0]
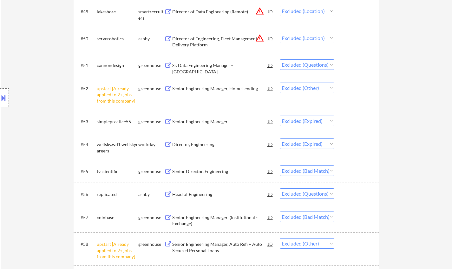
click at [191, 193] on div "Head of Engineering" at bounding box center [220, 194] width 96 height 6
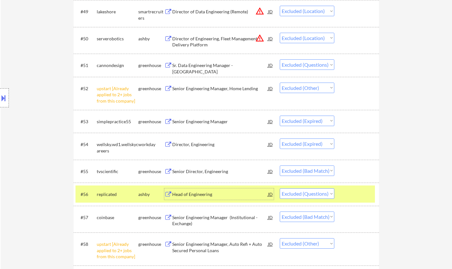
click at [316, 194] on select "Choose an option... Pending Applied Excluded (Questions) Excluded (Expired) Exc…" at bounding box center [307, 193] width 55 height 10
click at [280, 188] on select "Choose an option... Pending Applied Excluded (Questions) Excluded (Expired) Exc…" at bounding box center [307, 193] width 55 height 10
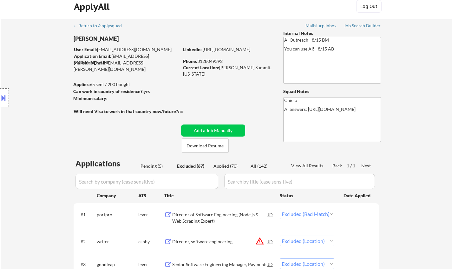
scroll to position [0, 0]
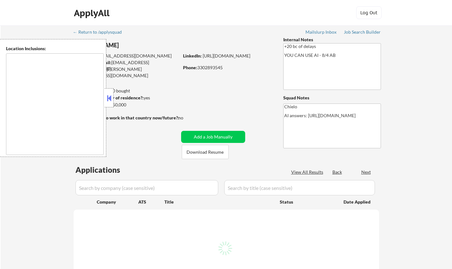
type textarea "remote"
select select ""pending""
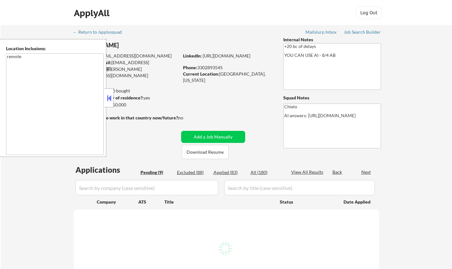
select select ""pending""
